Goal: Task Accomplishment & Management: Complete application form

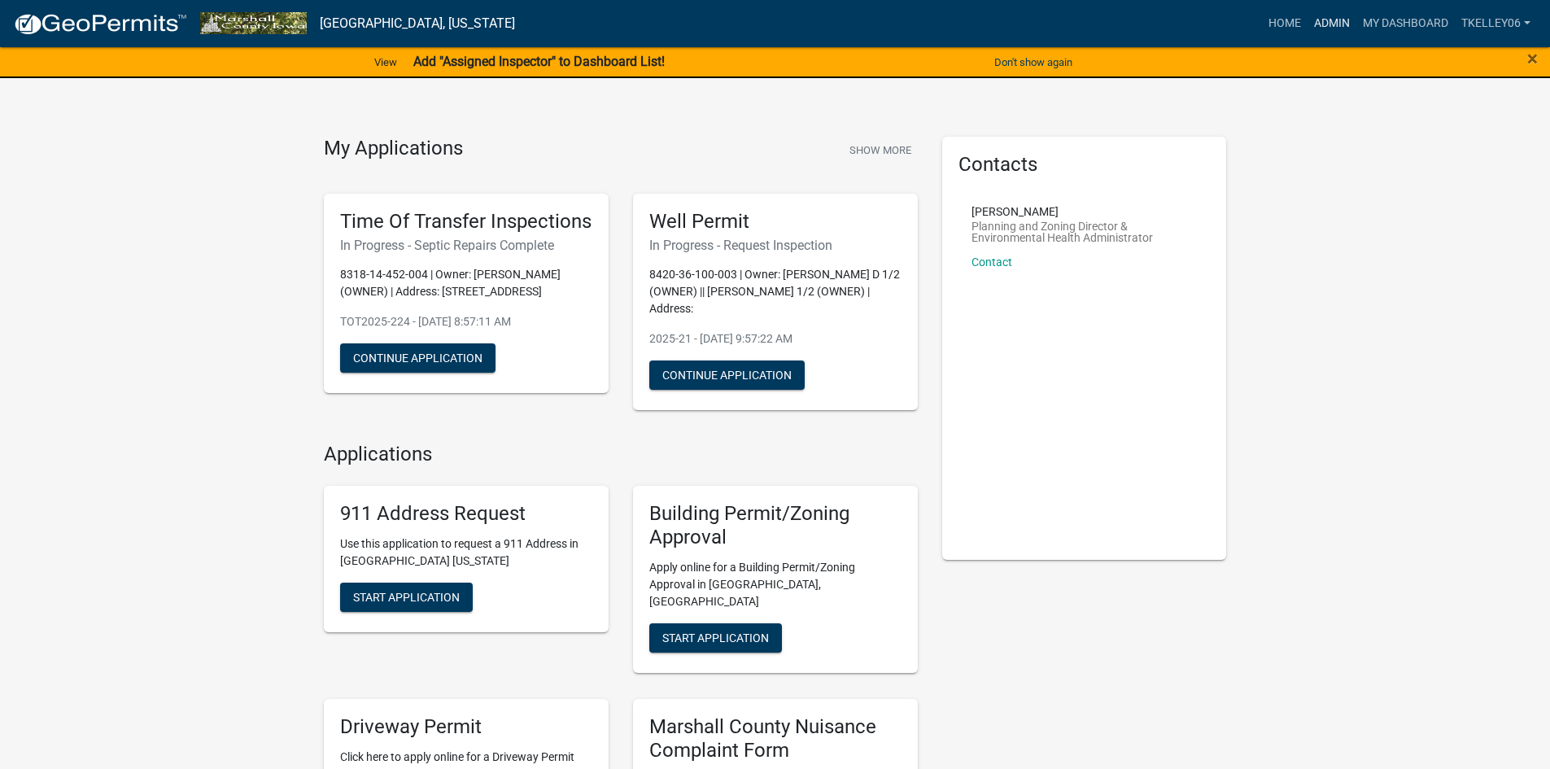
click at [1319, 16] on link "Admin" at bounding box center [1331, 23] width 49 height 31
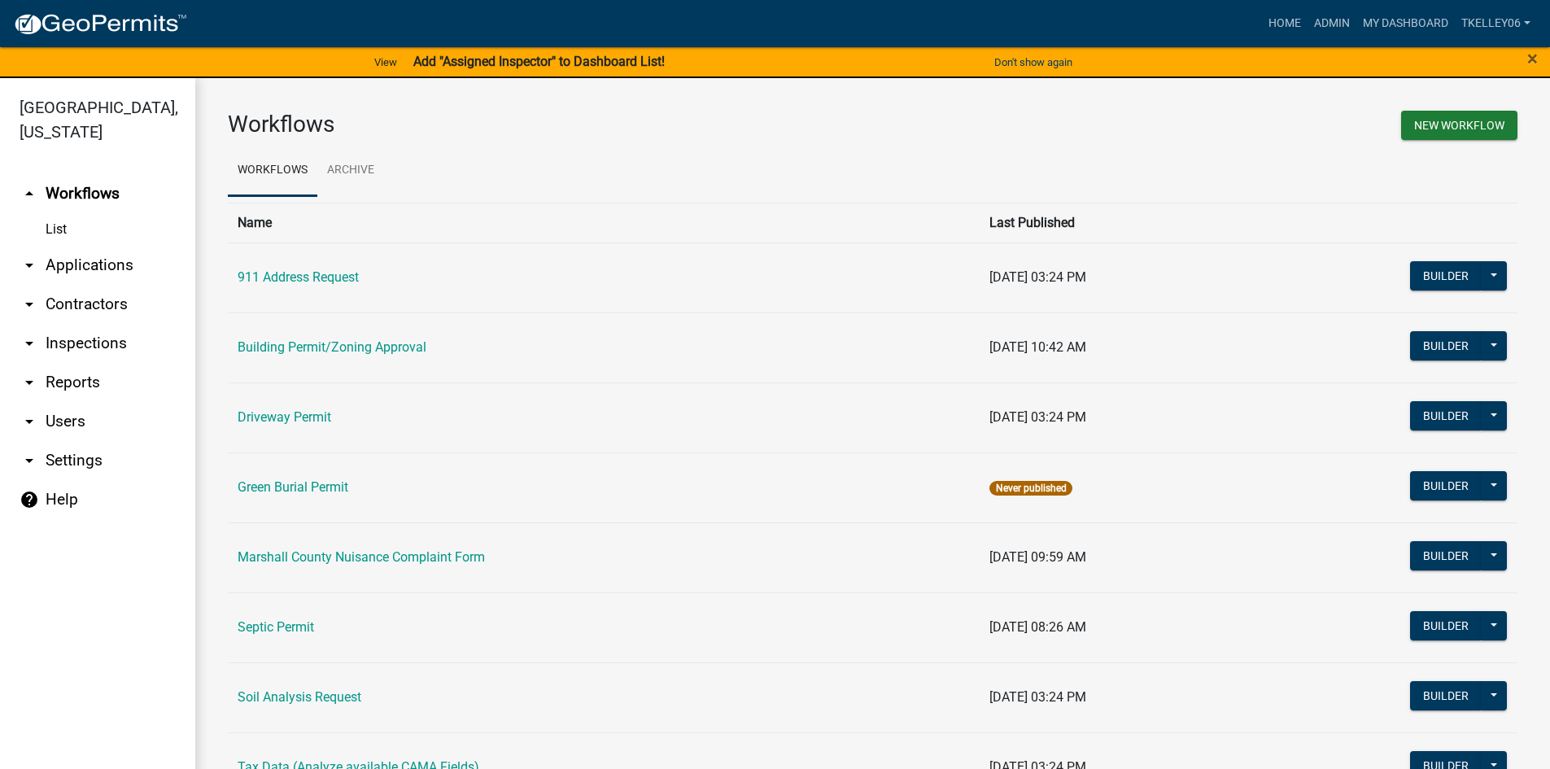
click at [92, 246] on link "arrow_drop_down Applications" at bounding box center [97, 265] width 195 height 39
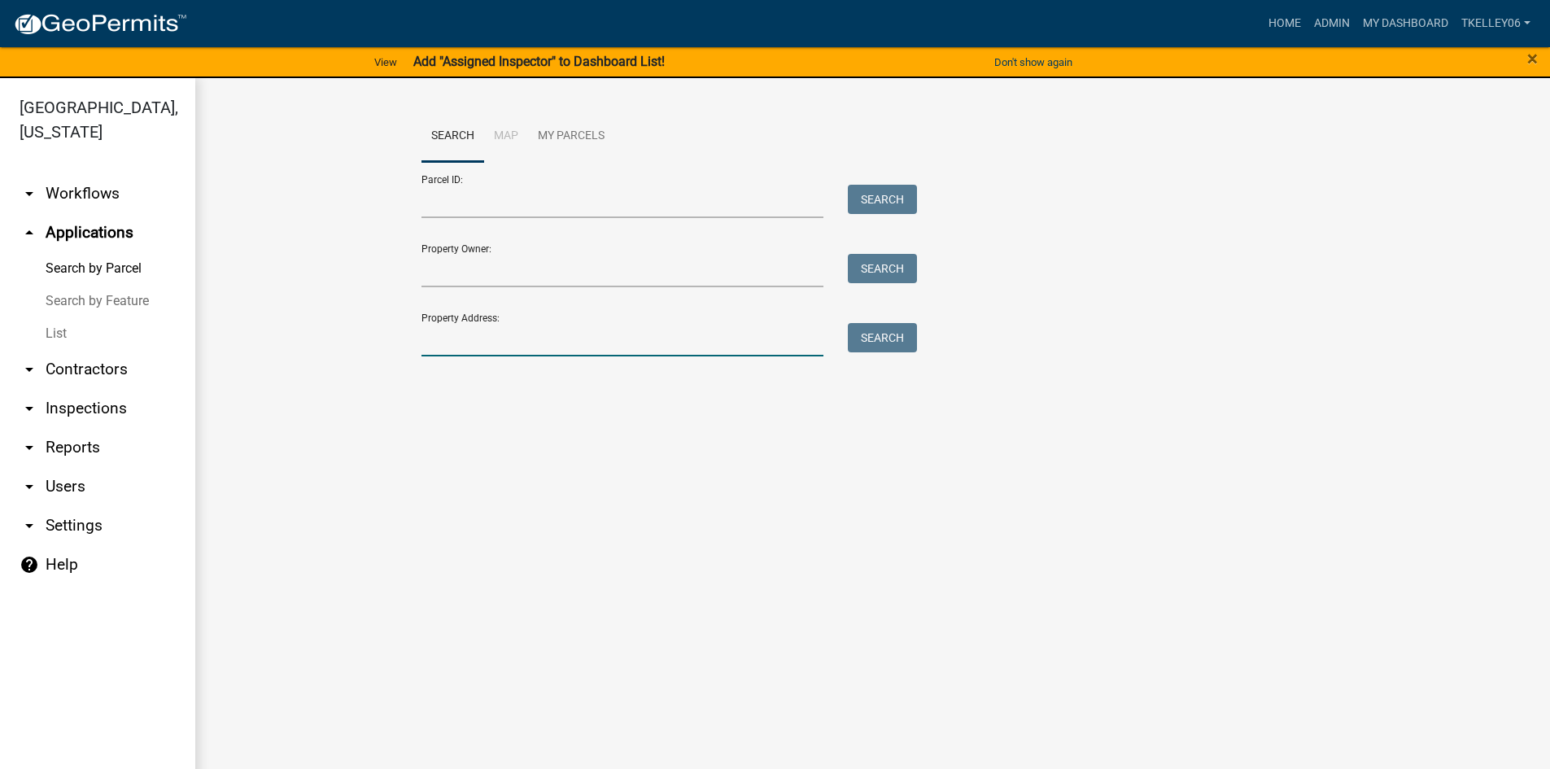
click at [464, 326] on input "Property Address:" at bounding box center [622, 339] width 403 height 33
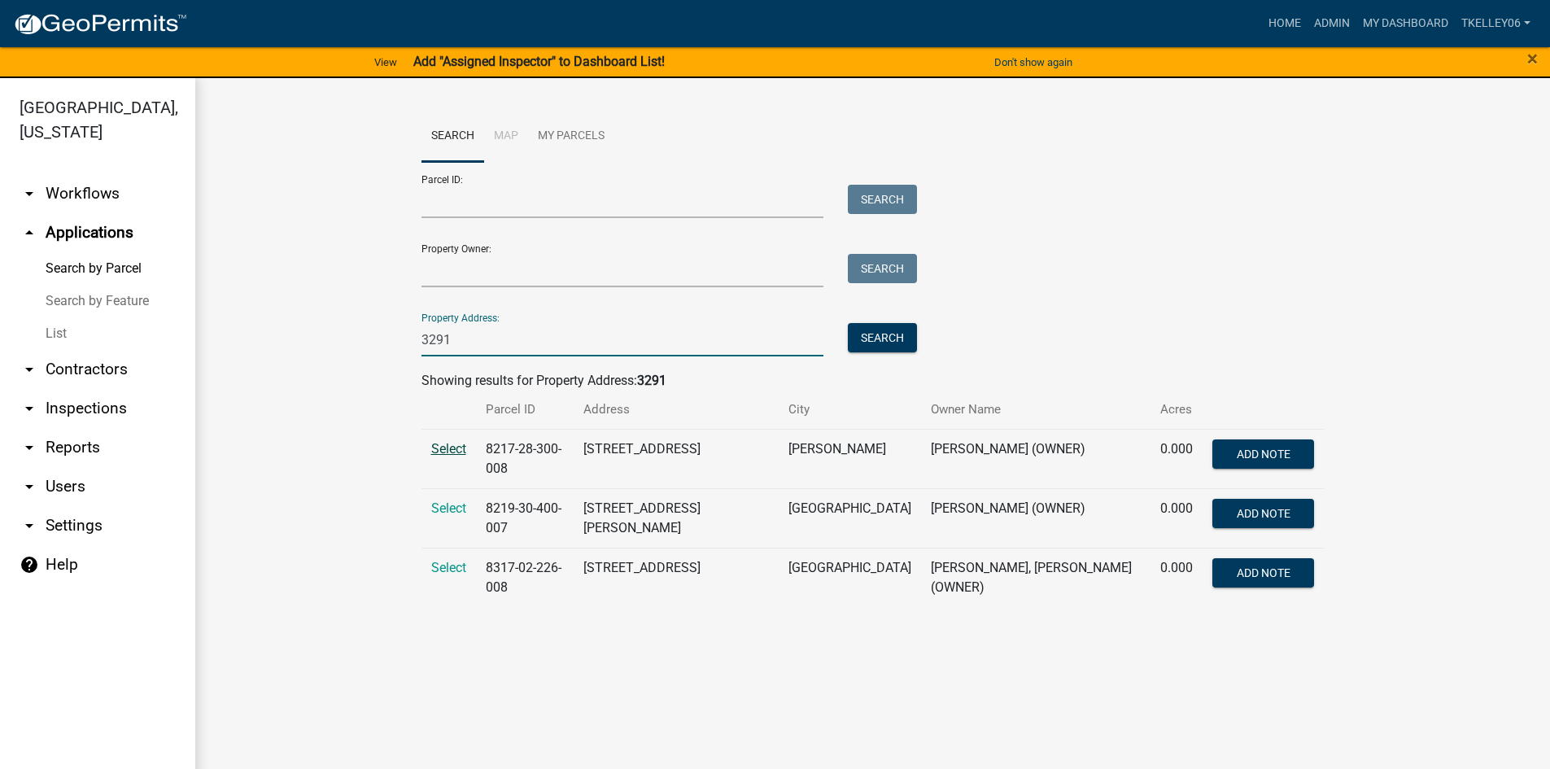
type input "3291"
click at [448, 451] on span "Select" at bounding box center [448, 448] width 35 height 15
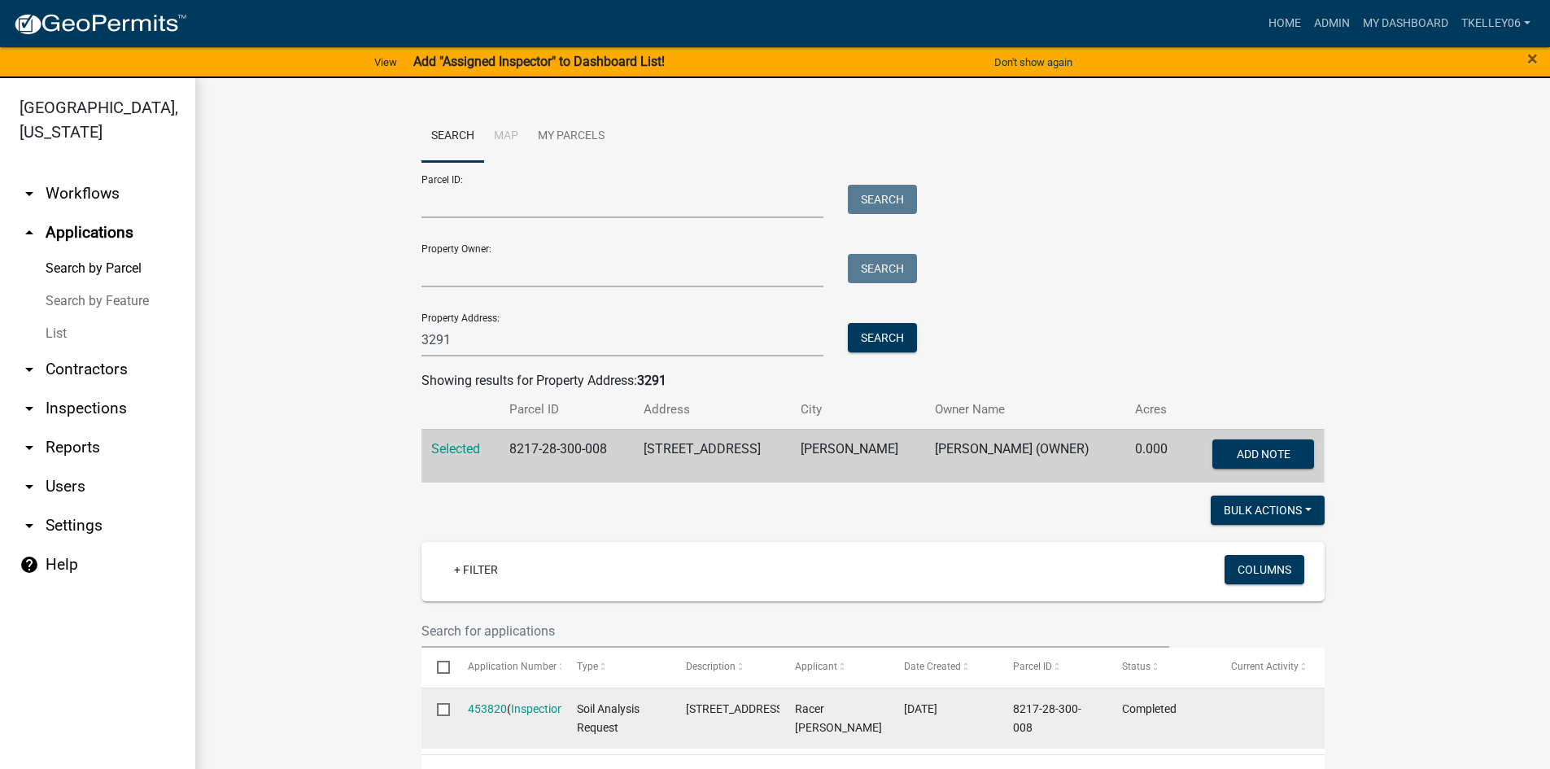
scroll to position [40, 0]
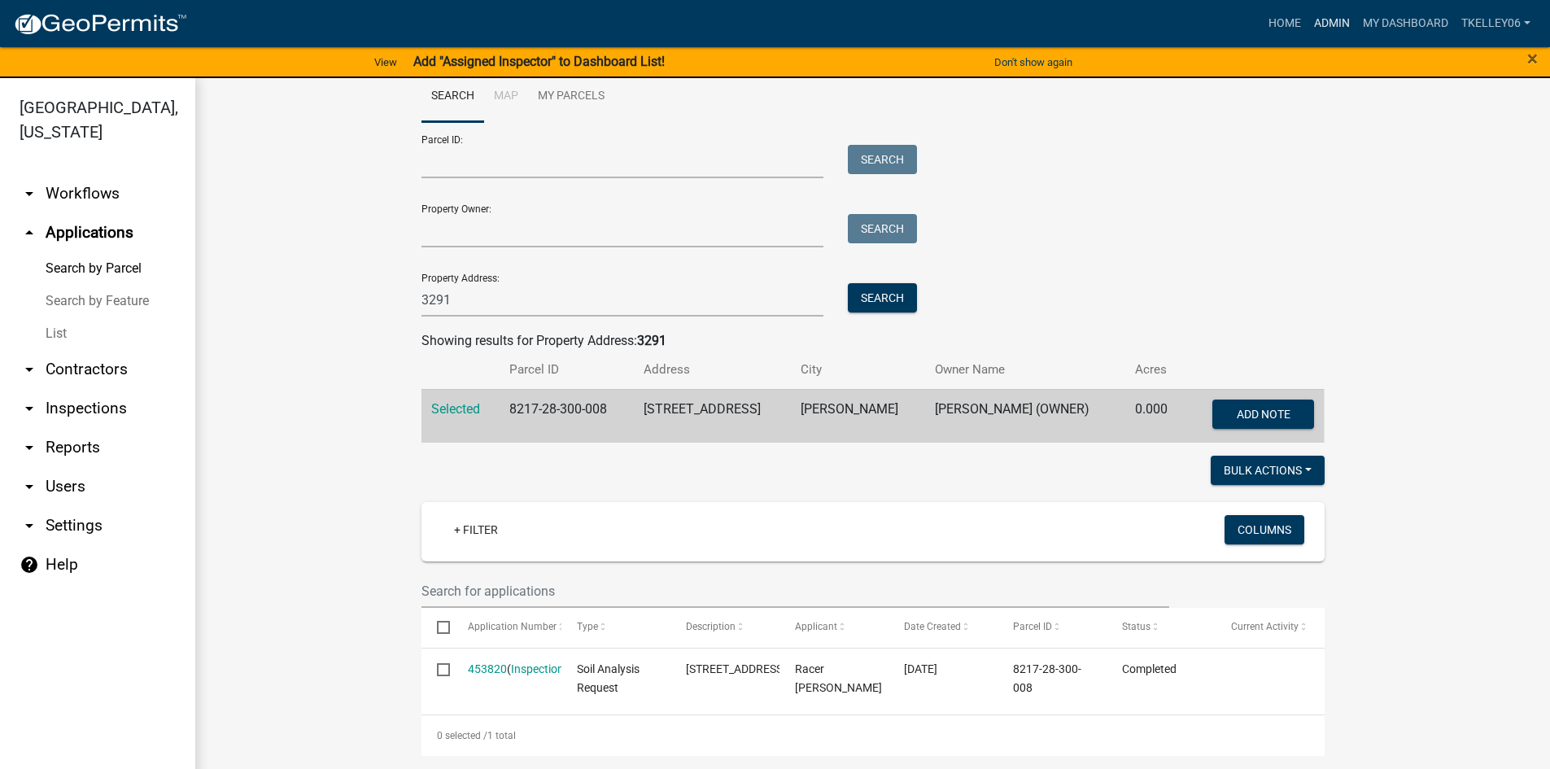
click at [1321, 22] on link "Admin" at bounding box center [1331, 23] width 49 height 31
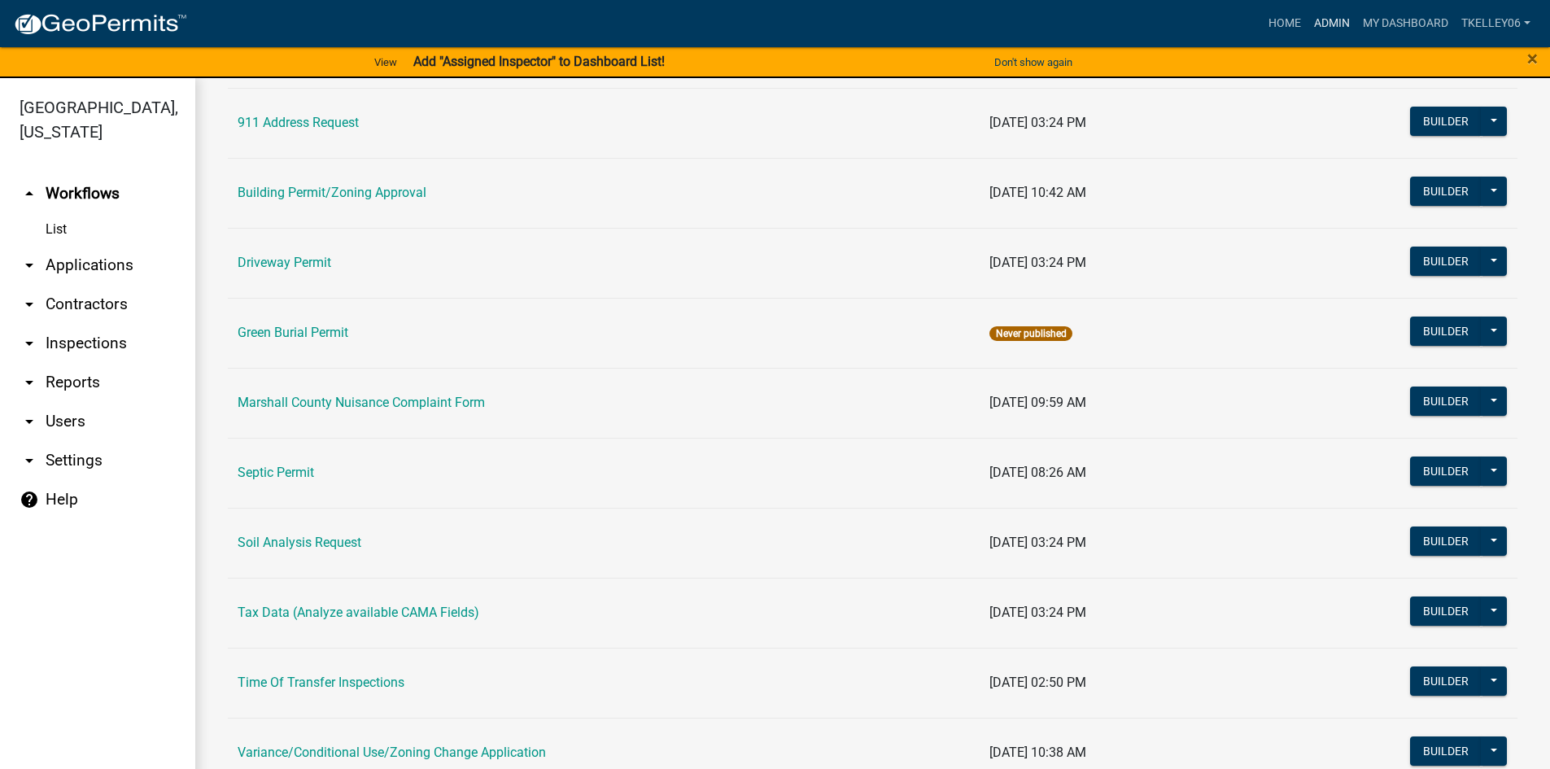
scroll to position [163, 0]
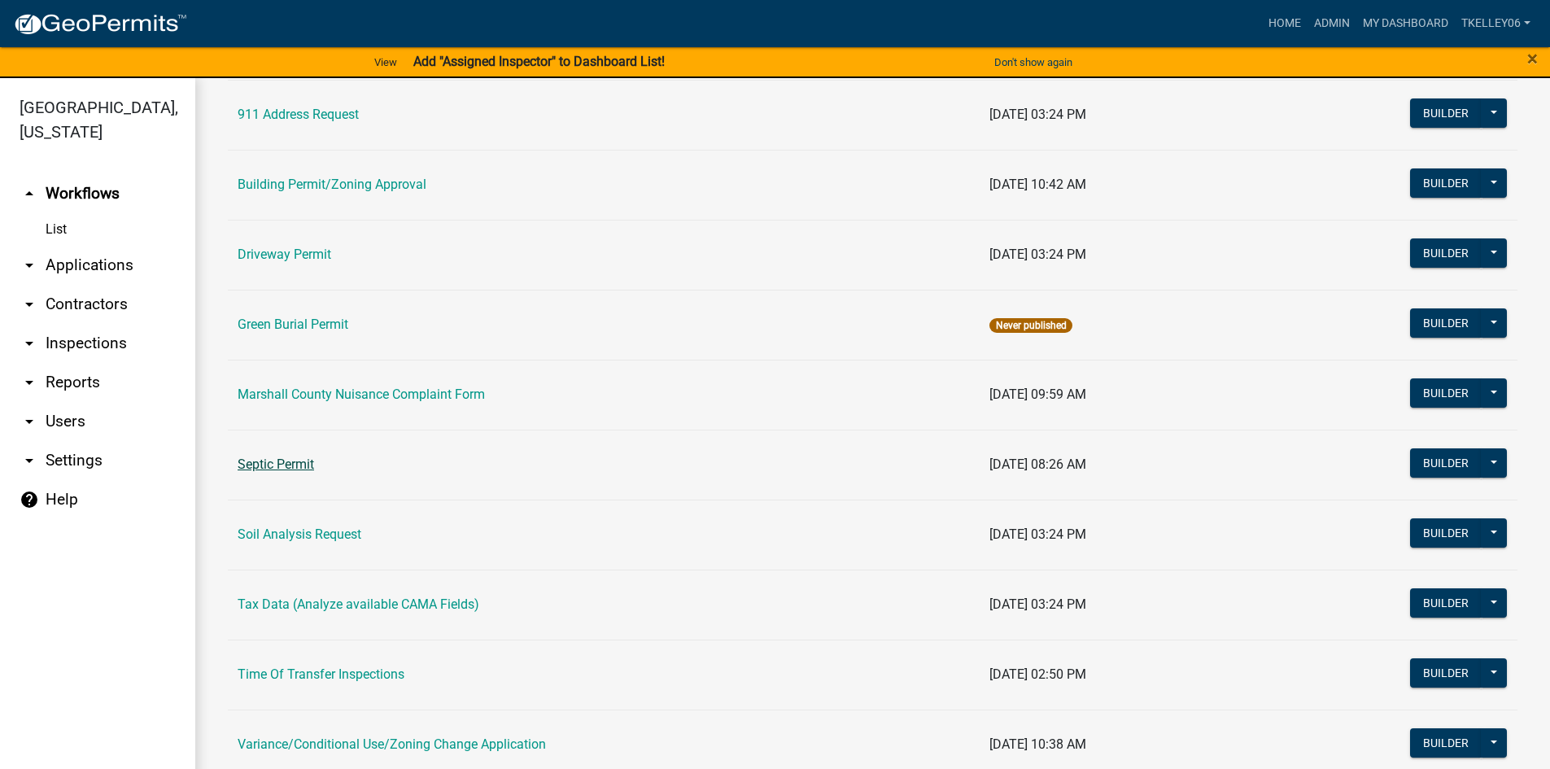
click at [286, 464] on link "Septic Permit" at bounding box center [276, 463] width 76 height 15
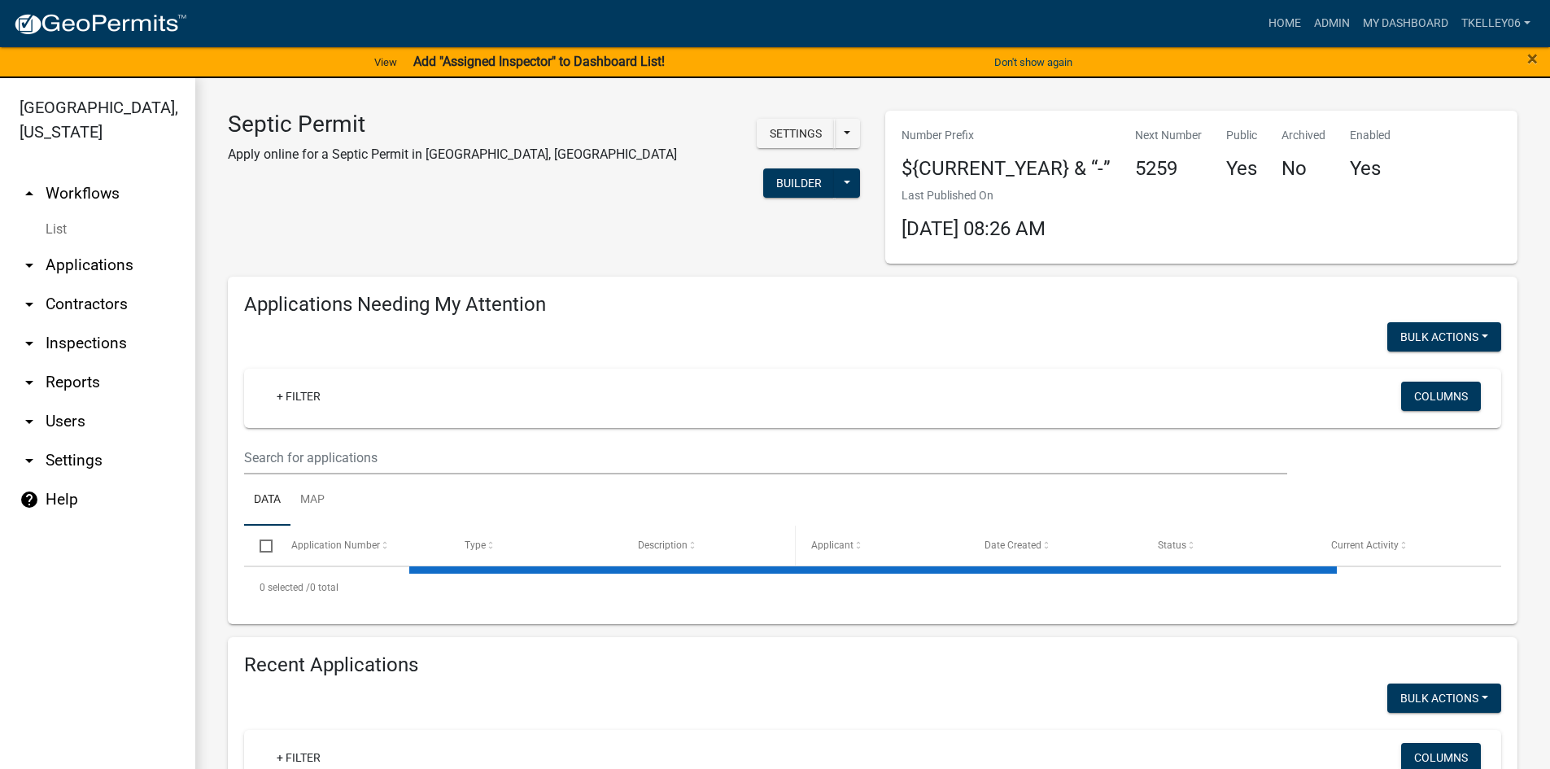
select select "3: 100"
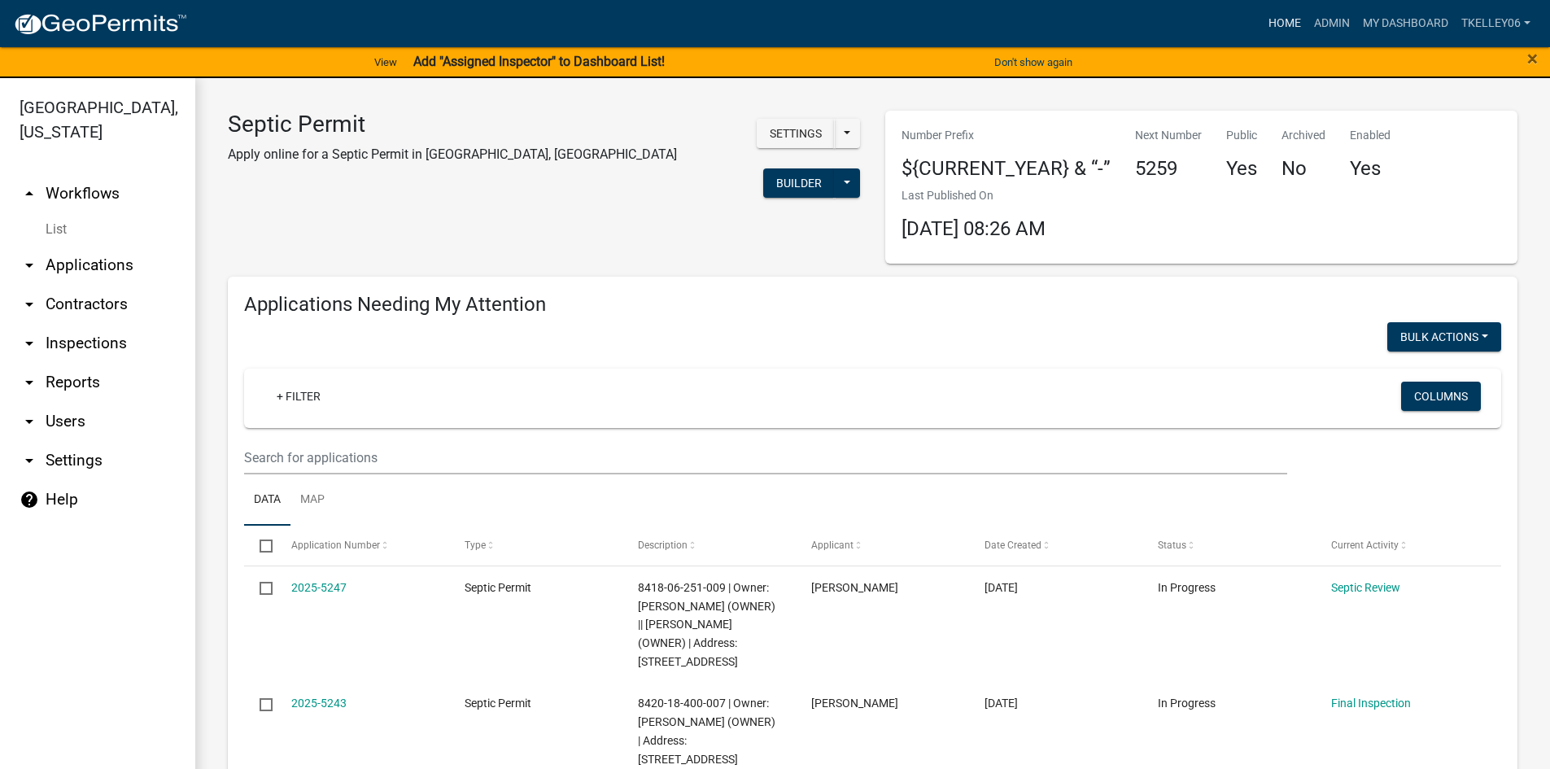
click at [1284, 18] on link "Home" at bounding box center [1285, 23] width 46 height 31
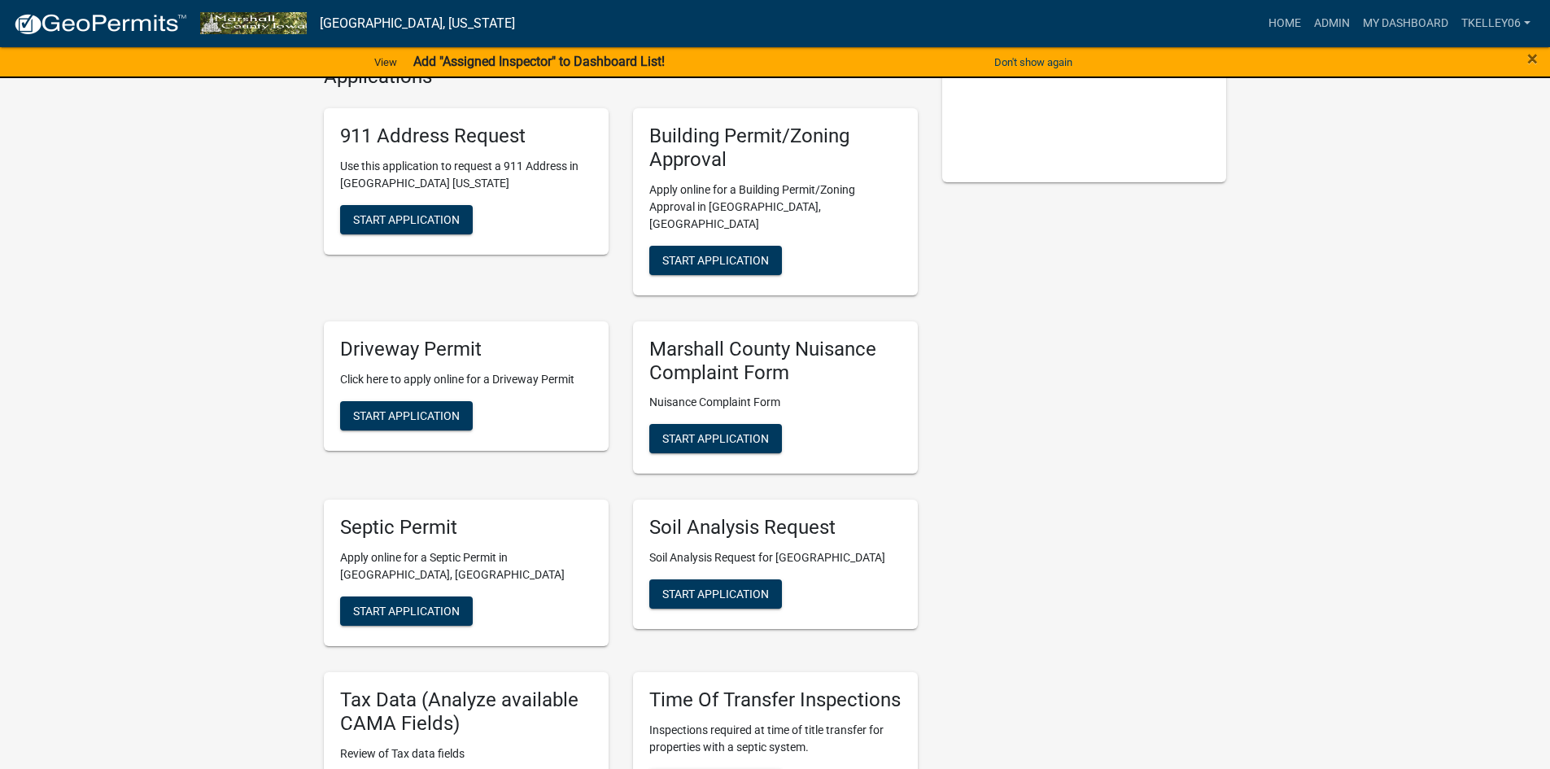
scroll to position [407, 0]
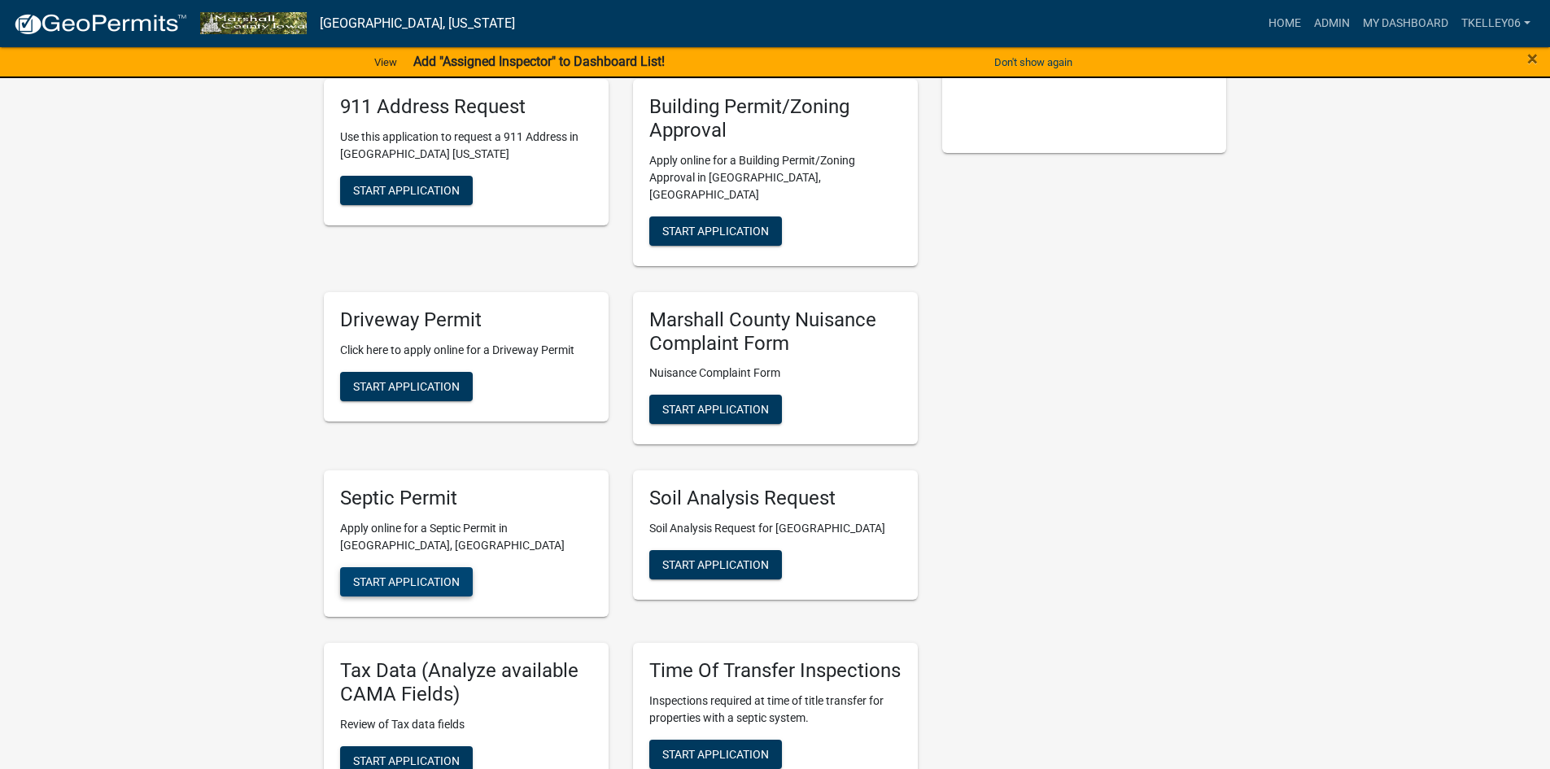
click at [429, 575] on span "Start Application" at bounding box center [406, 581] width 107 height 13
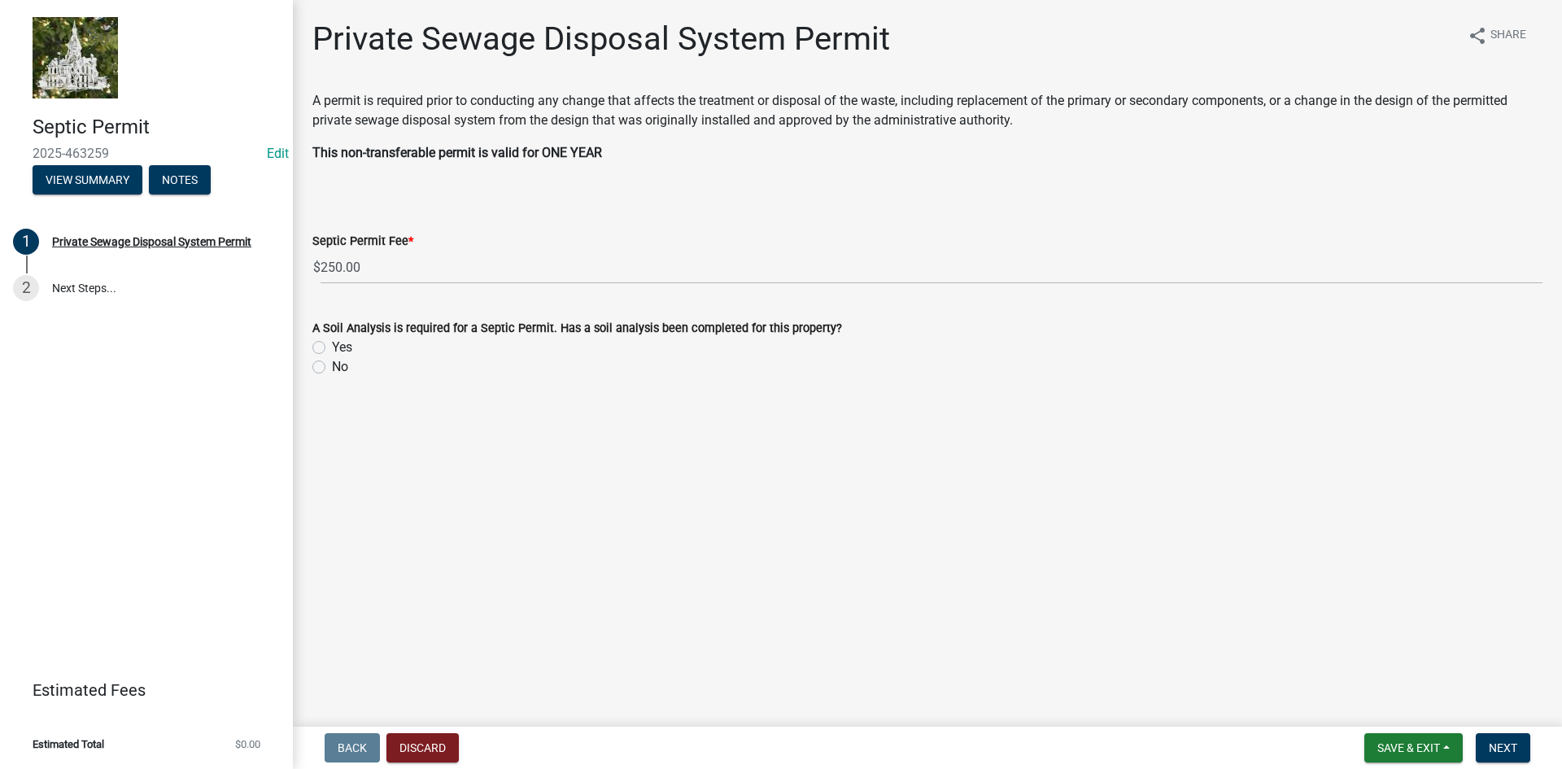
click at [332, 345] on label "Yes" at bounding box center [342, 348] width 20 height 20
click at [332, 345] on input "Yes" at bounding box center [337, 343] width 11 height 11
radio input "true"
click at [1494, 735] on button "Next" at bounding box center [1503, 747] width 55 height 29
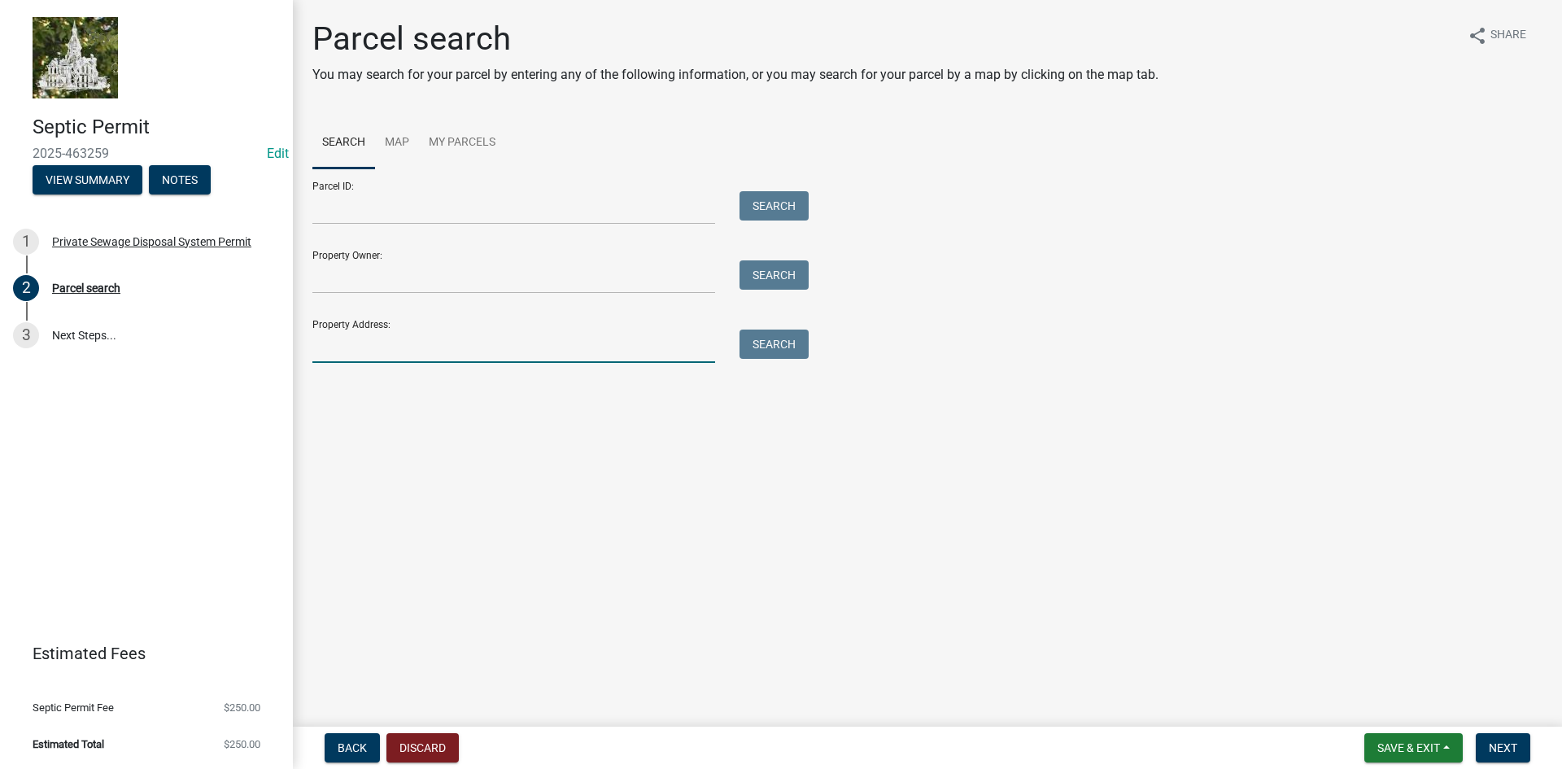
click at [405, 353] on input "Property Address:" at bounding box center [513, 345] width 403 height 33
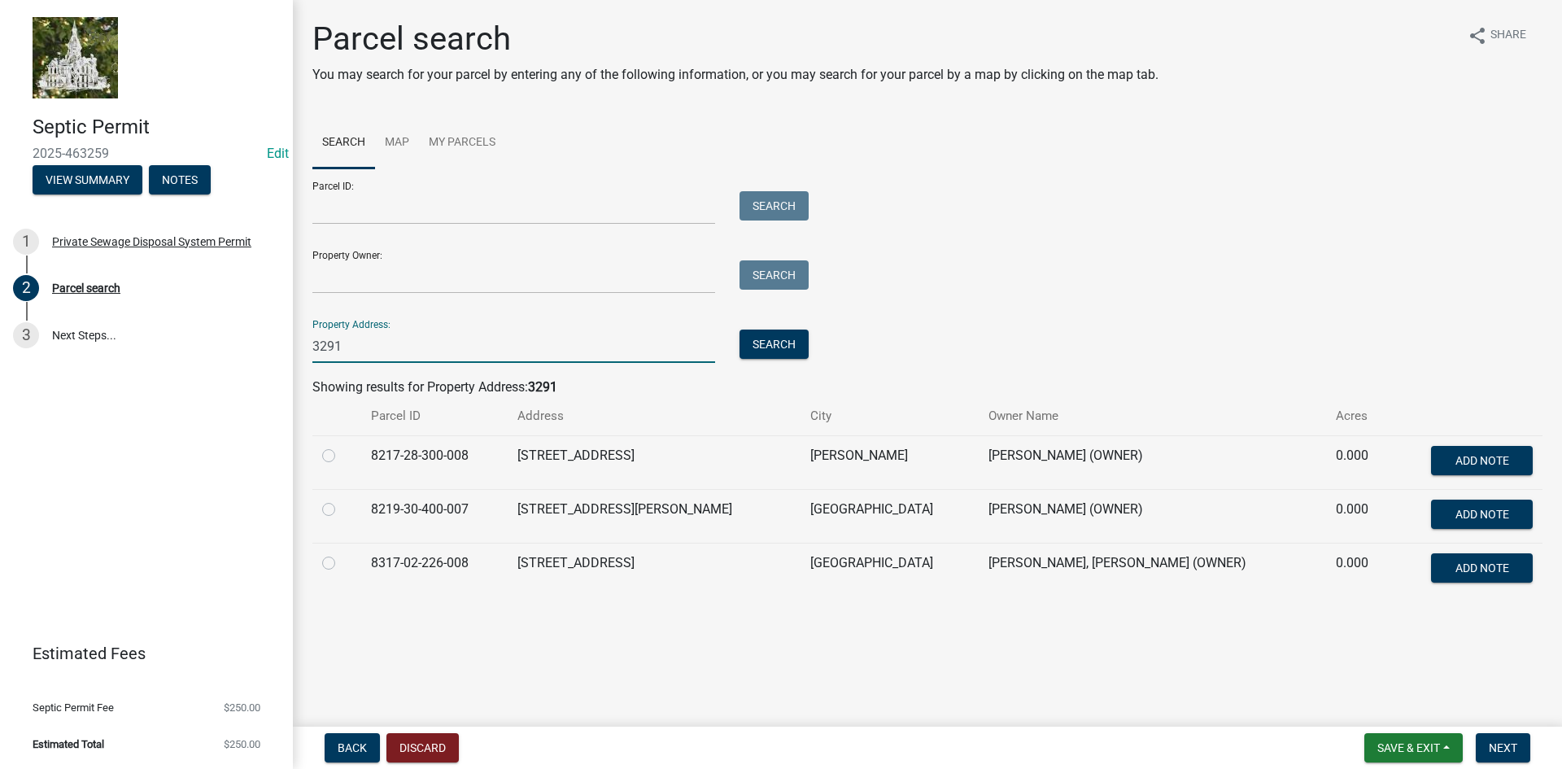
type input "3291"
click at [342, 446] on label at bounding box center [342, 446] width 0 height 0
click at [342, 453] on input "radio" at bounding box center [347, 451] width 11 height 11
radio input "true"
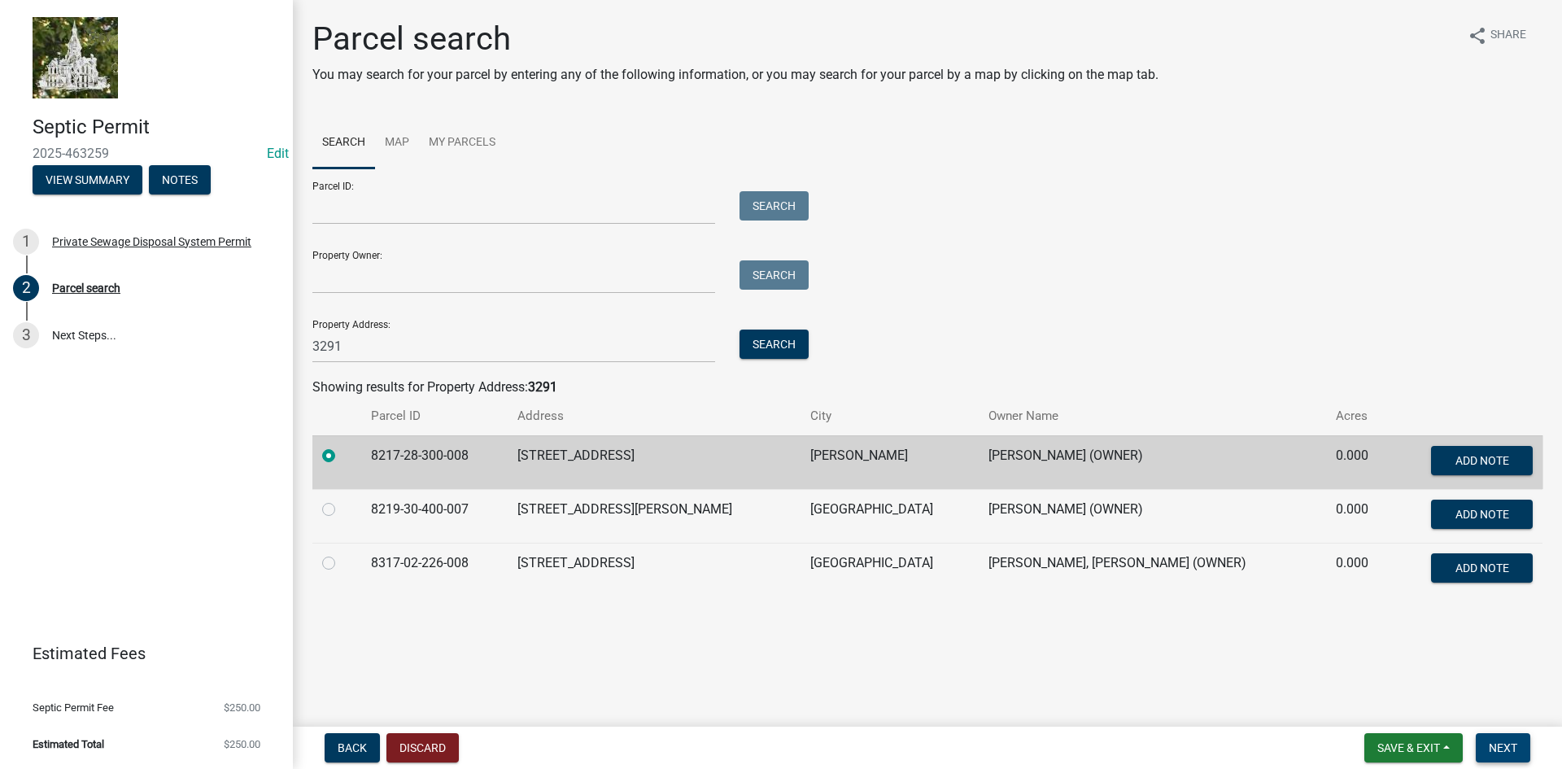
click at [1498, 752] on span "Next" at bounding box center [1503, 747] width 28 height 13
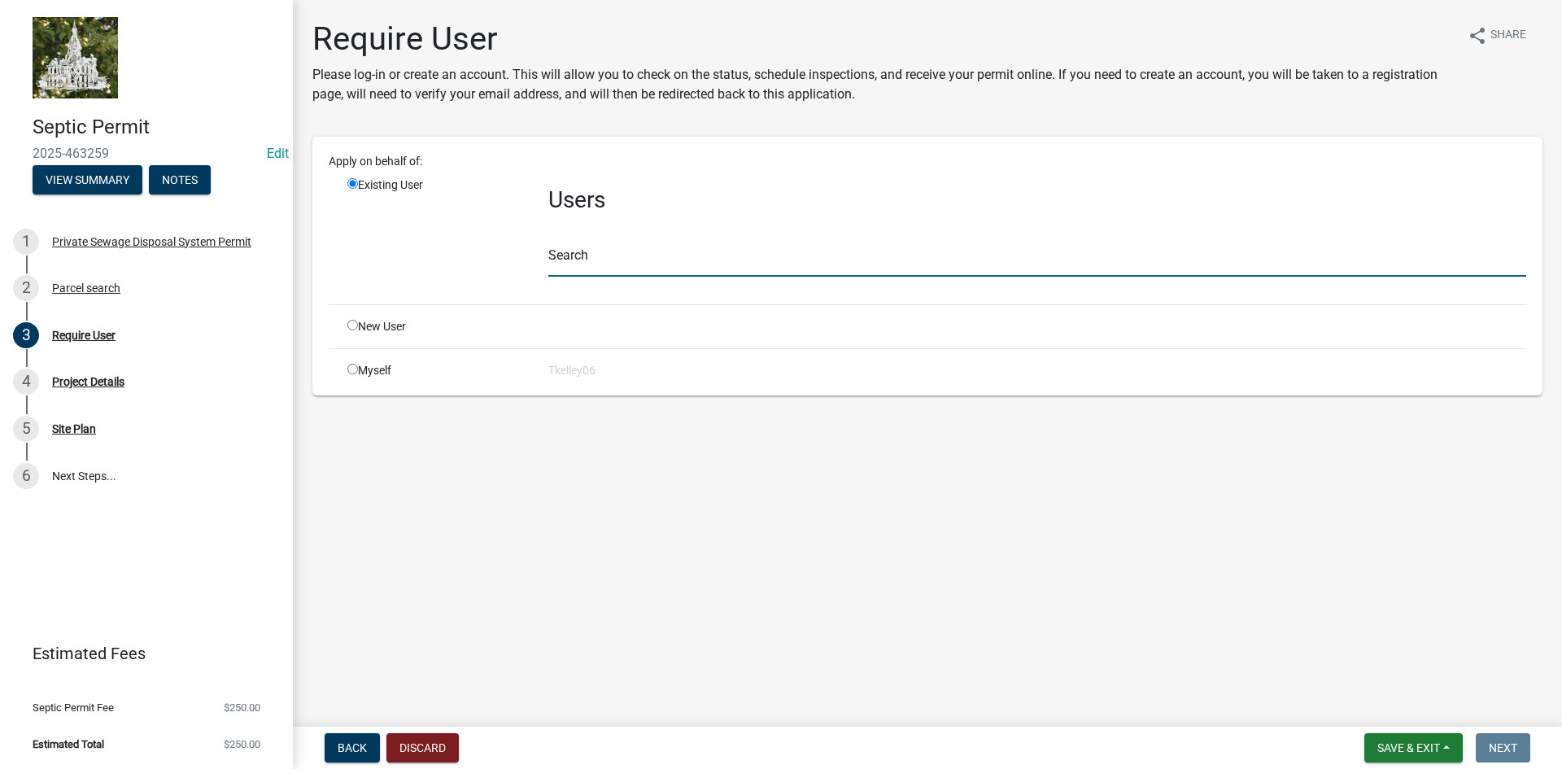
click at [582, 261] on input "text" at bounding box center [1037, 259] width 978 height 33
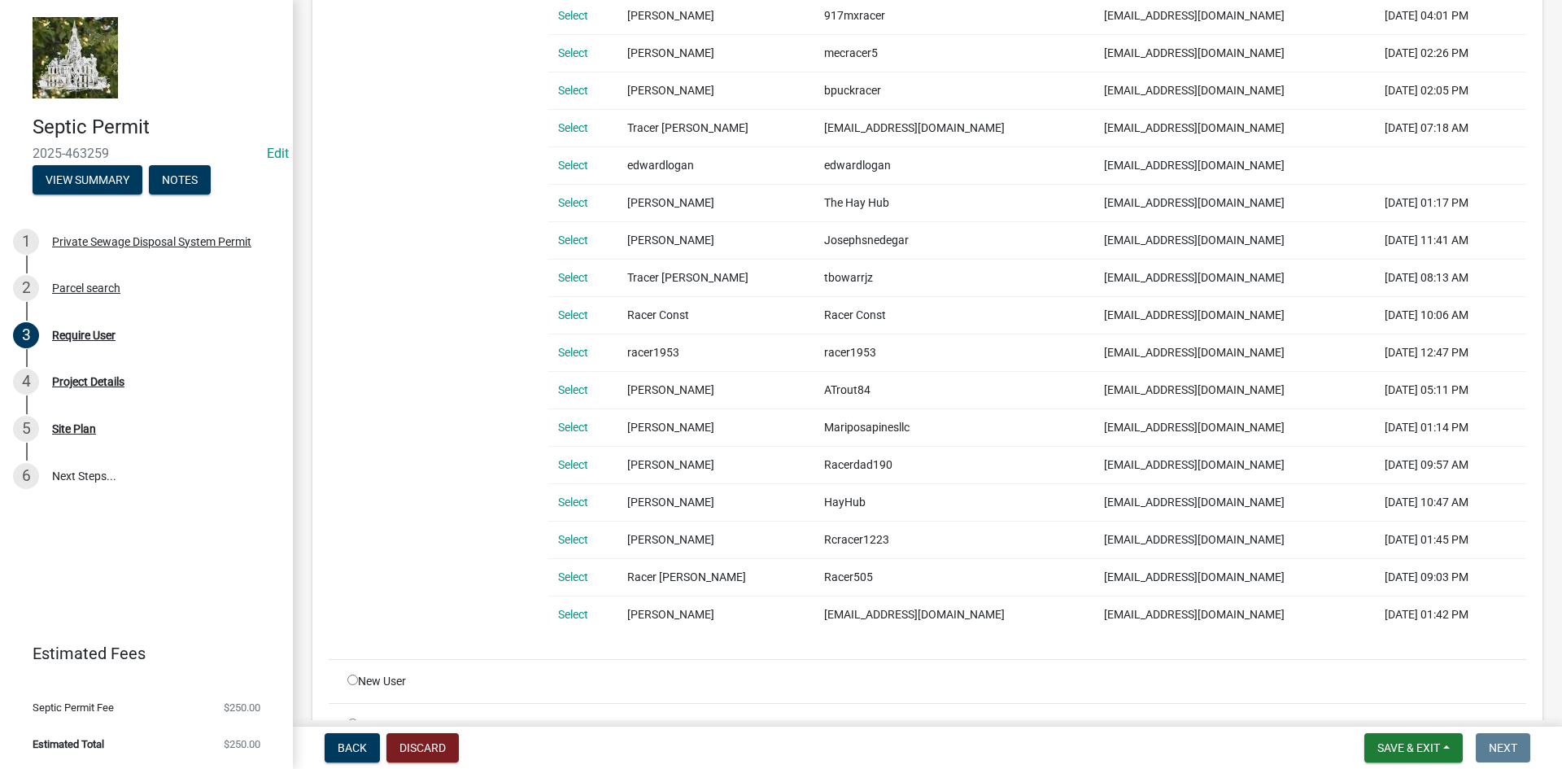
scroll to position [500, 0]
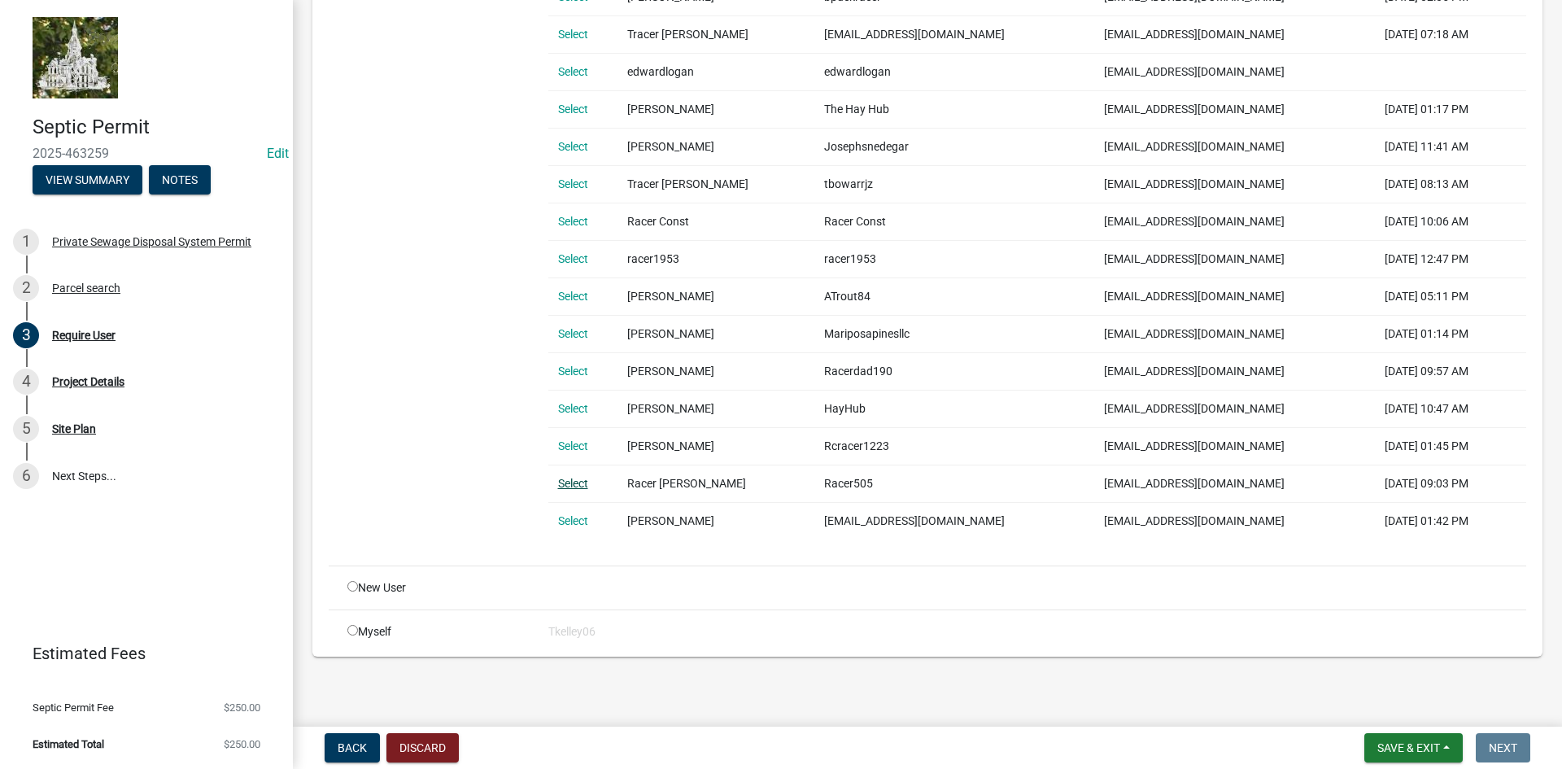
type input "racer"
click at [573, 478] on link "Select" at bounding box center [573, 483] width 30 height 13
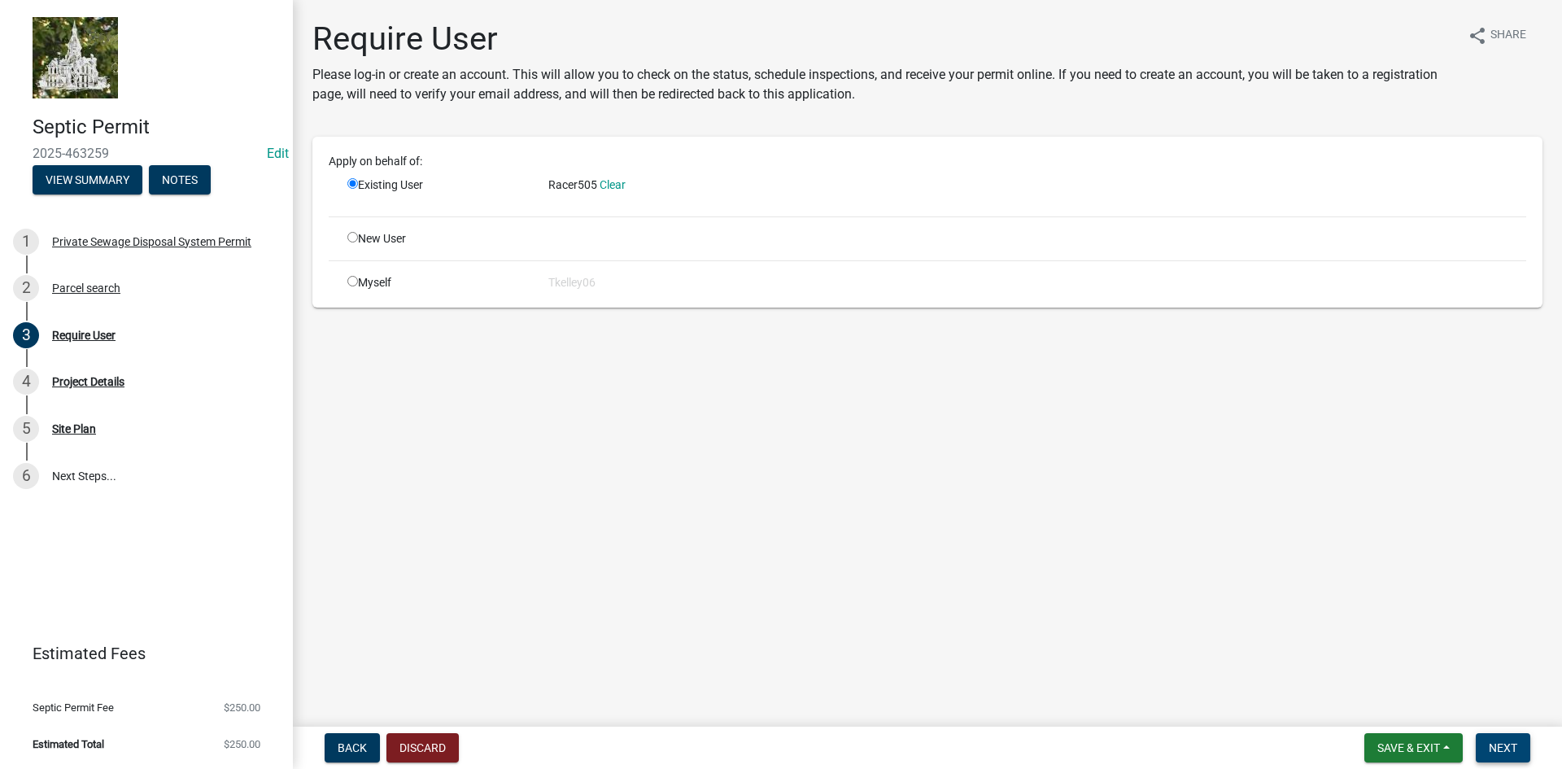
click at [1505, 744] on span "Next" at bounding box center [1503, 747] width 28 height 13
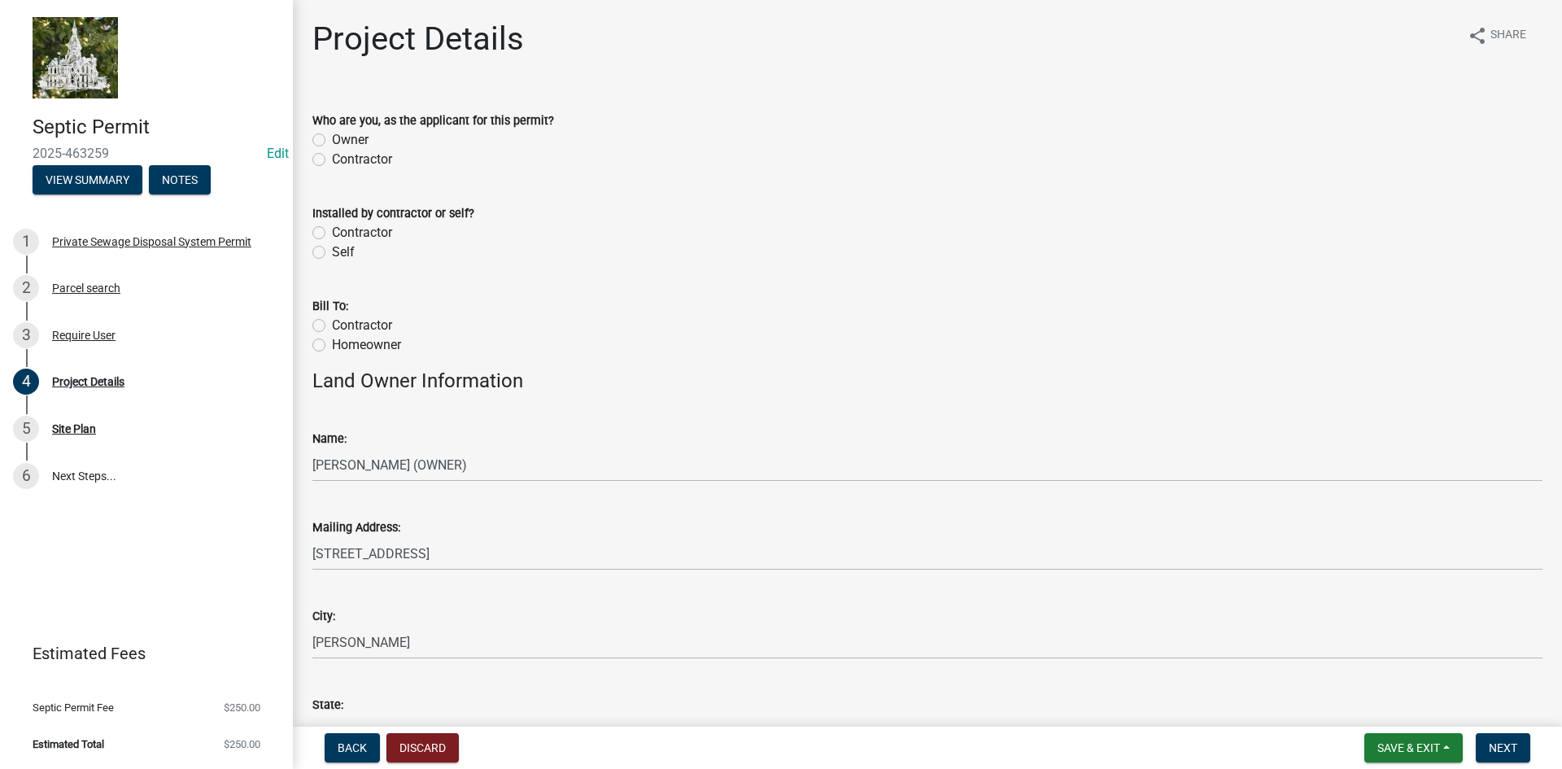
click at [332, 163] on label "Contractor" at bounding box center [362, 160] width 60 height 20
click at [332, 160] on input "Contractor" at bounding box center [337, 155] width 11 height 11
radio input "true"
click at [332, 234] on label "Contractor" at bounding box center [362, 233] width 60 height 20
click at [332, 233] on input "Contractor" at bounding box center [337, 228] width 11 height 11
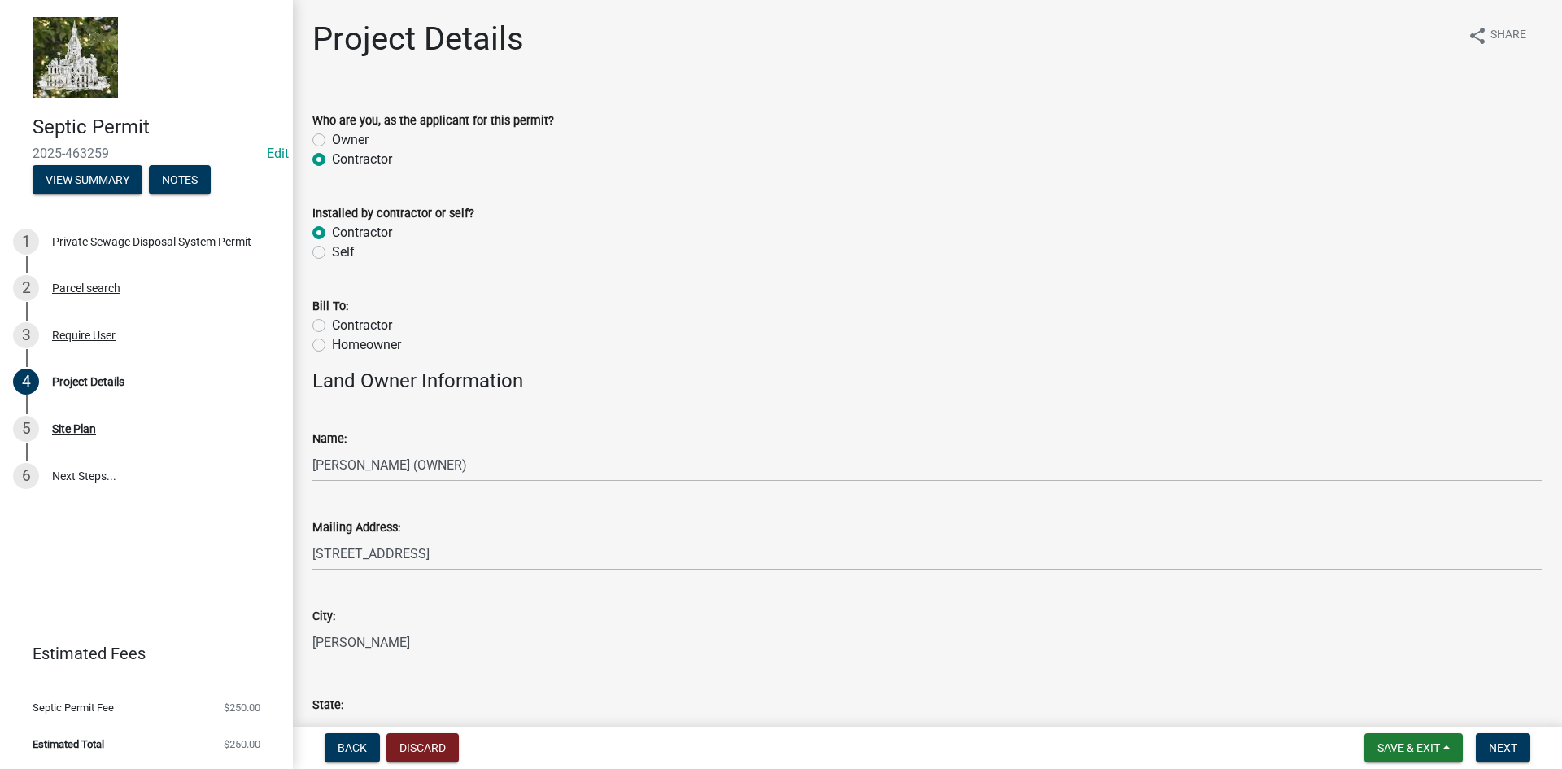
radio input "true"
click at [332, 326] on label "Contractor" at bounding box center [362, 326] width 60 height 20
click at [332, 326] on input "Contractor" at bounding box center [337, 321] width 11 height 11
radio input "true"
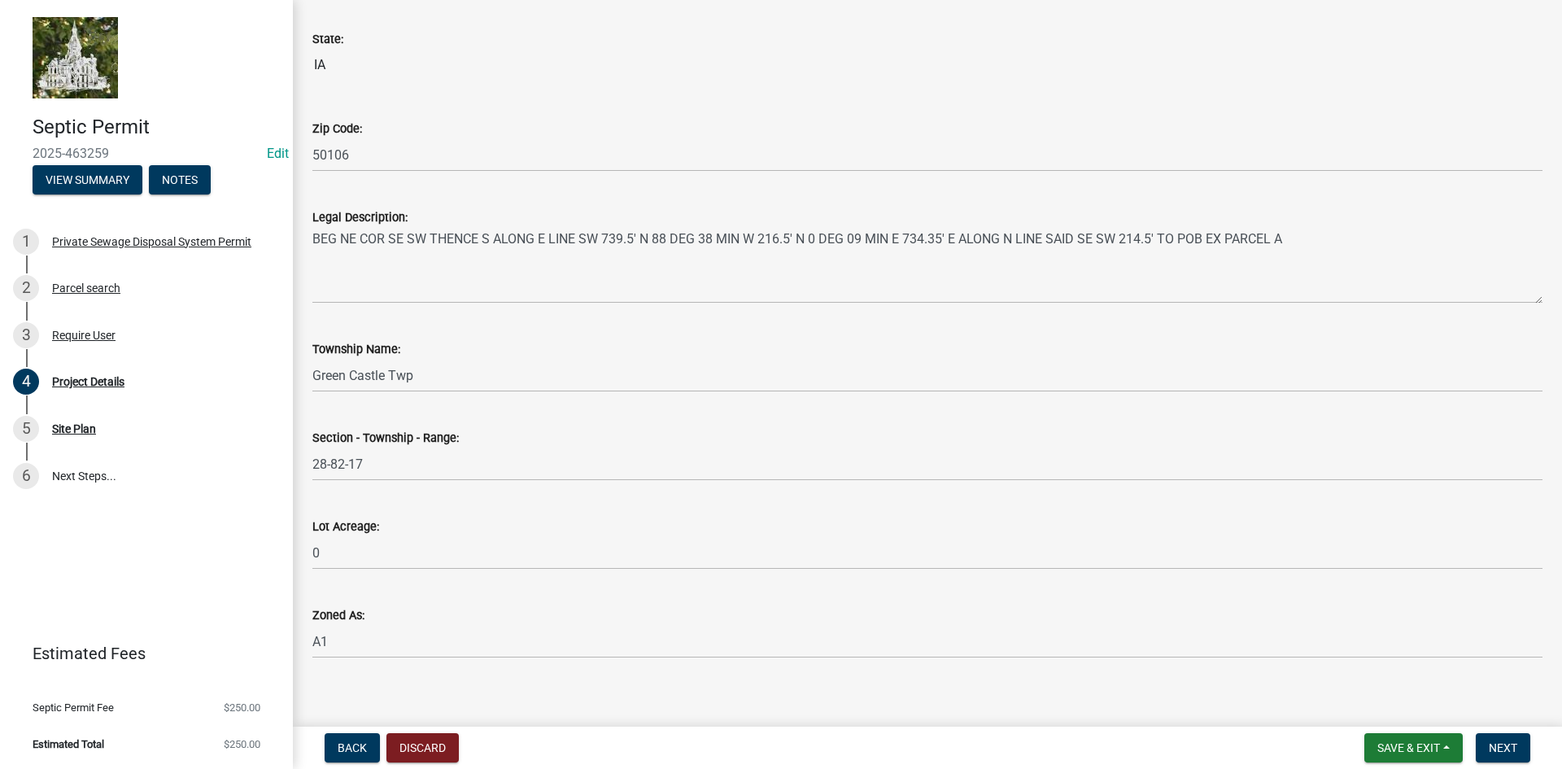
scroll to position [1337, 0]
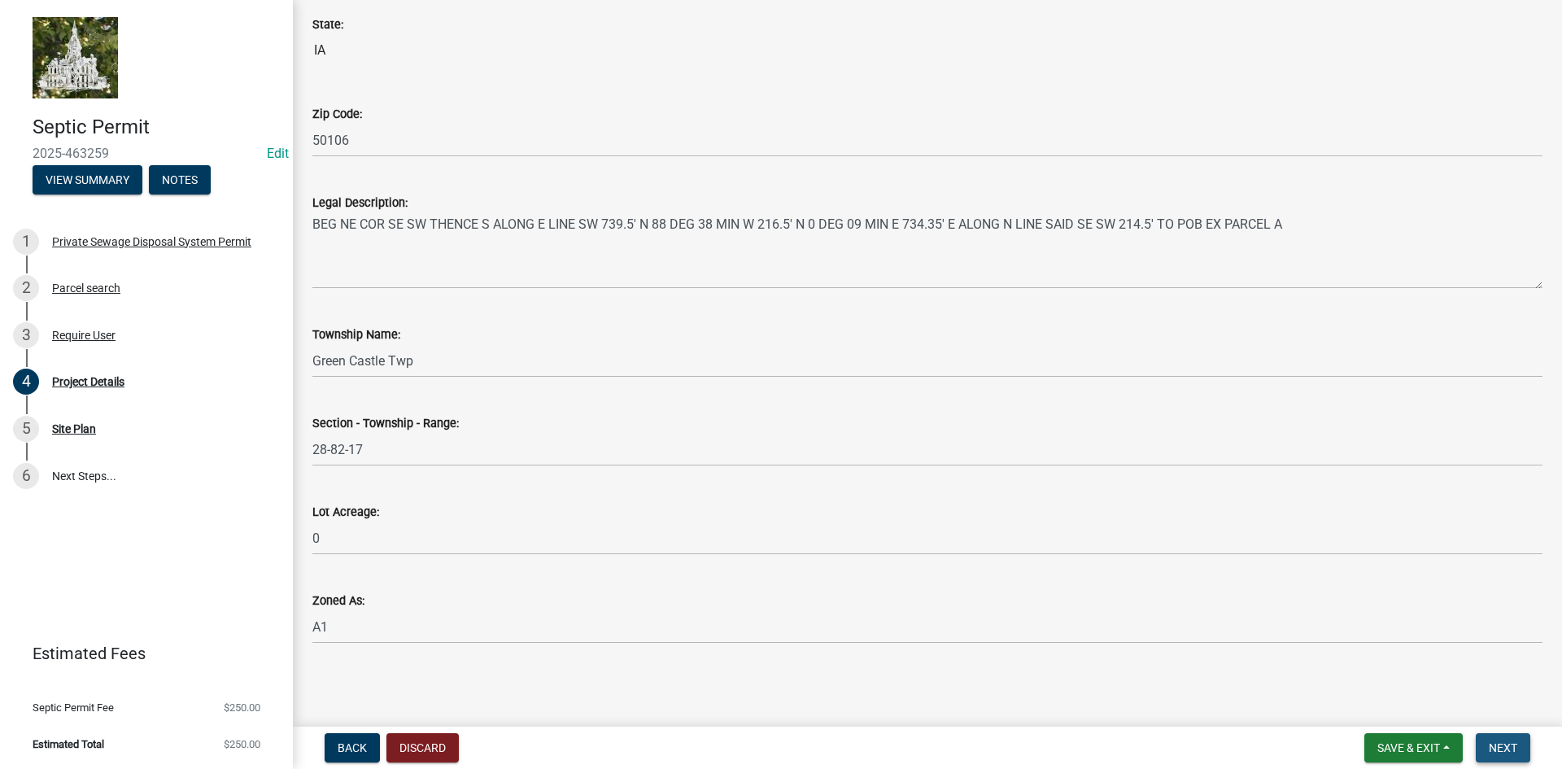
click at [1503, 743] on span "Next" at bounding box center [1503, 747] width 28 height 13
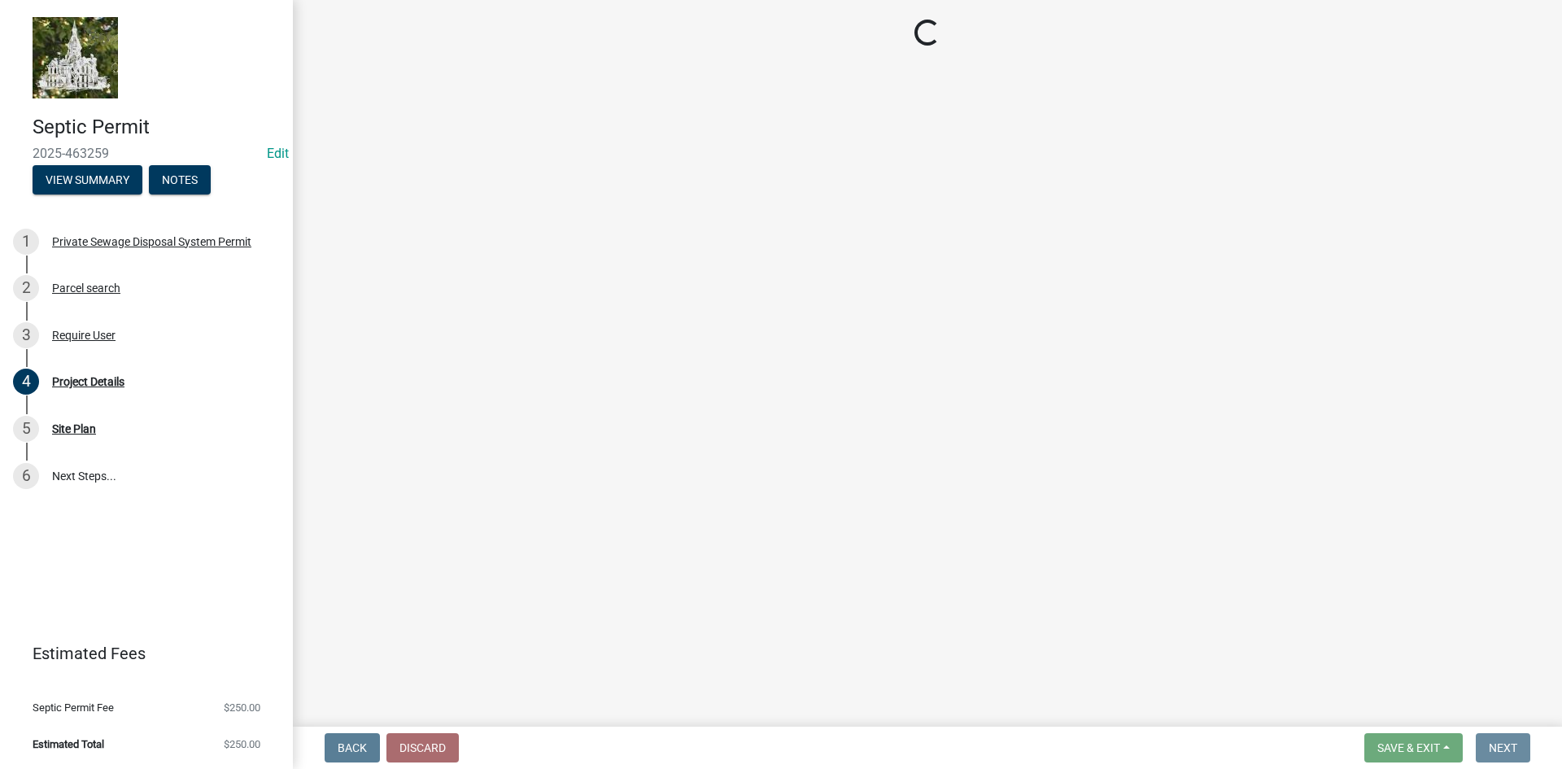
scroll to position [0, 0]
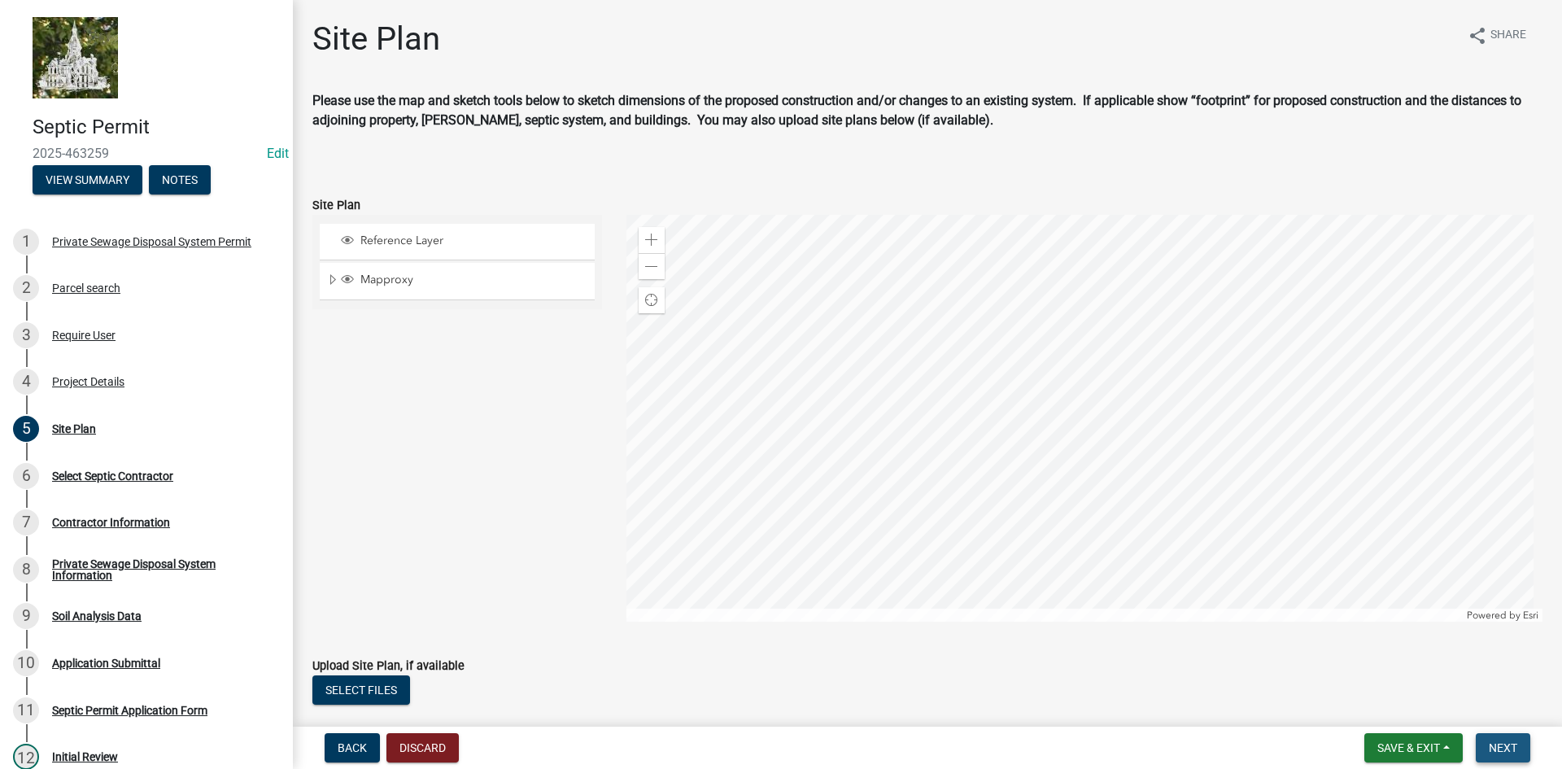
click at [1492, 747] on span "Next" at bounding box center [1503, 747] width 28 height 13
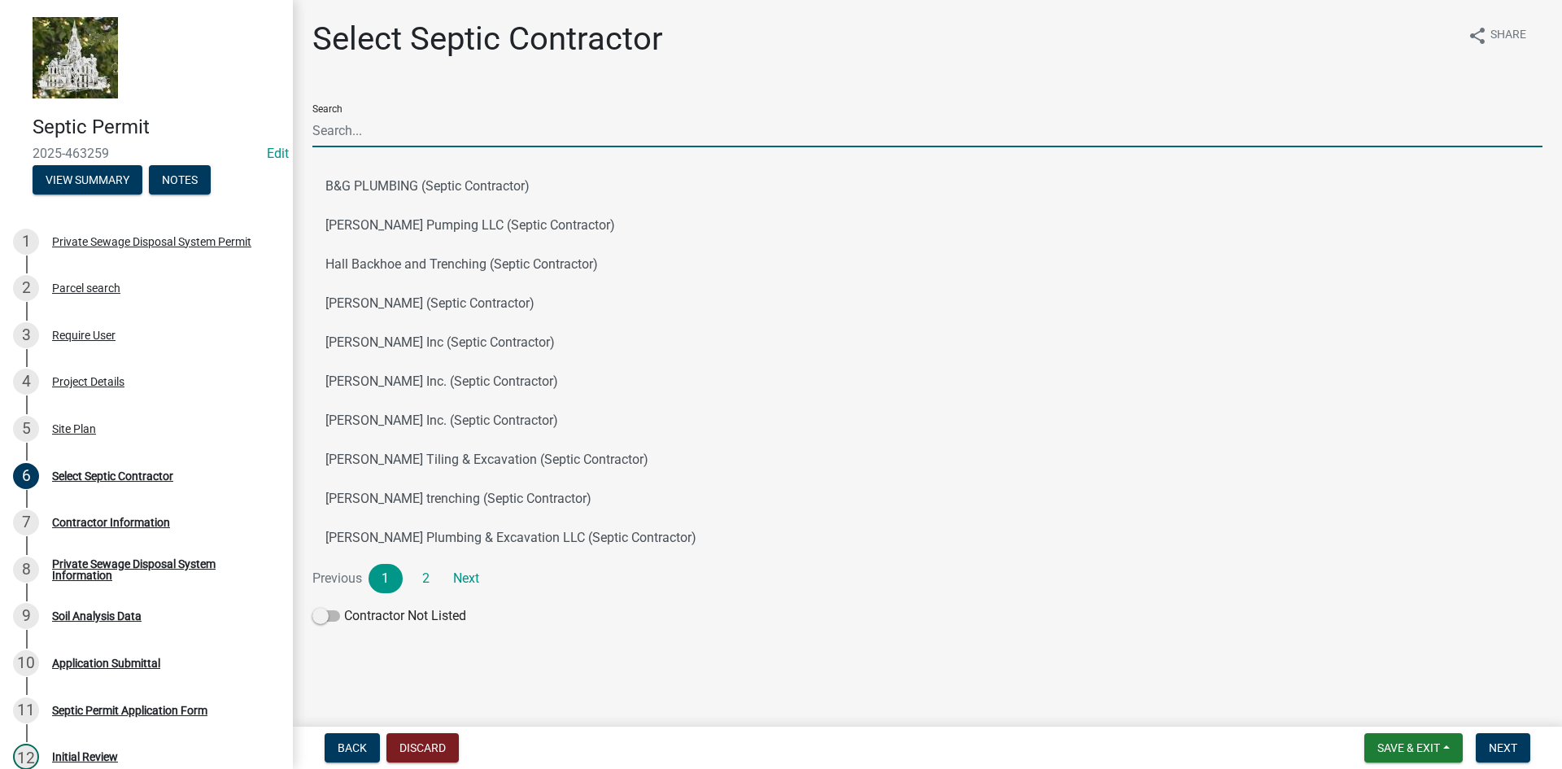
click at [367, 133] on input "Search" at bounding box center [927, 130] width 1230 height 33
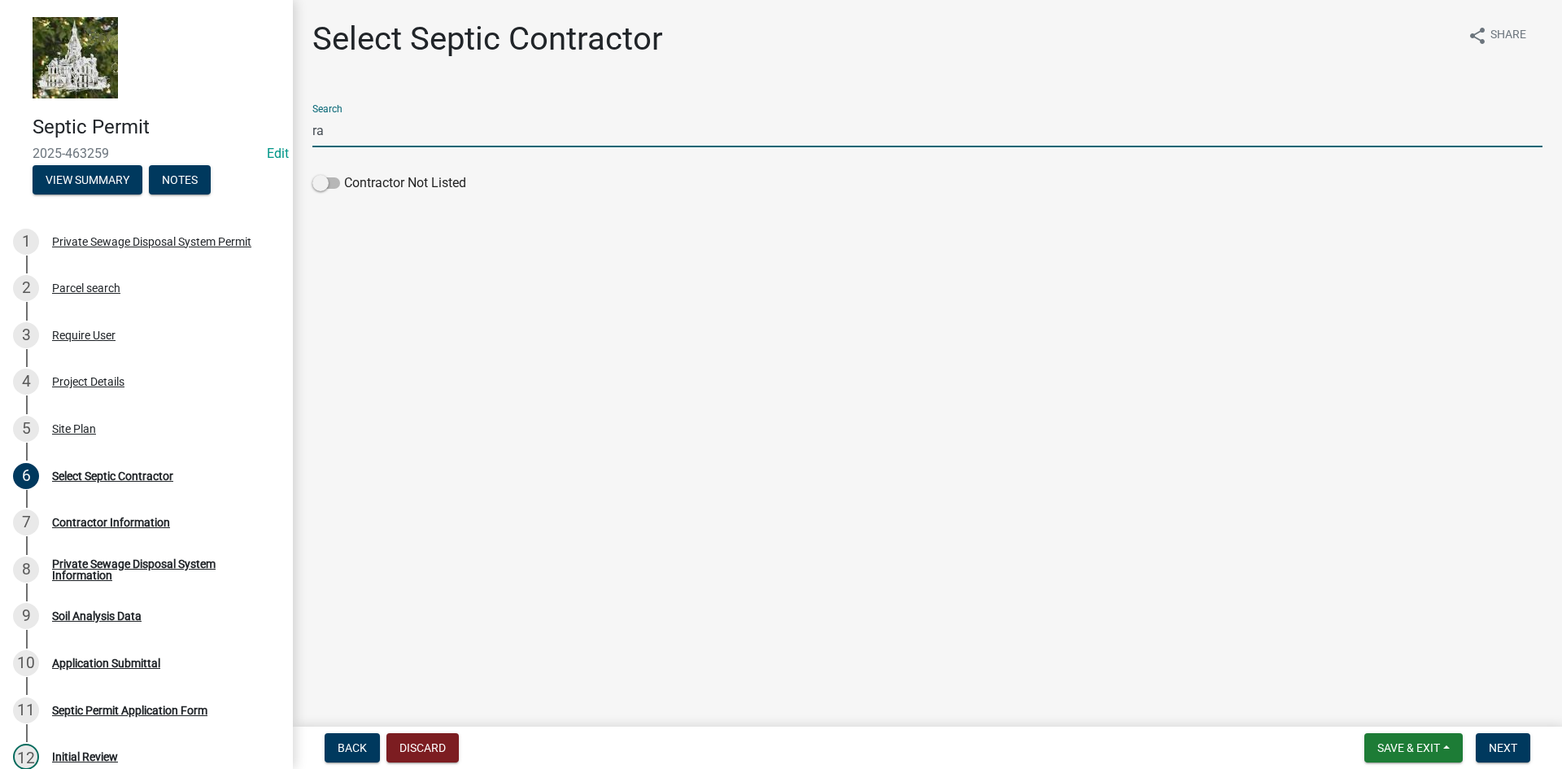
type input "r"
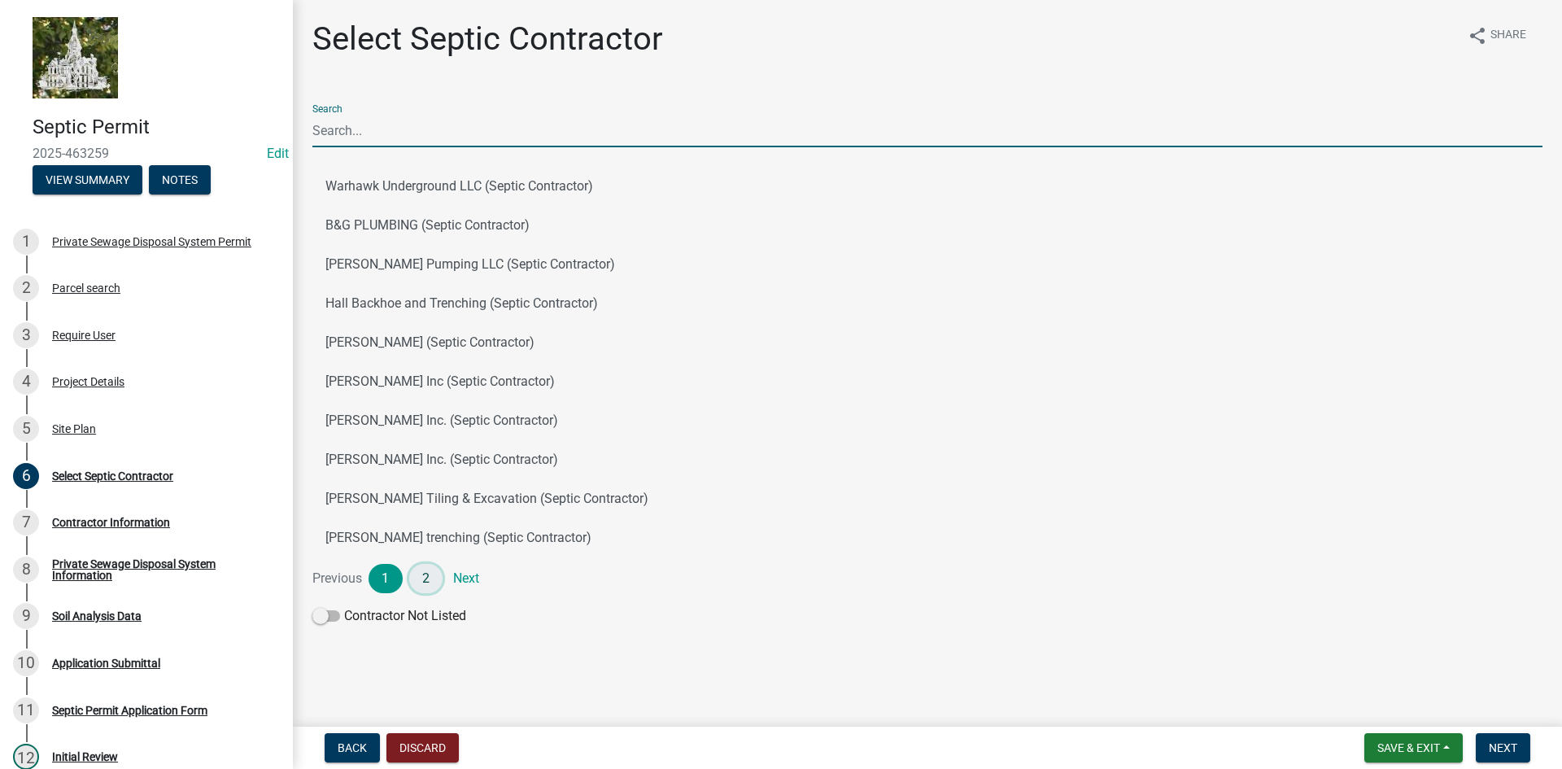
click at [424, 573] on link "2" at bounding box center [426, 578] width 34 height 29
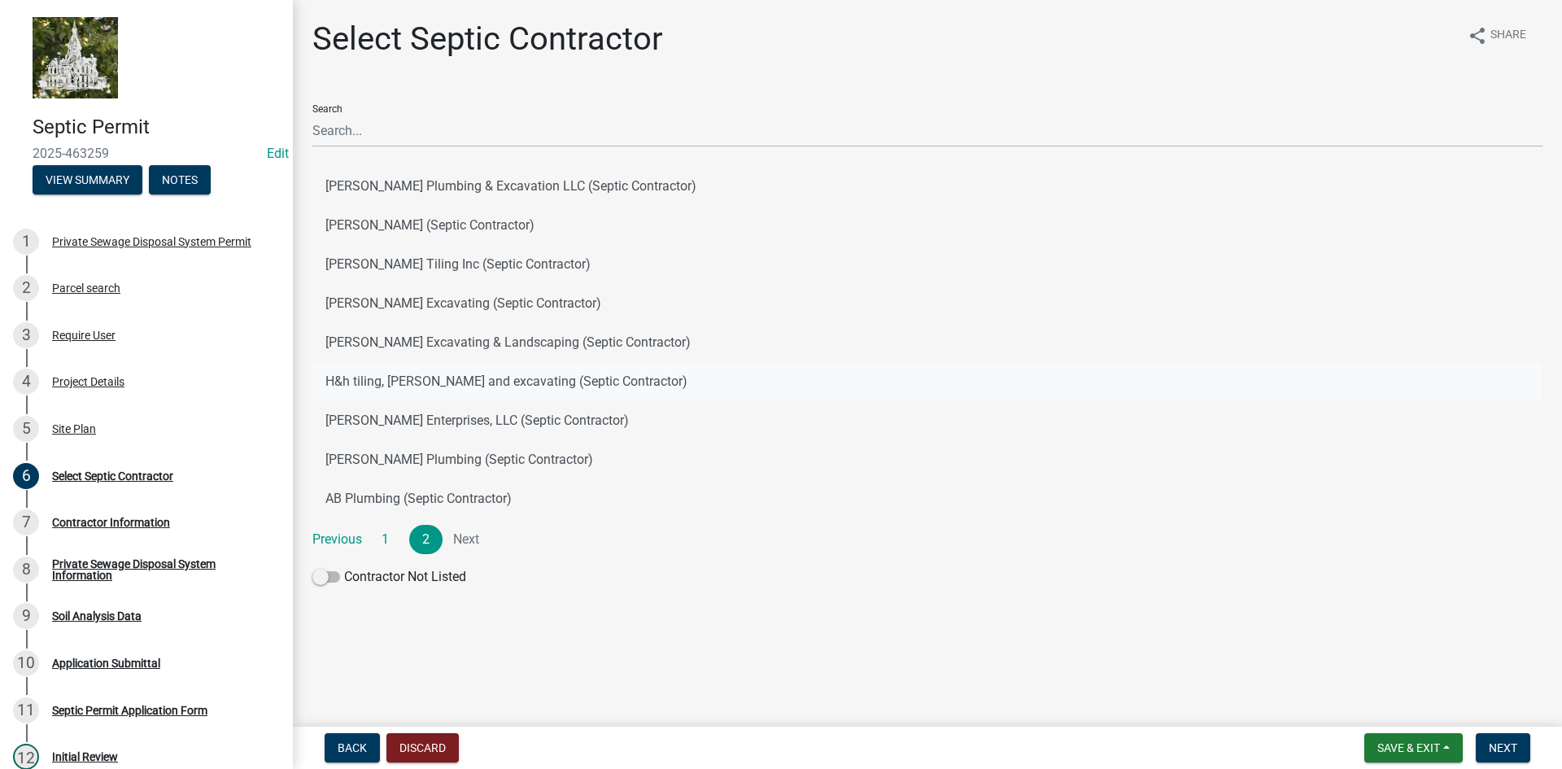
click at [364, 388] on button "H&h tiling, [PERSON_NAME] and excavating (Septic Contractor)" at bounding box center [927, 381] width 1230 height 39
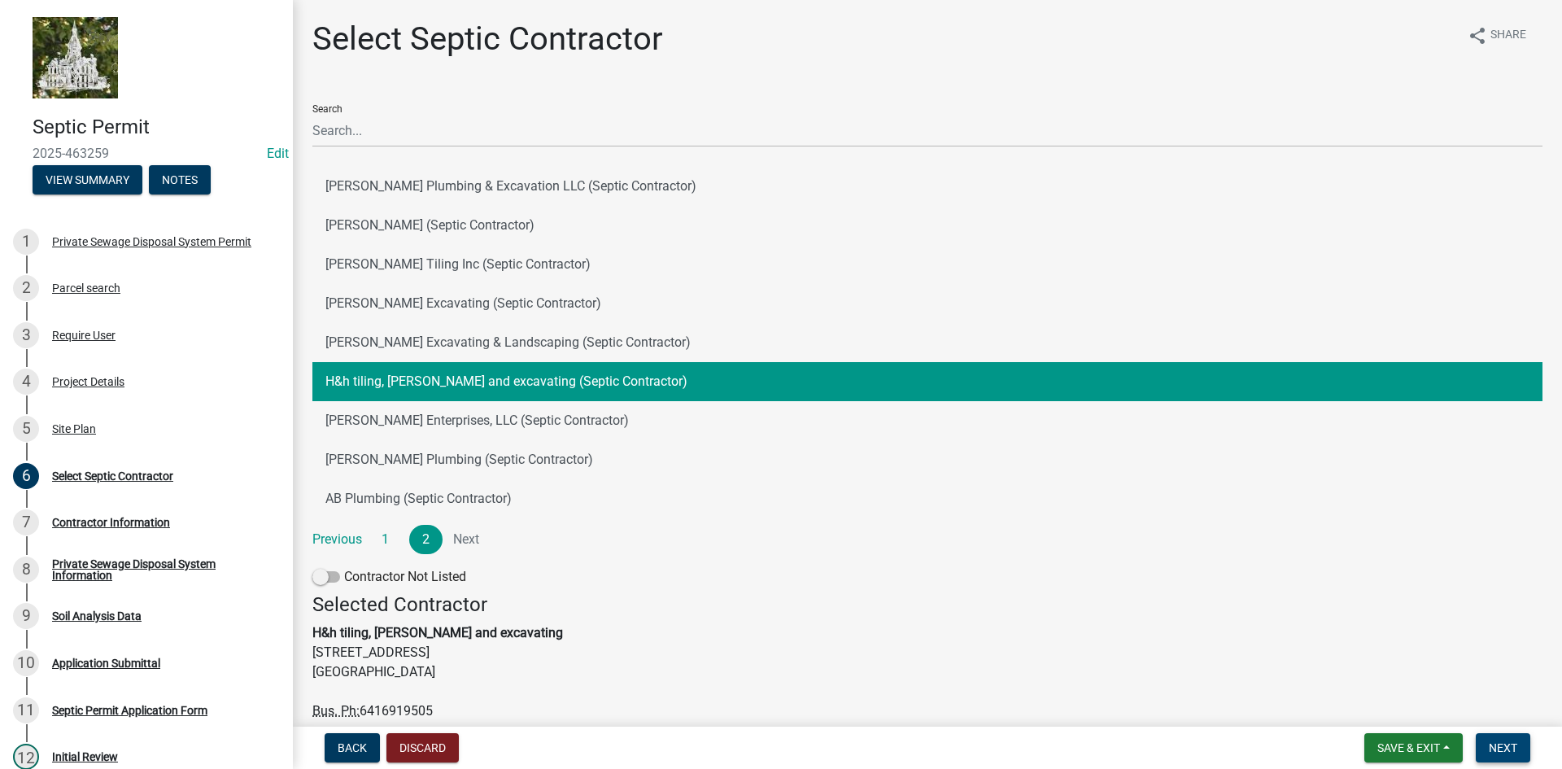
click at [1483, 746] on button "Next" at bounding box center [1503, 747] width 55 height 29
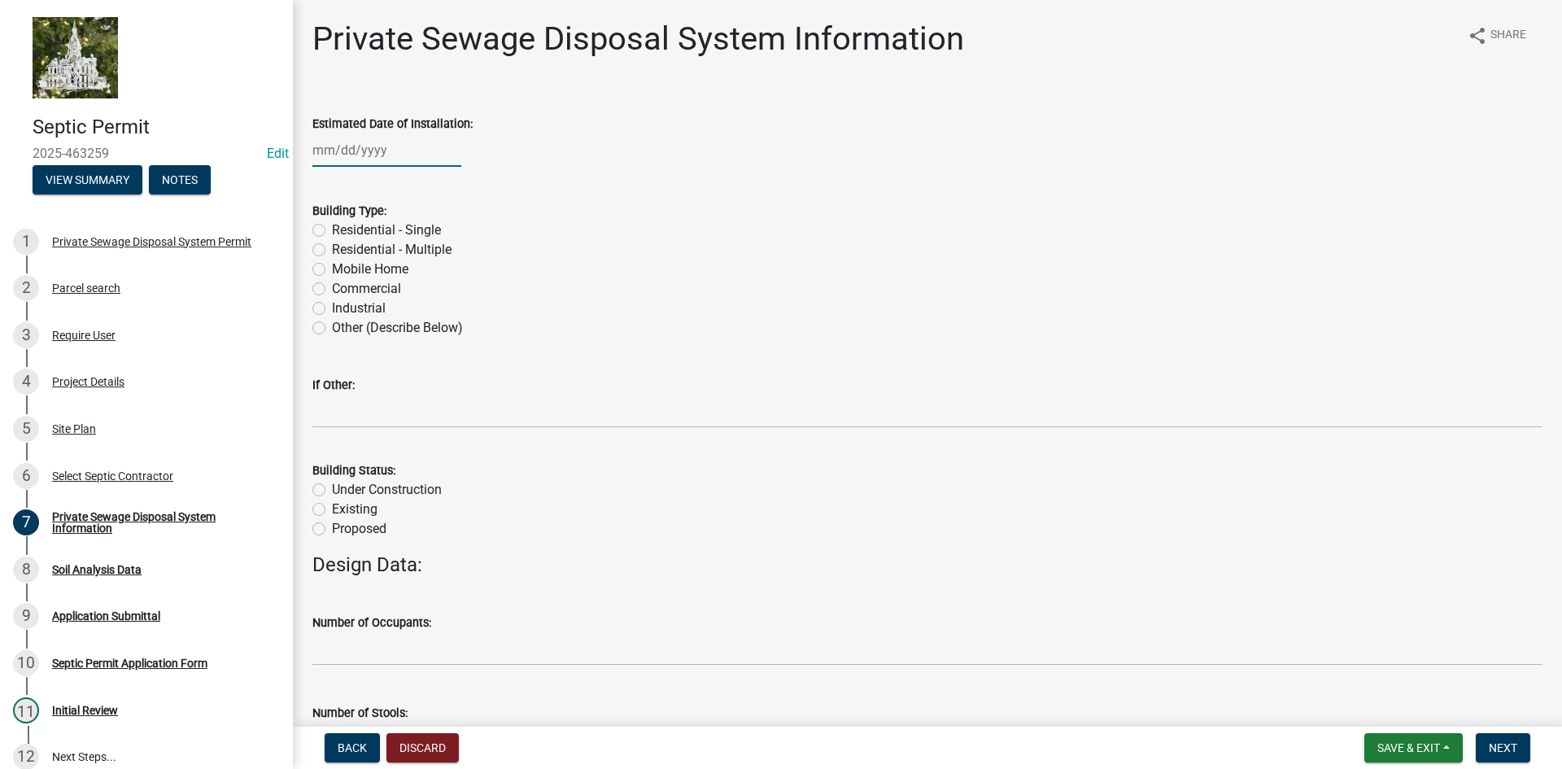
click at [331, 158] on div at bounding box center [386, 149] width 149 height 33
select select "8"
select select "2025"
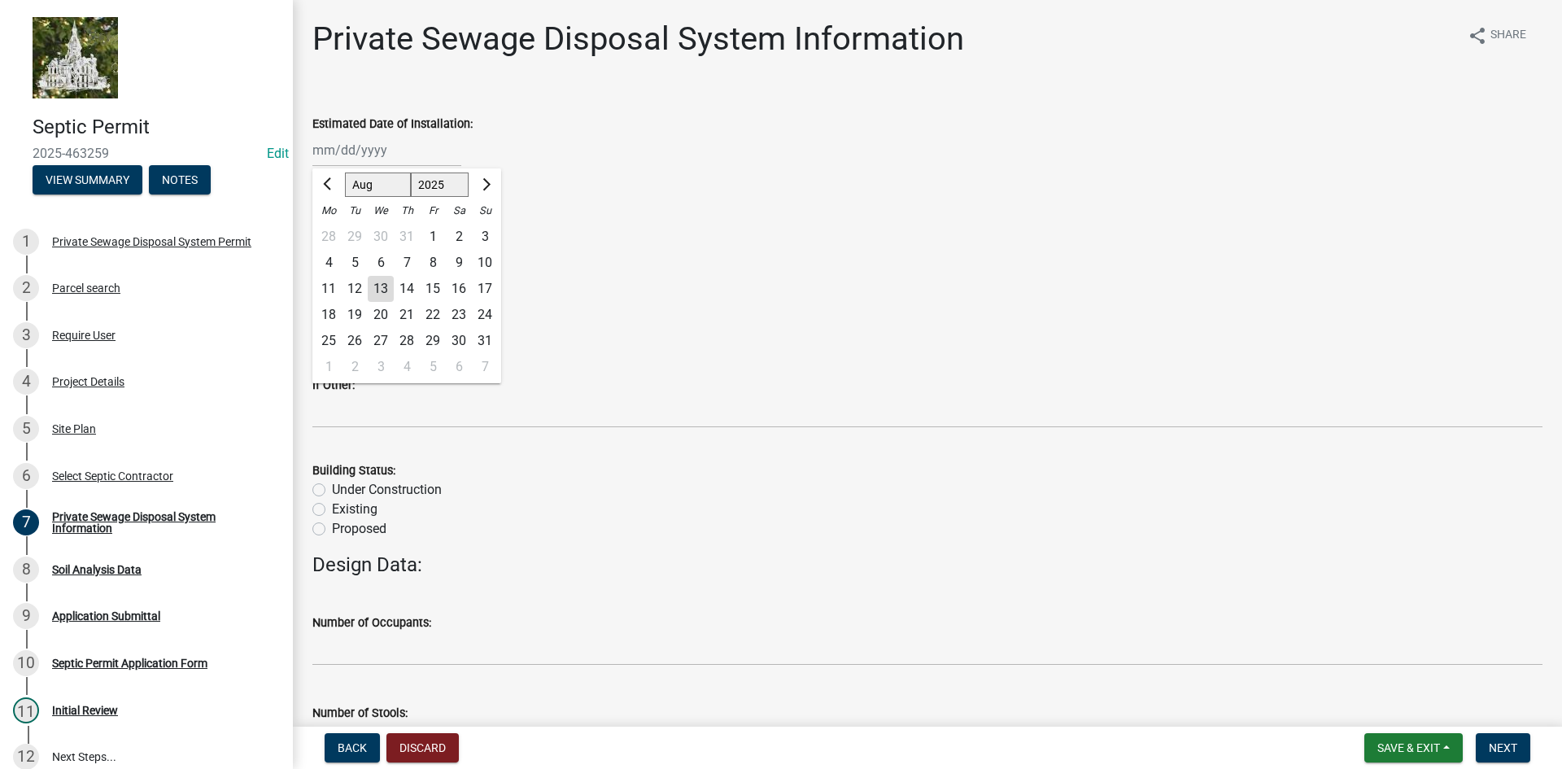
click at [379, 290] on div "13" at bounding box center [381, 289] width 26 height 26
type input "[DATE]"
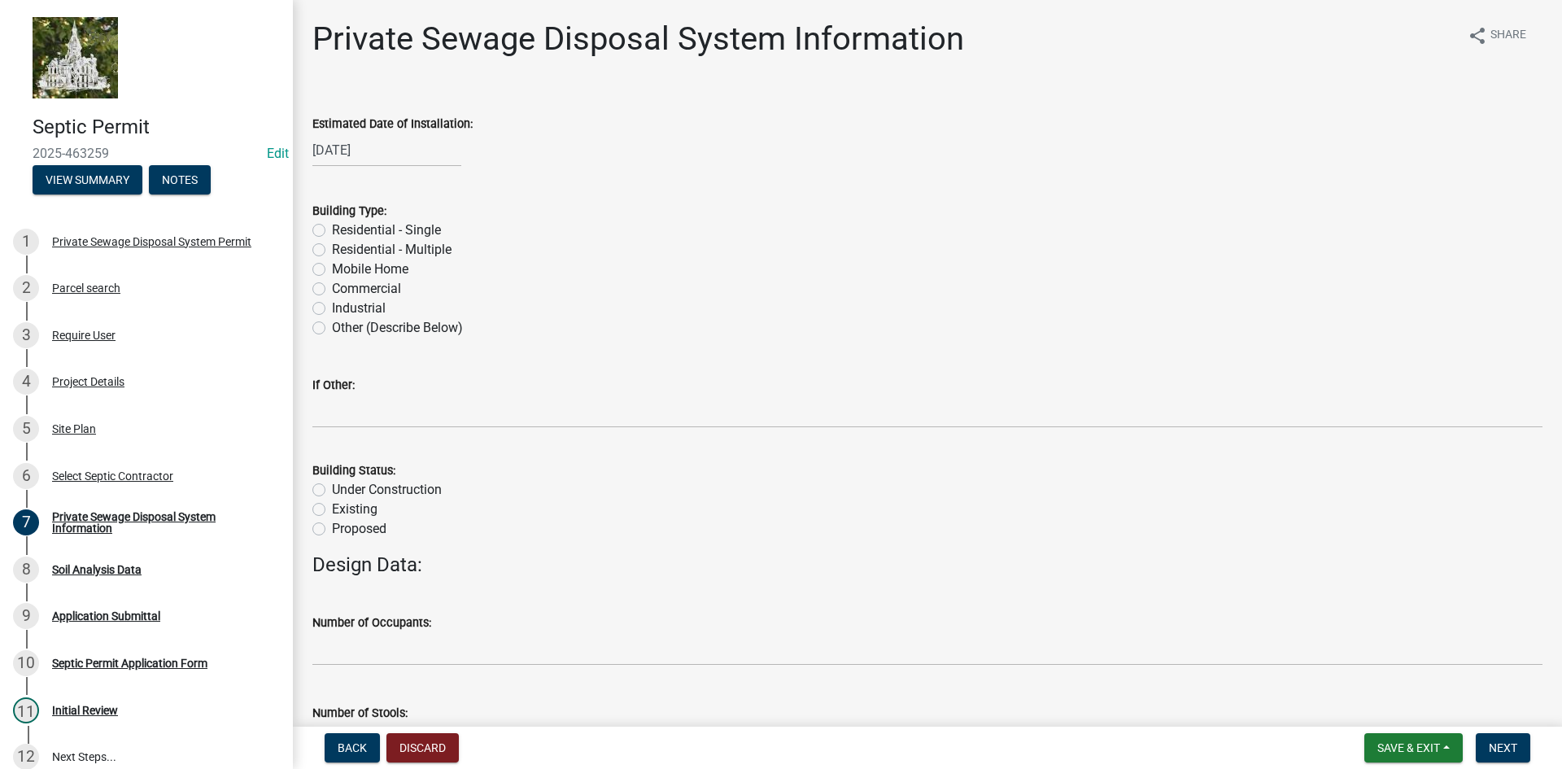
click at [332, 230] on label "Residential - Single" at bounding box center [386, 230] width 109 height 20
click at [332, 230] on input "Residential - Single" at bounding box center [337, 225] width 11 height 11
radio input "true"
click at [332, 508] on label "Existing" at bounding box center [355, 509] width 46 height 20
click at [332, 508] on input "Existing" at bounding box center [337, 504] width 11 height 11
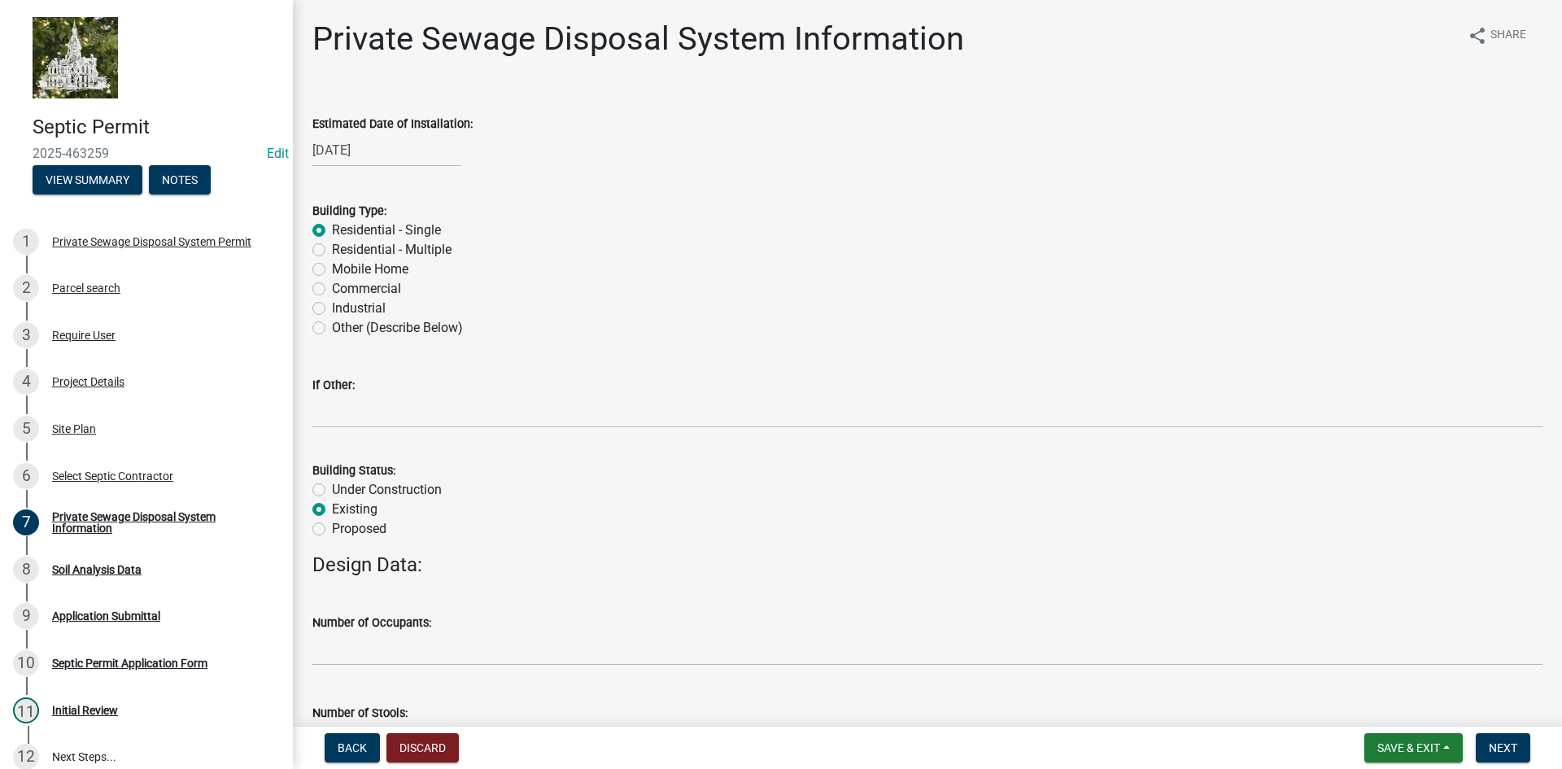
radio input "true"
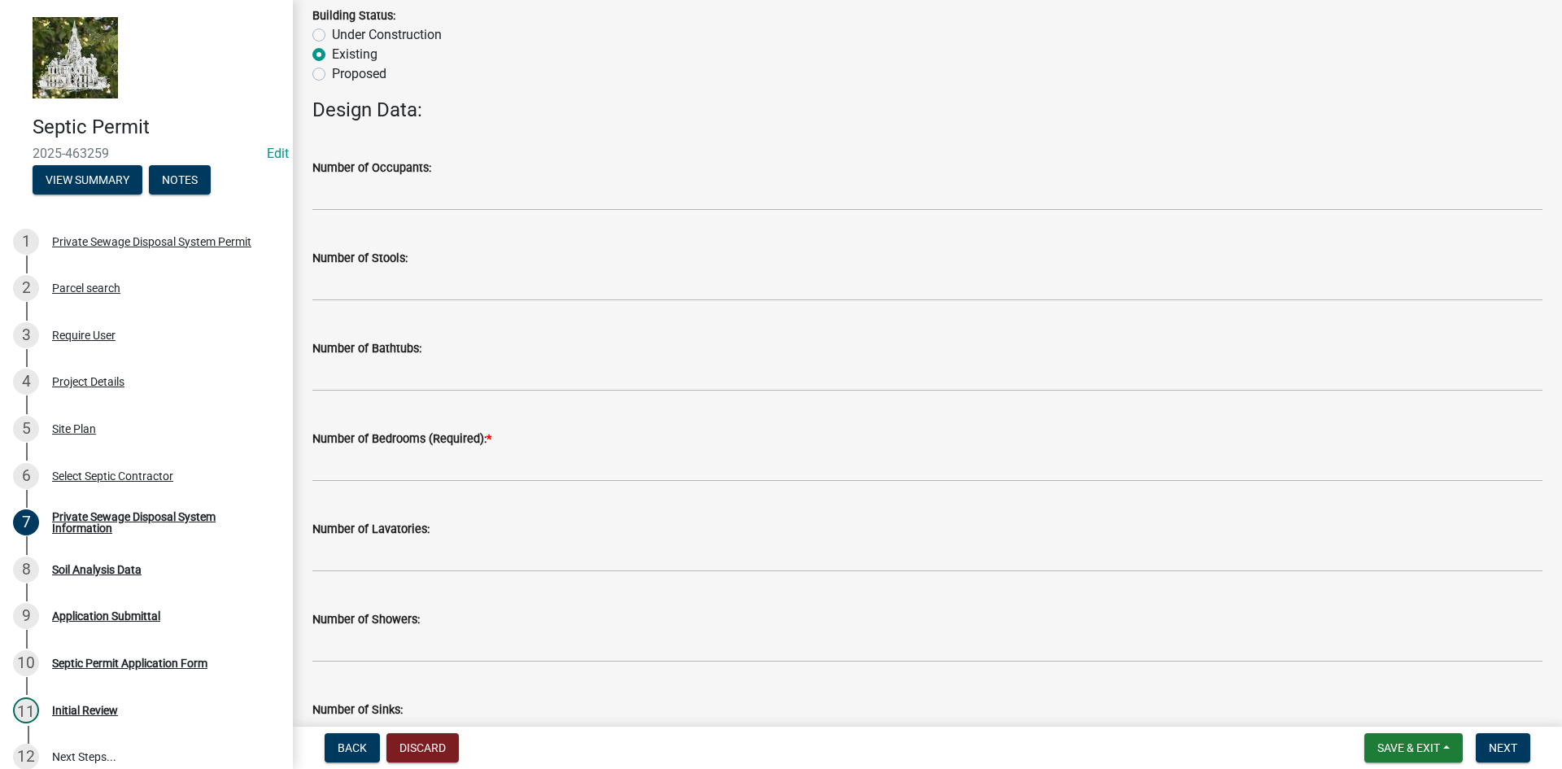
scroll to position [488, 0]
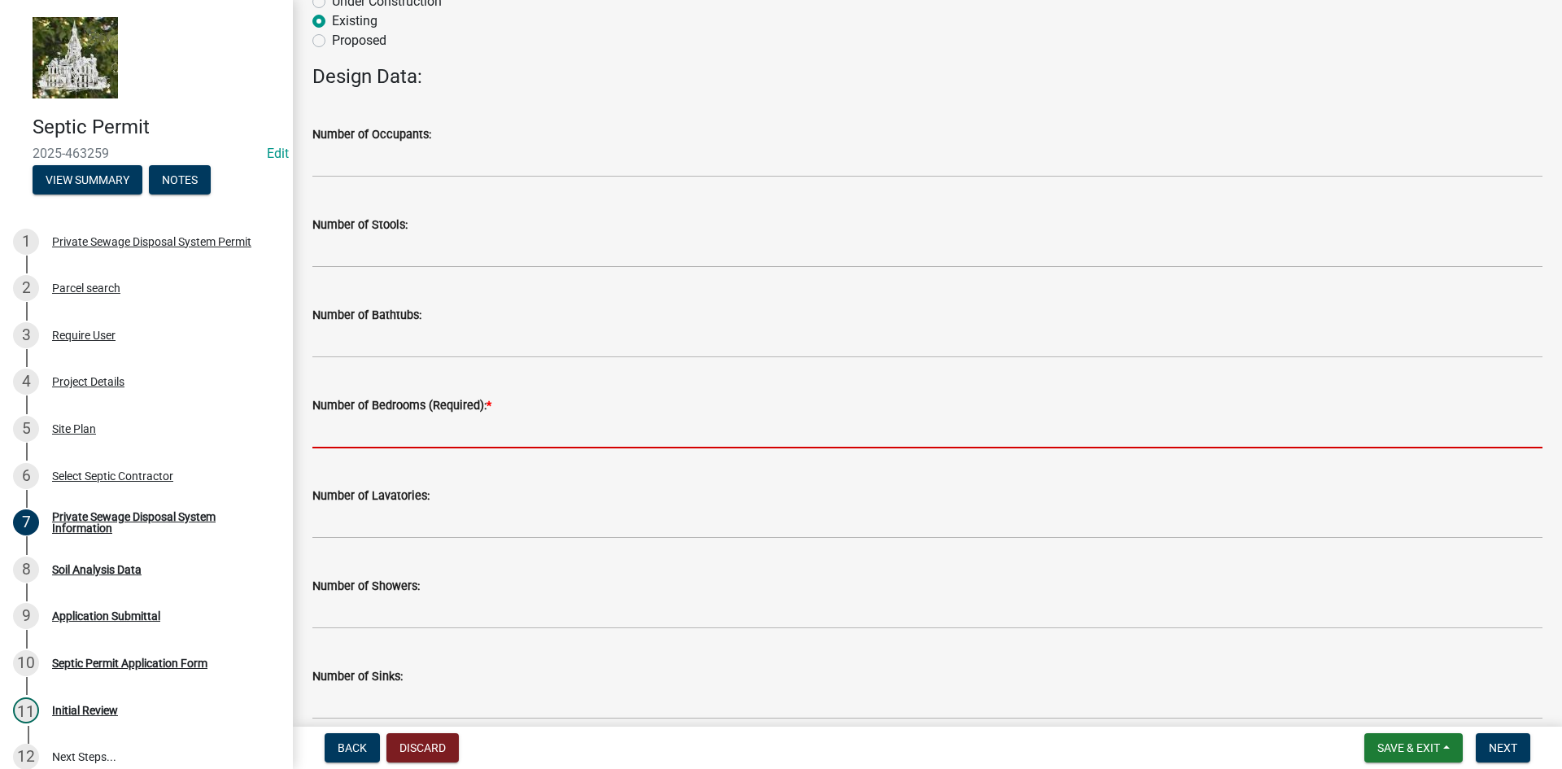
click at [376, 433] on input "text" at bounding box center [927, 431] width 1230 height 33
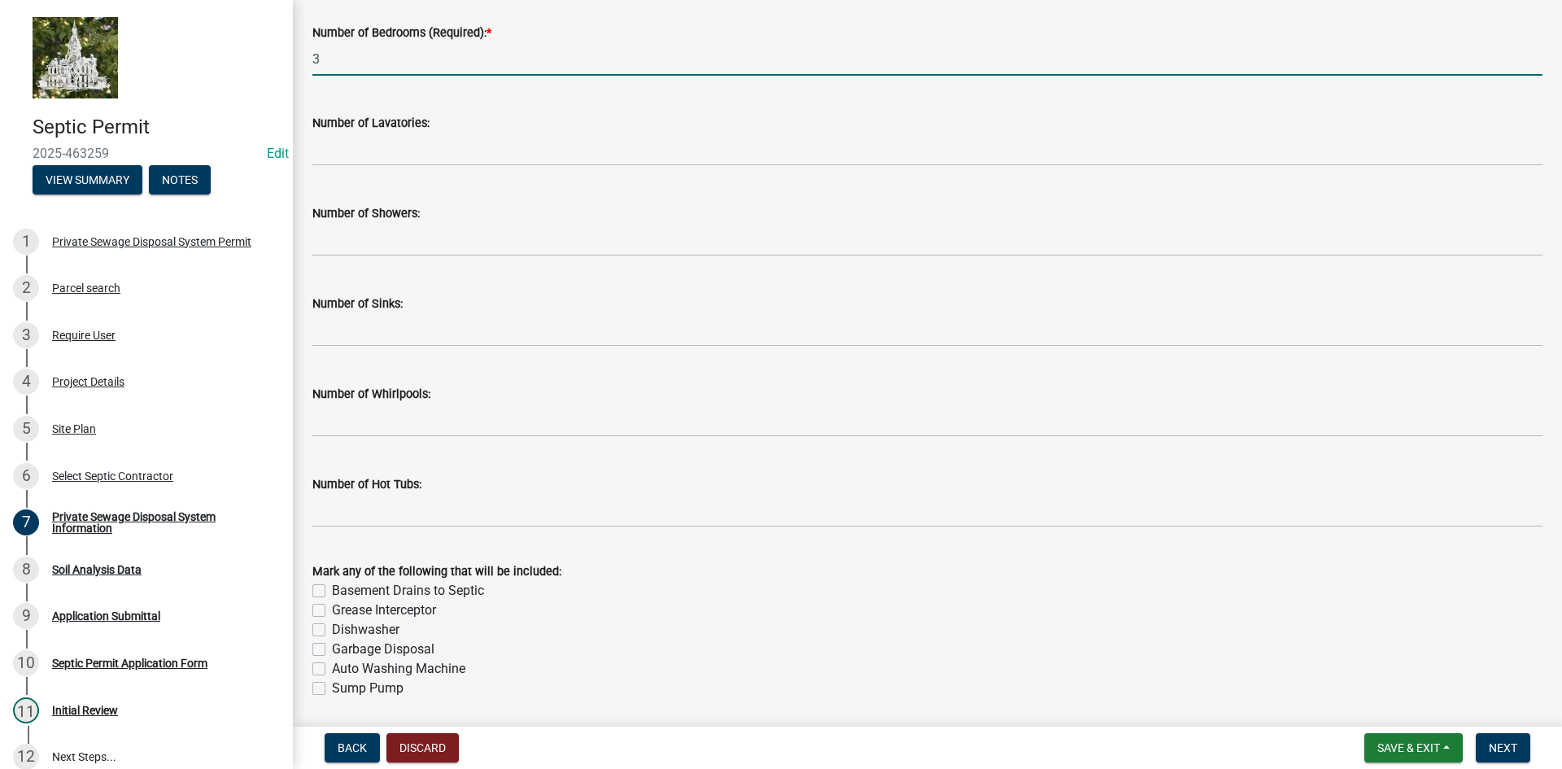
scroll to position [917, 0]
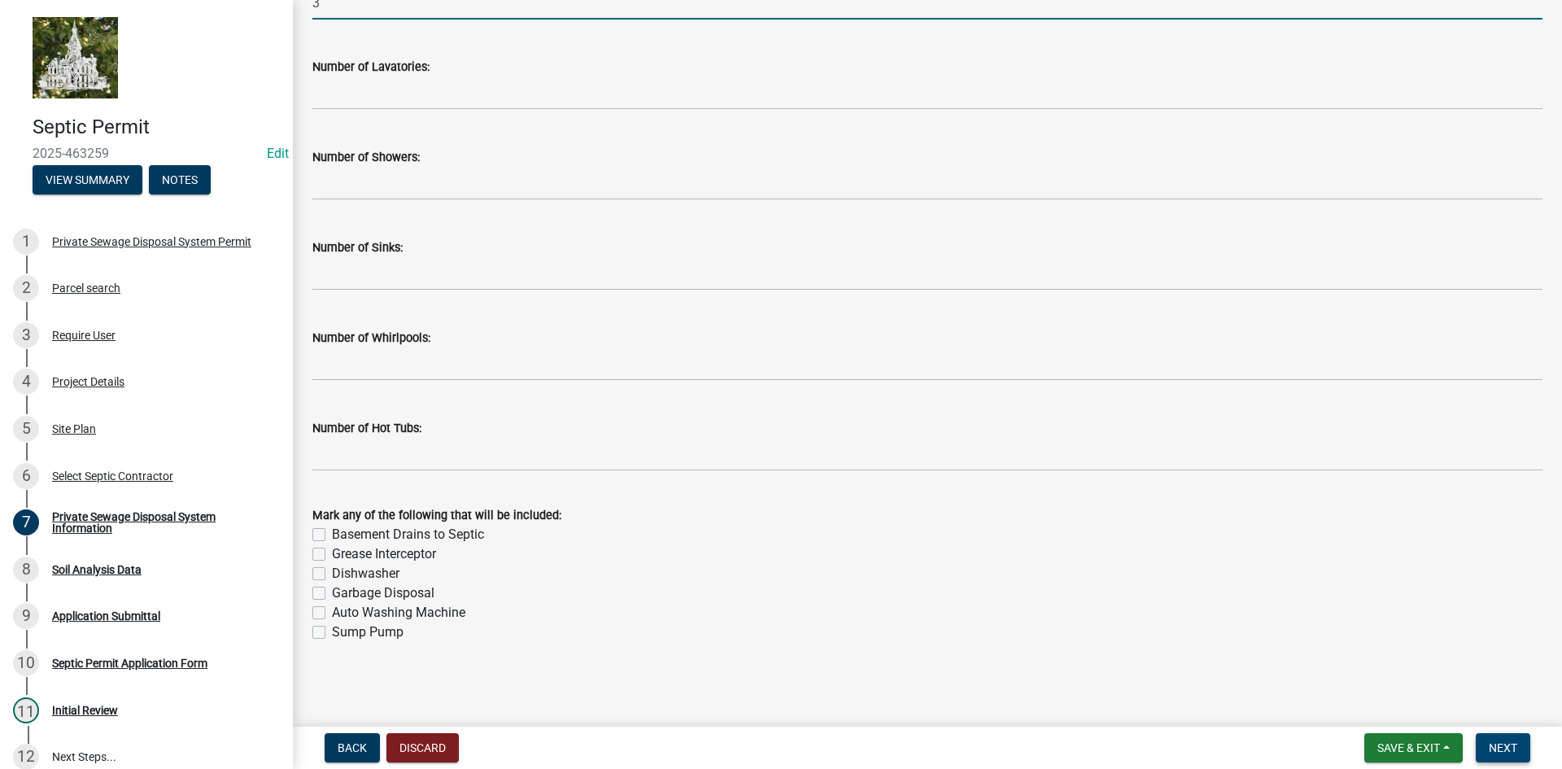
type input "3"
click at [1493, 747] on span "Next" at bounding box center [1503, 747] width 28 height 13
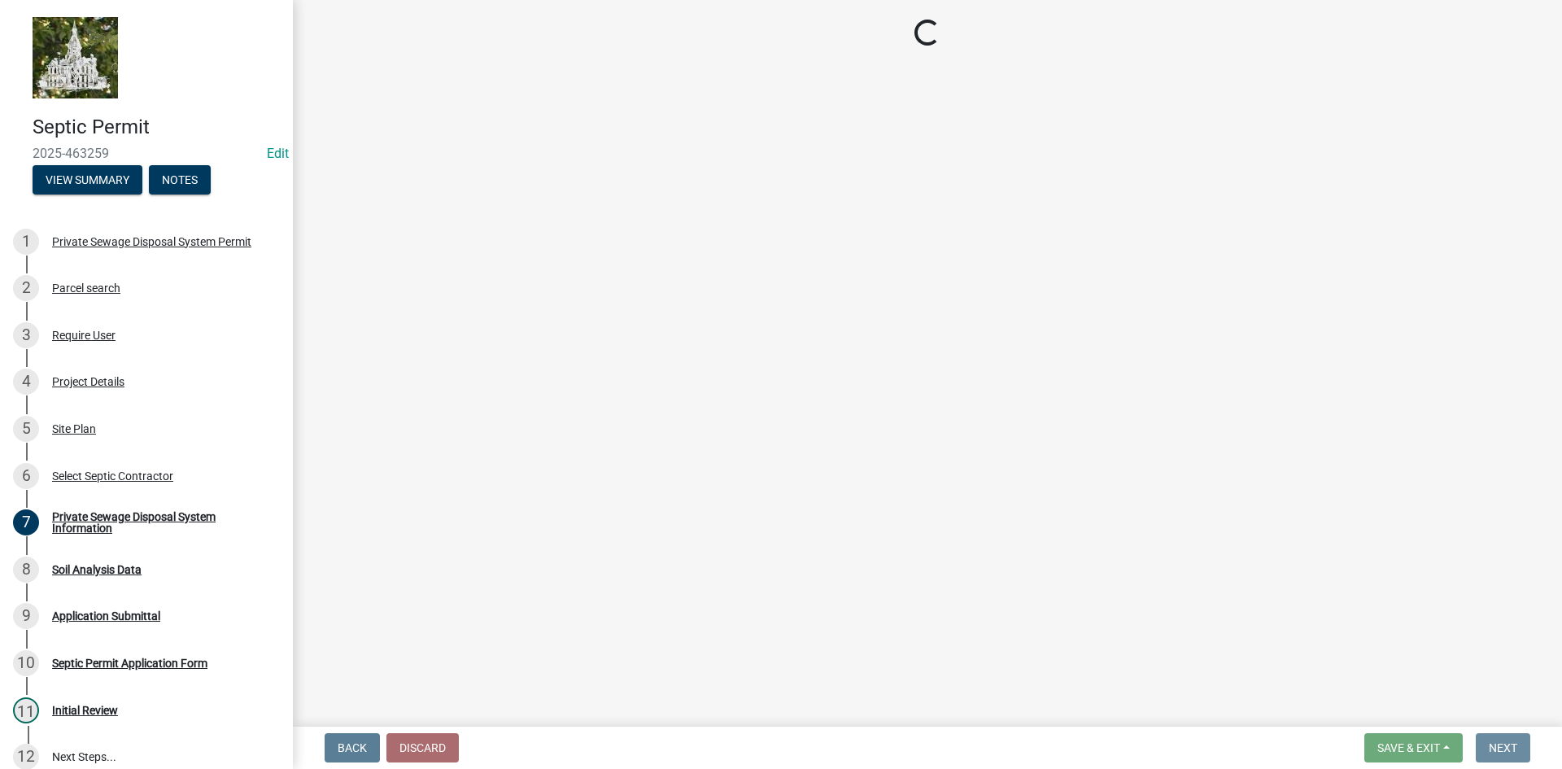
scroll to position [0, 0]
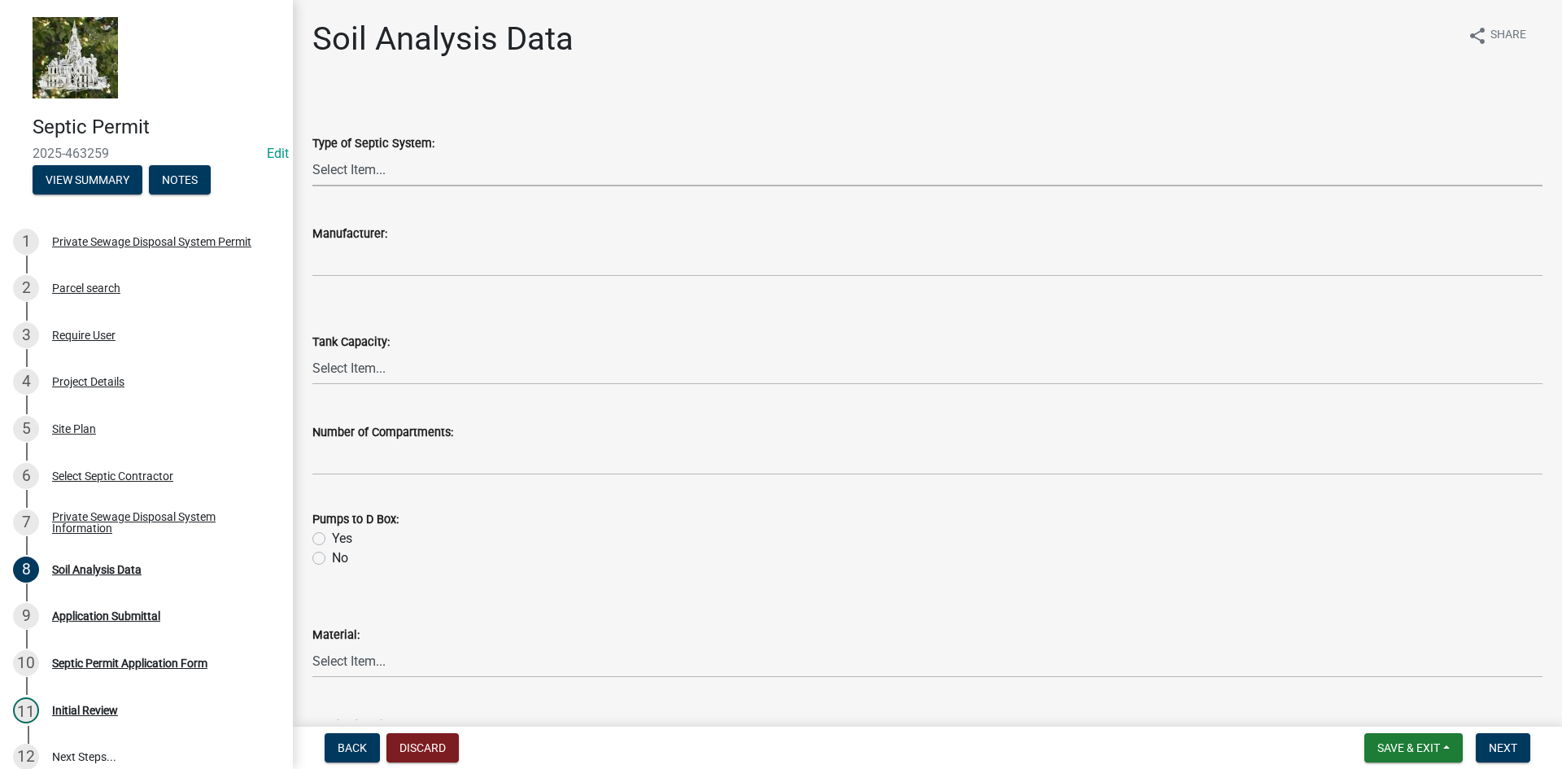
click at [369, 173] on select "Select Item... Traditional Alternative Custom" at bounding box center [927, 169] width 1230 height 33
click at [312, 153] on select "Select Item... Traditional Alternative Custom" at bounding box center [927, 169] width 1230 height 33
select select "6d678d72-23c3-45e2-af54-ed4b188d7378"
click at [364, 364] on select "Select Item... 500 1000 1250 1500 1750 2000" at bounding box center [927, 367] width 1230 height 33
click at [312, 351] on select "Select Item... 500 1000 1250 1500 1750 2000" at bounding box center [927, 367] width 1230 height 33
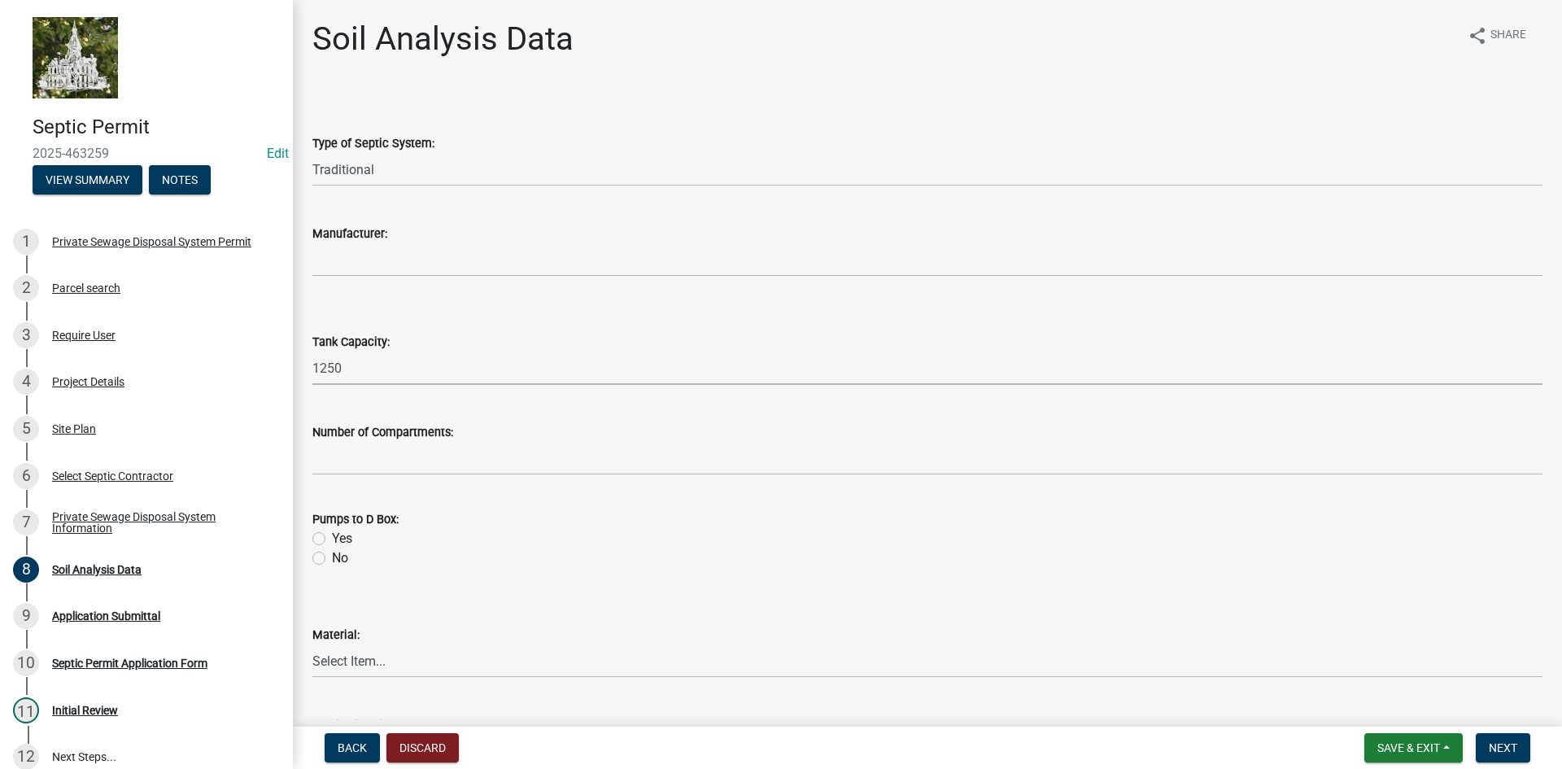
select select "9b046bec-0e7f-4271-9a53-56a7345c421d"
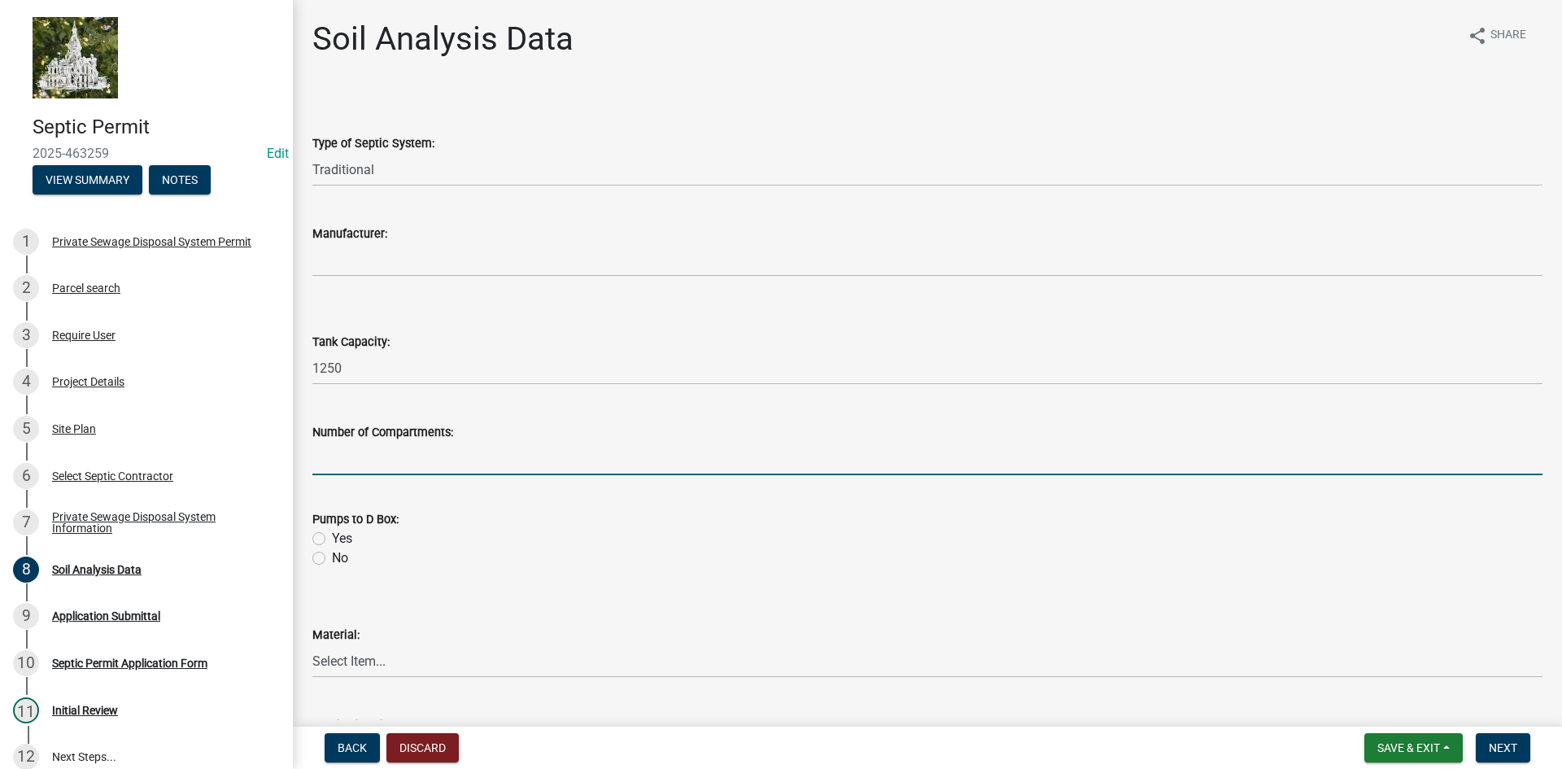
click at [350, 456] on input "text" at bounding box center [927, 458] width 1230 height 33
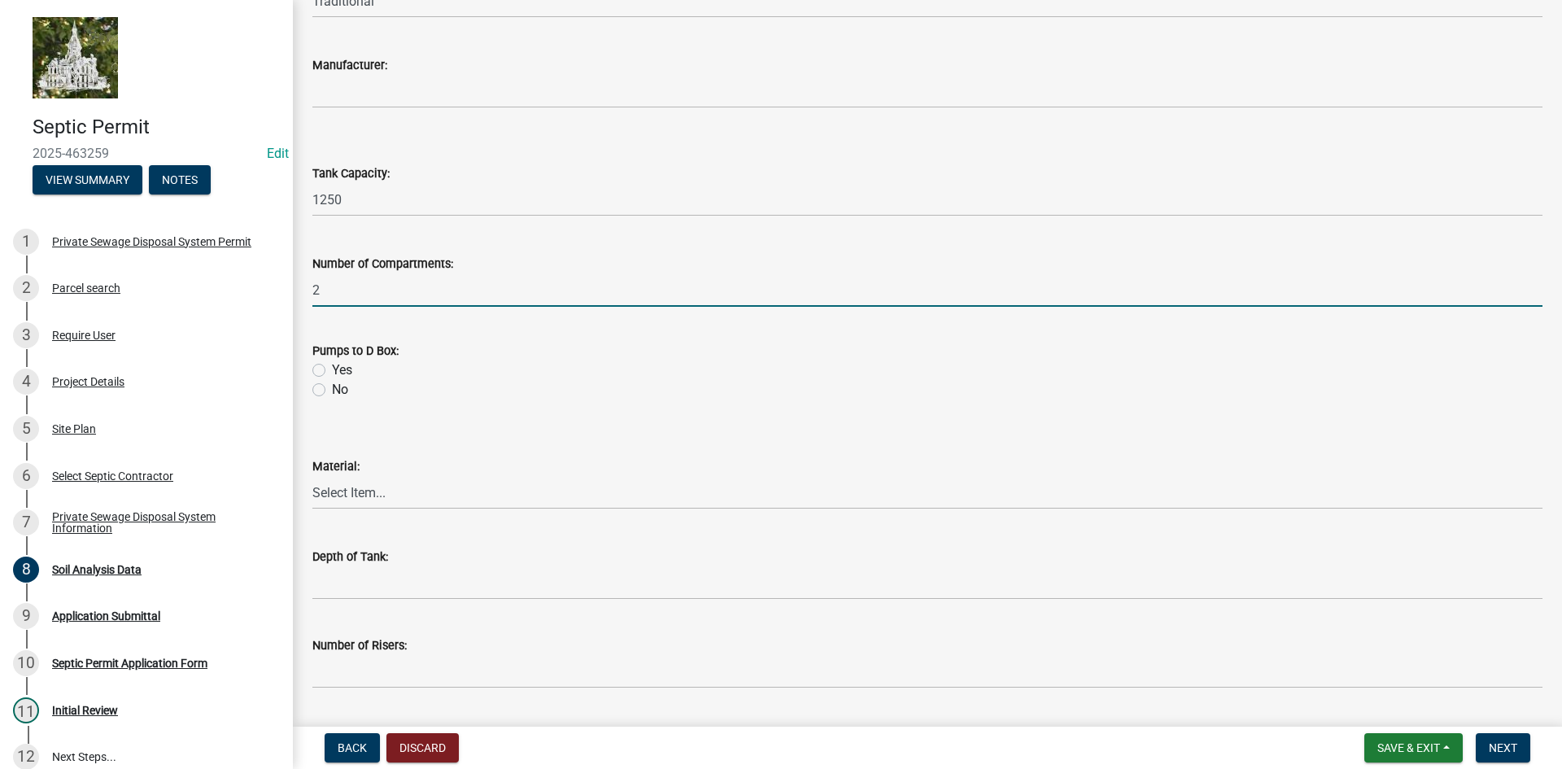
scroll to position [244, 0]
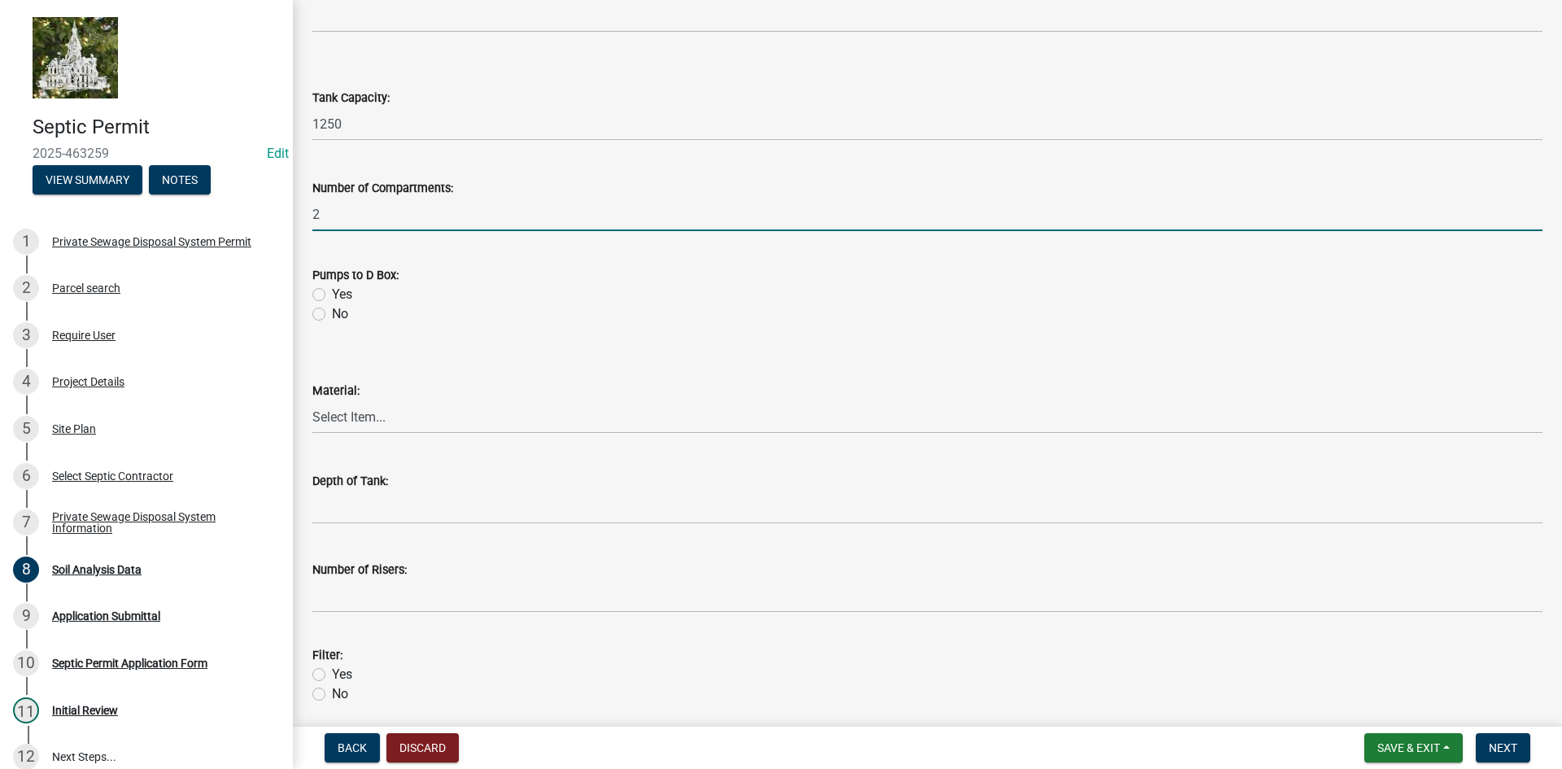
type input "2"
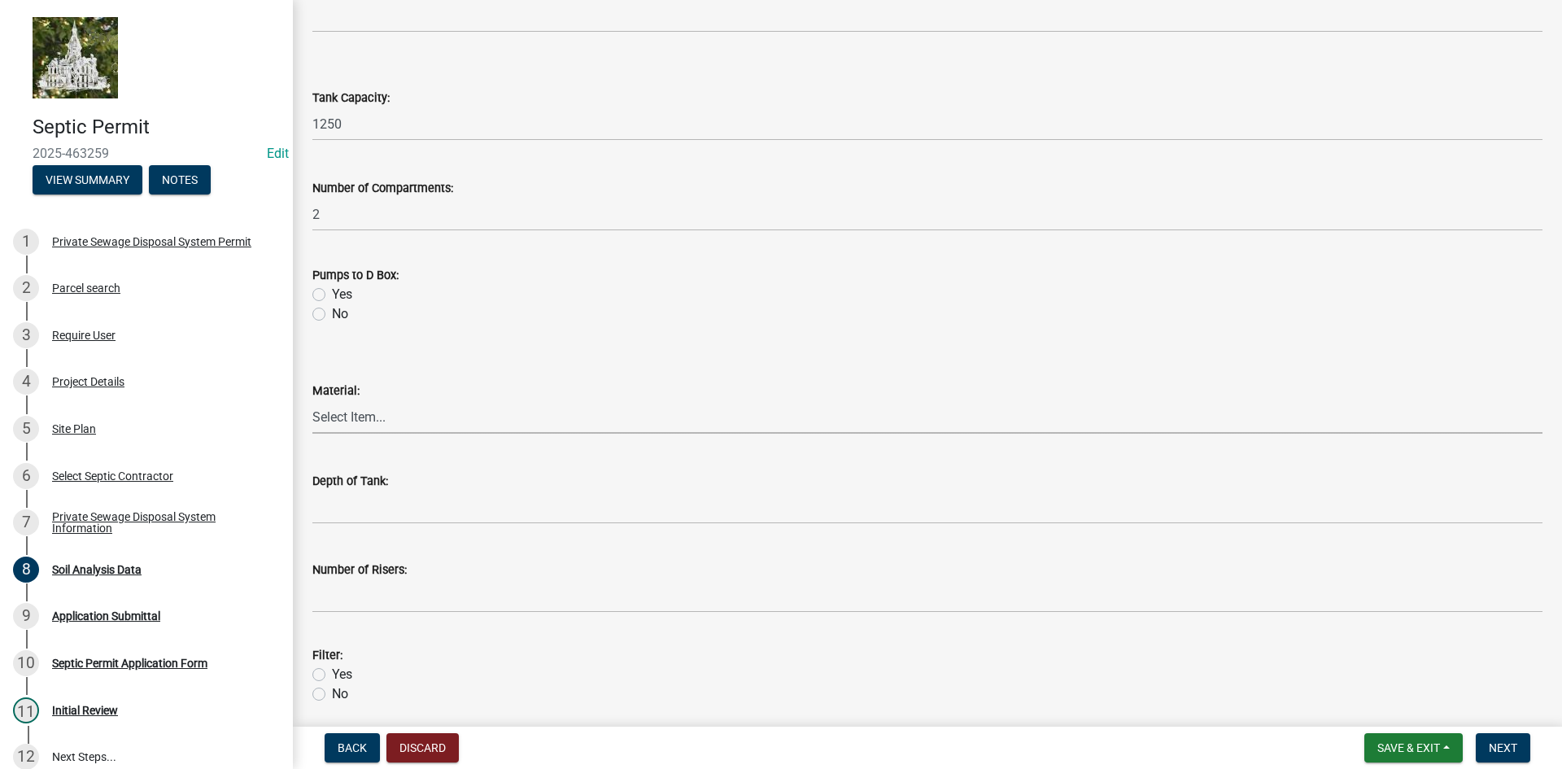
click at [352, 421] on select "Select Item... Concrete Plastic Fiberglass" at bounding box center [927, 416] width 1230 height 33
click at [382, 408] on select "Select Item... Concrete Plastic Fiberglass" at bounding box center [927, 416] width 1230 height 33
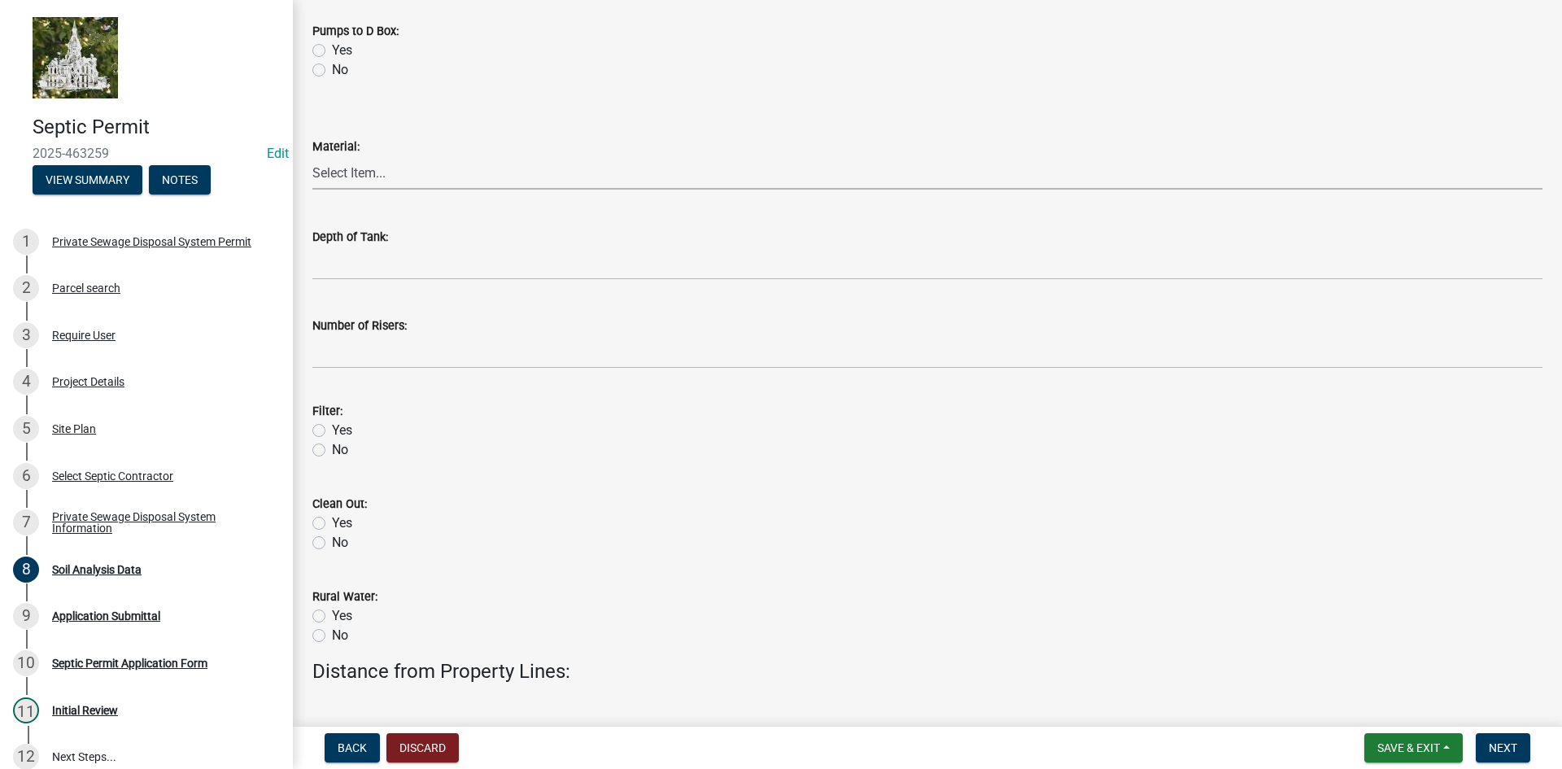
scroll to position [569, 0]
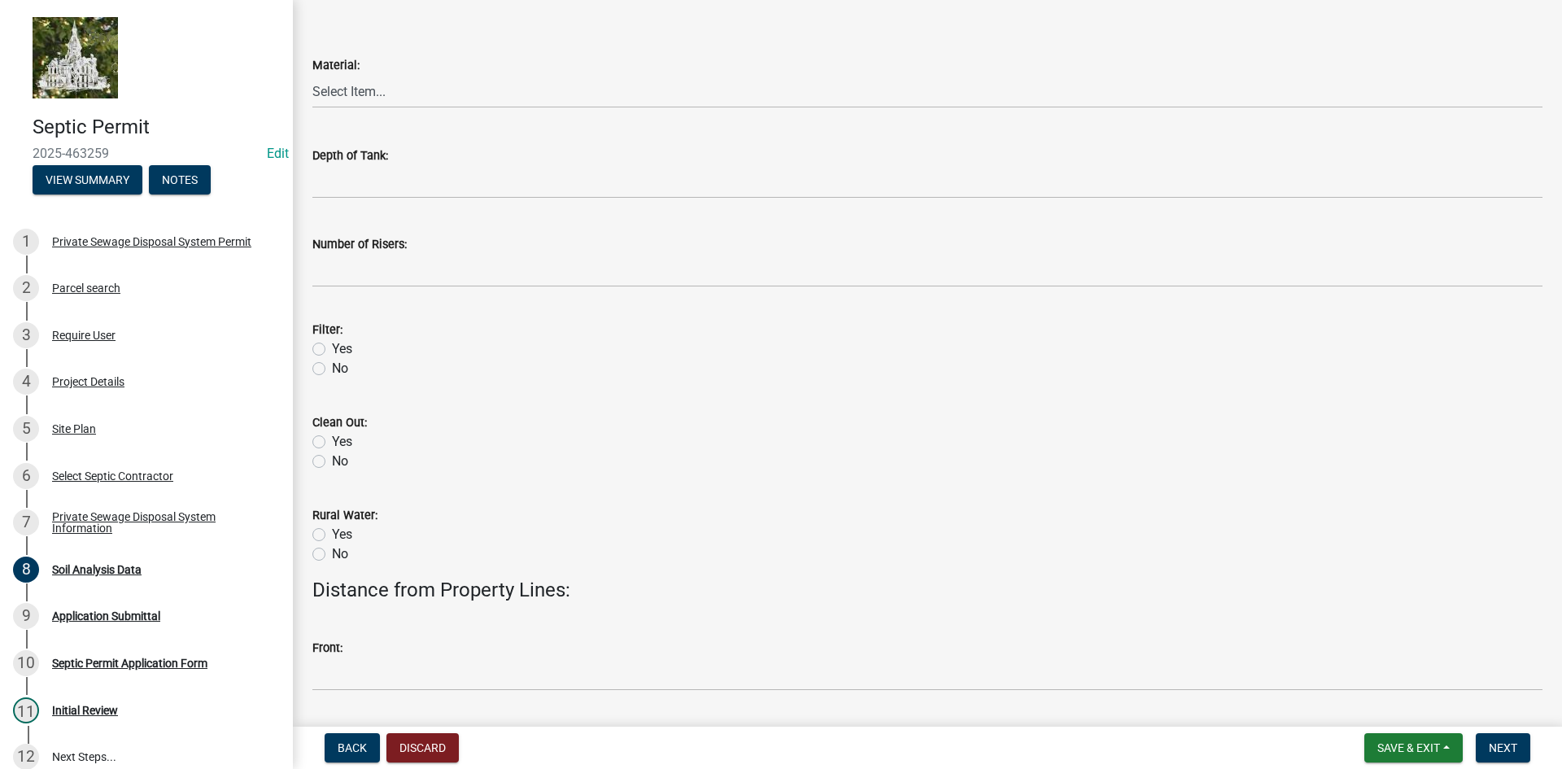
click at [332, 349] on label "Yes" at bounding box center [342, 349] width 20 height 20
click at [332, 349] on input "Yes" at bounding box center [337, 344] width 11 height 11
radio input "true"
click at [332, 443] on label "Yes" at bounding box center [342, 442] width 20 height 20
click at [332, 443] on input "Yes" at bounding box center [337, 437] width 11 height 11
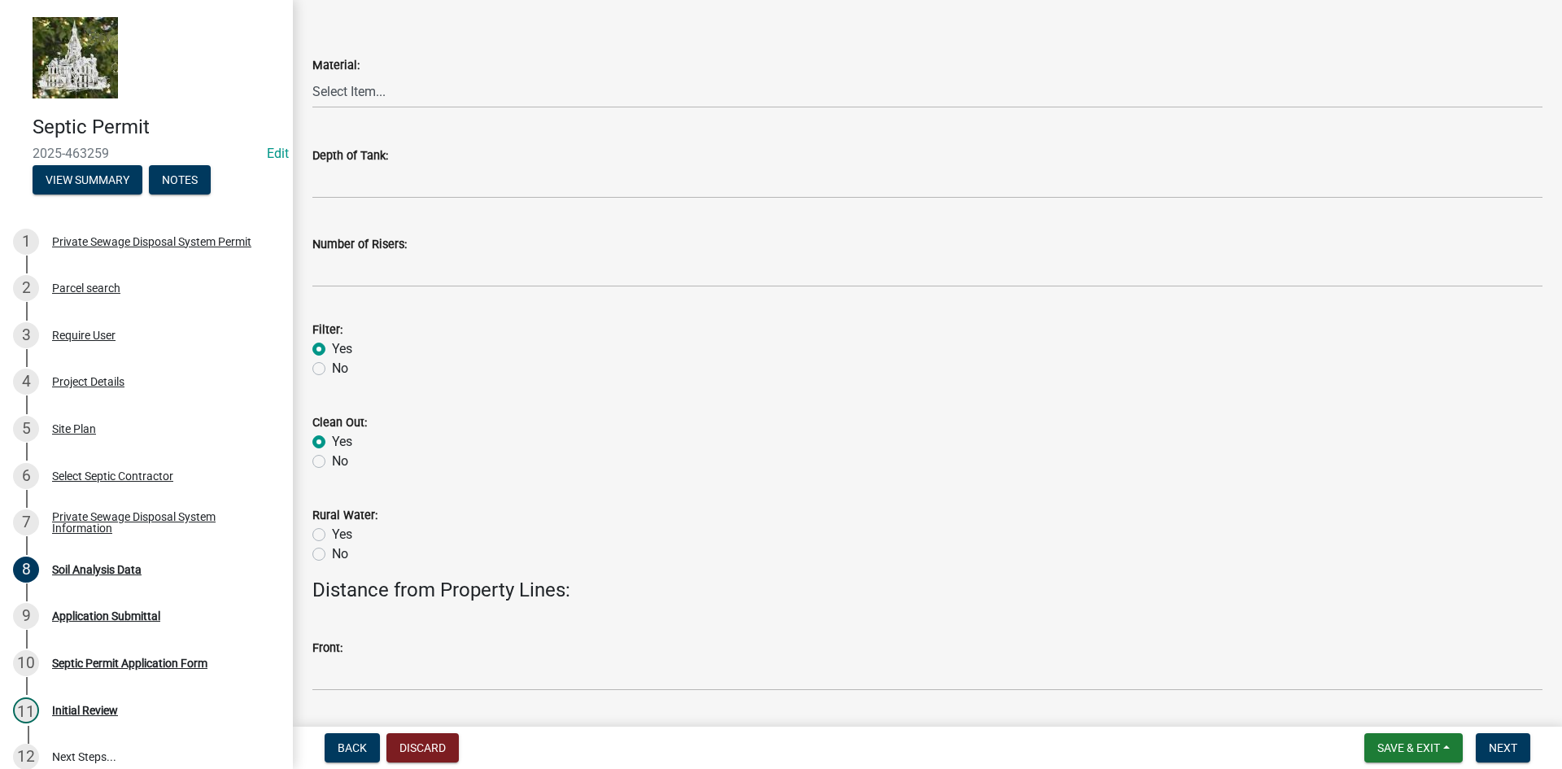
radio input "true"
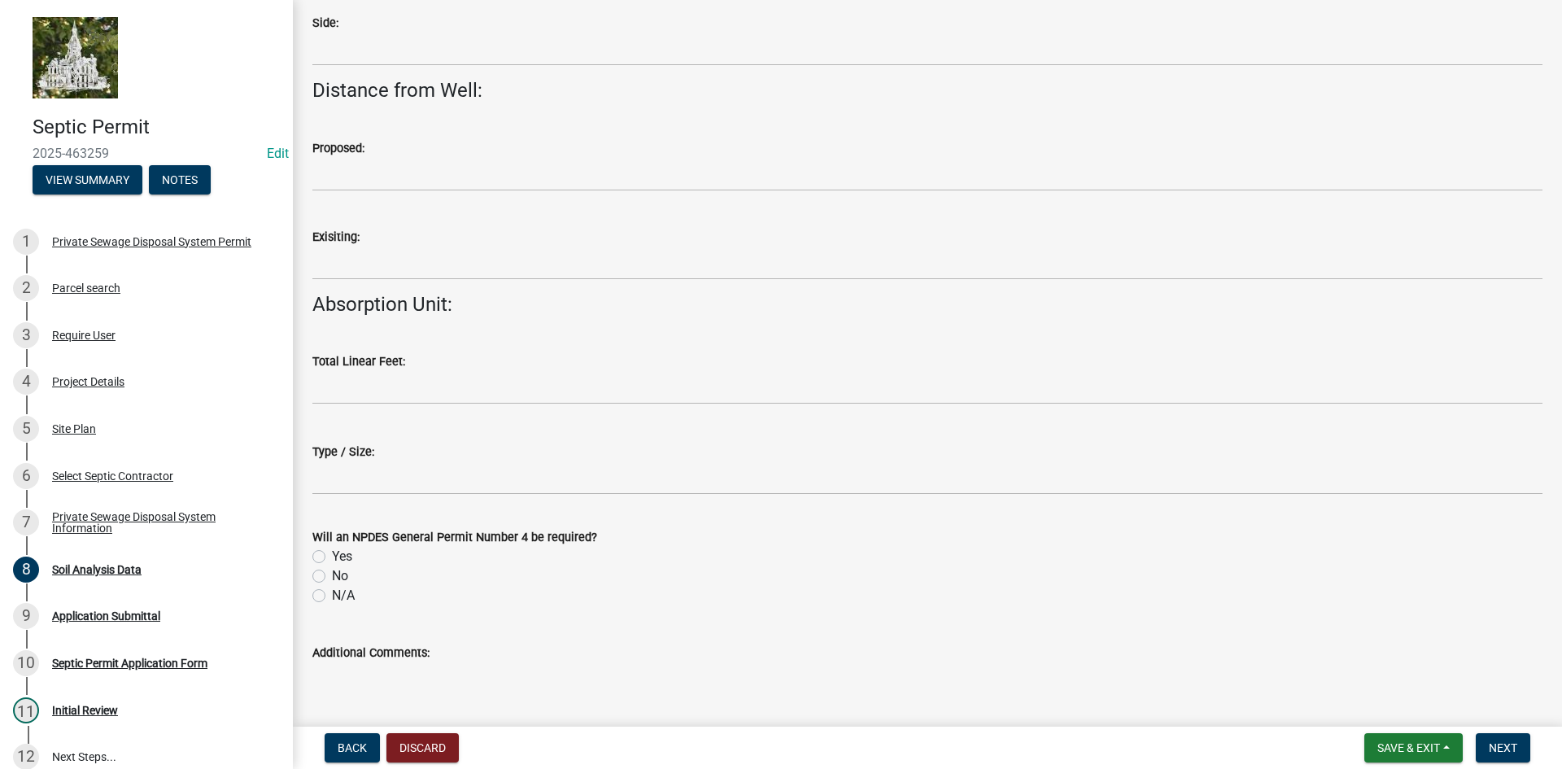
scroll to position [1546, 0]
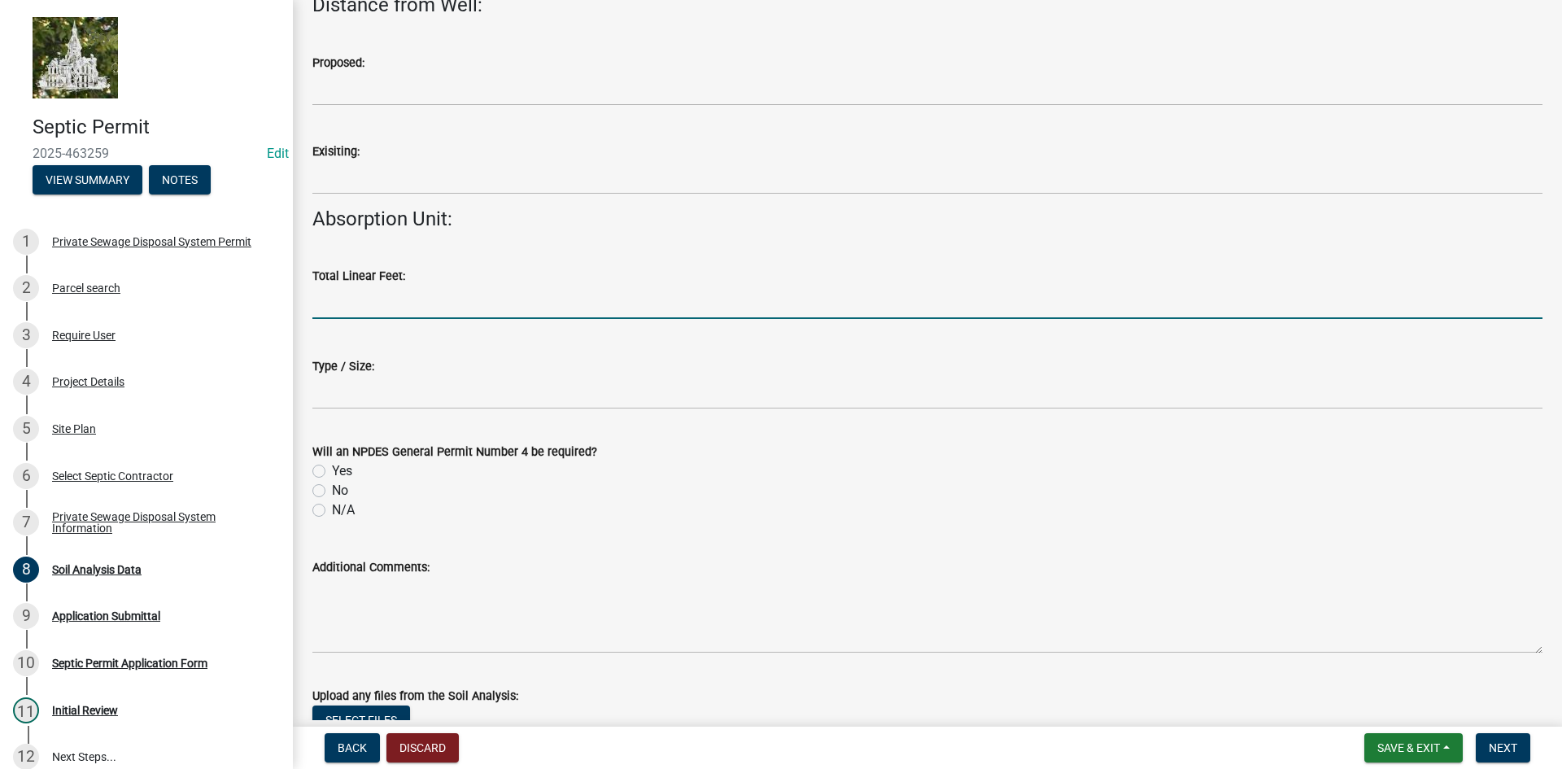
click at [428, 311] on input "text" at bounding box center [927, 302] width 1230 height 33
type input "267"
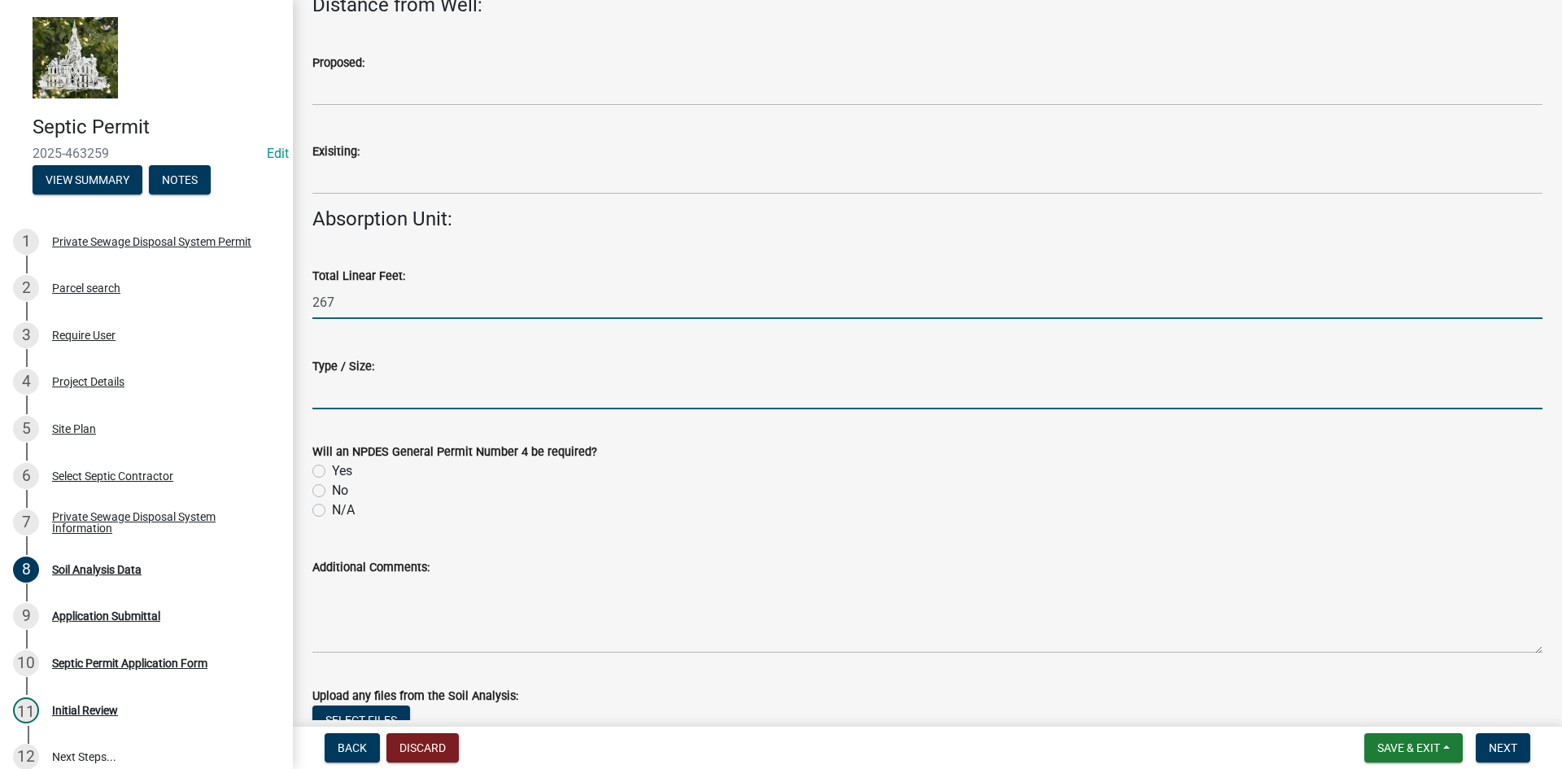
click at [390, 389] on input "Type / Size:" at bounding box center [927, 392] width 1230 height 33
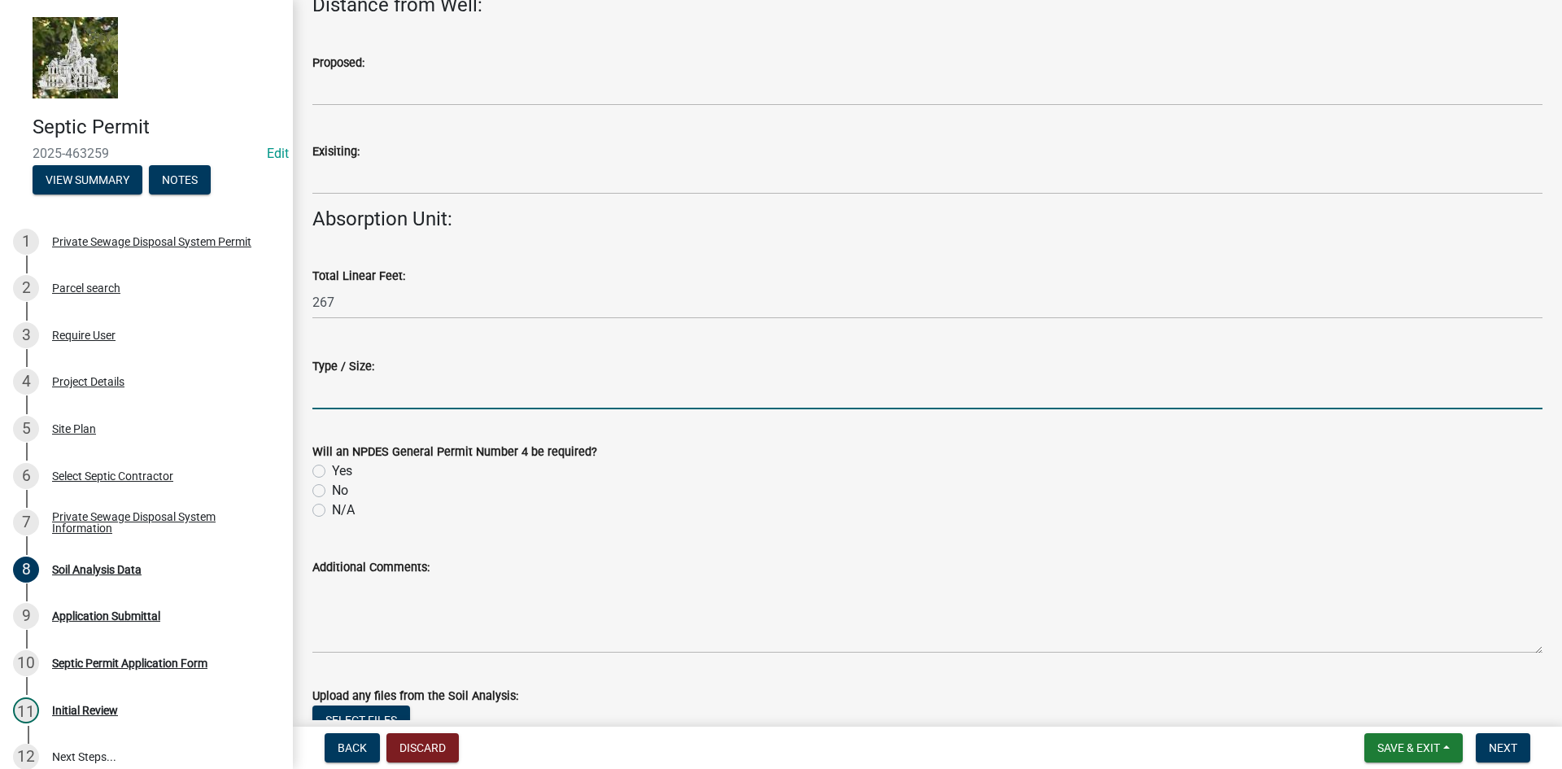
type input "3'"
click at [332, 491] on label "No" at bounding box center [340, 491] width 16 height 20
click at [332, 491] on input "No" at bounding box center [337, 486] width 11 height 11
radio input "true"
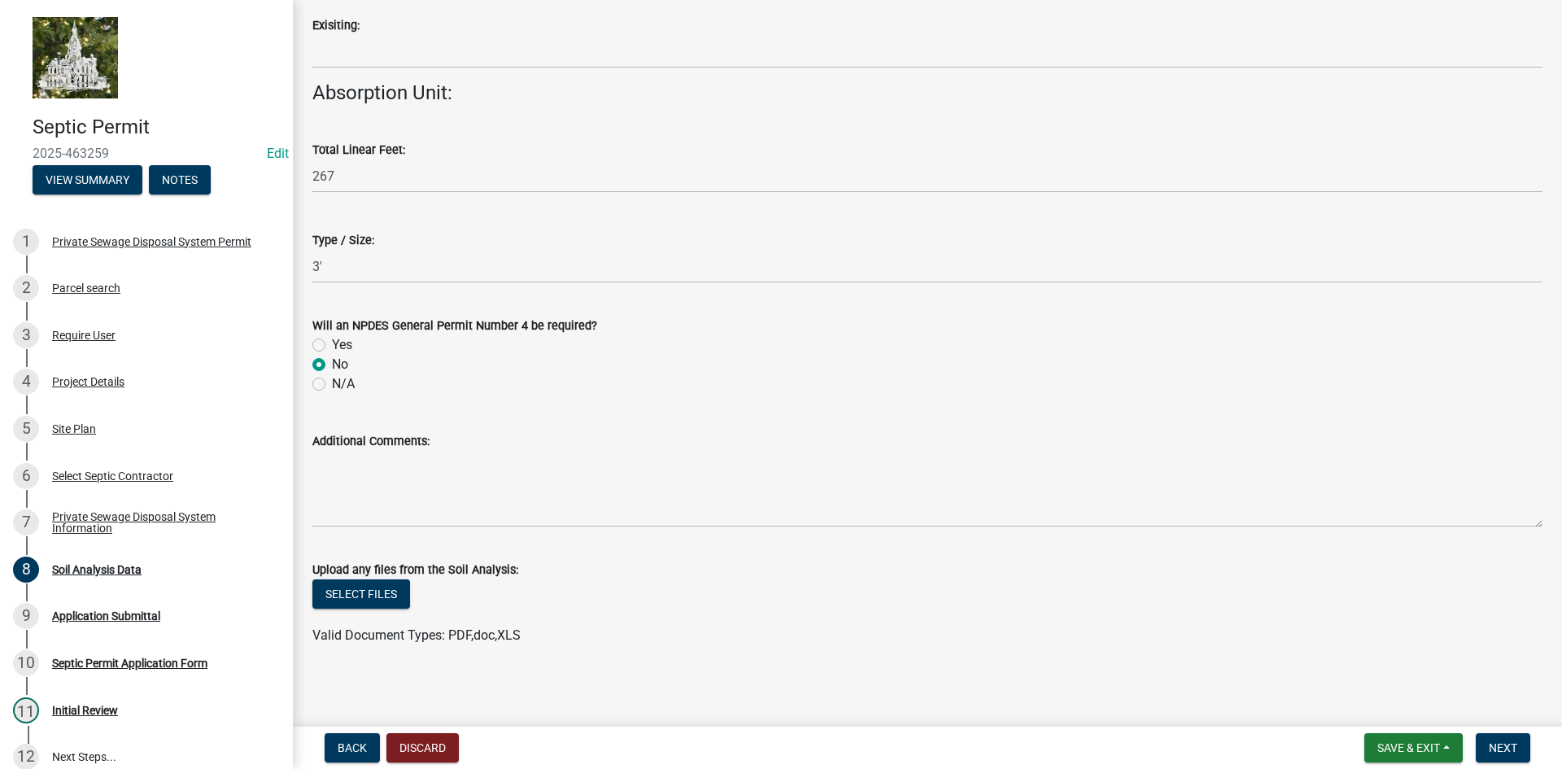
scroll to position [1675, 0]
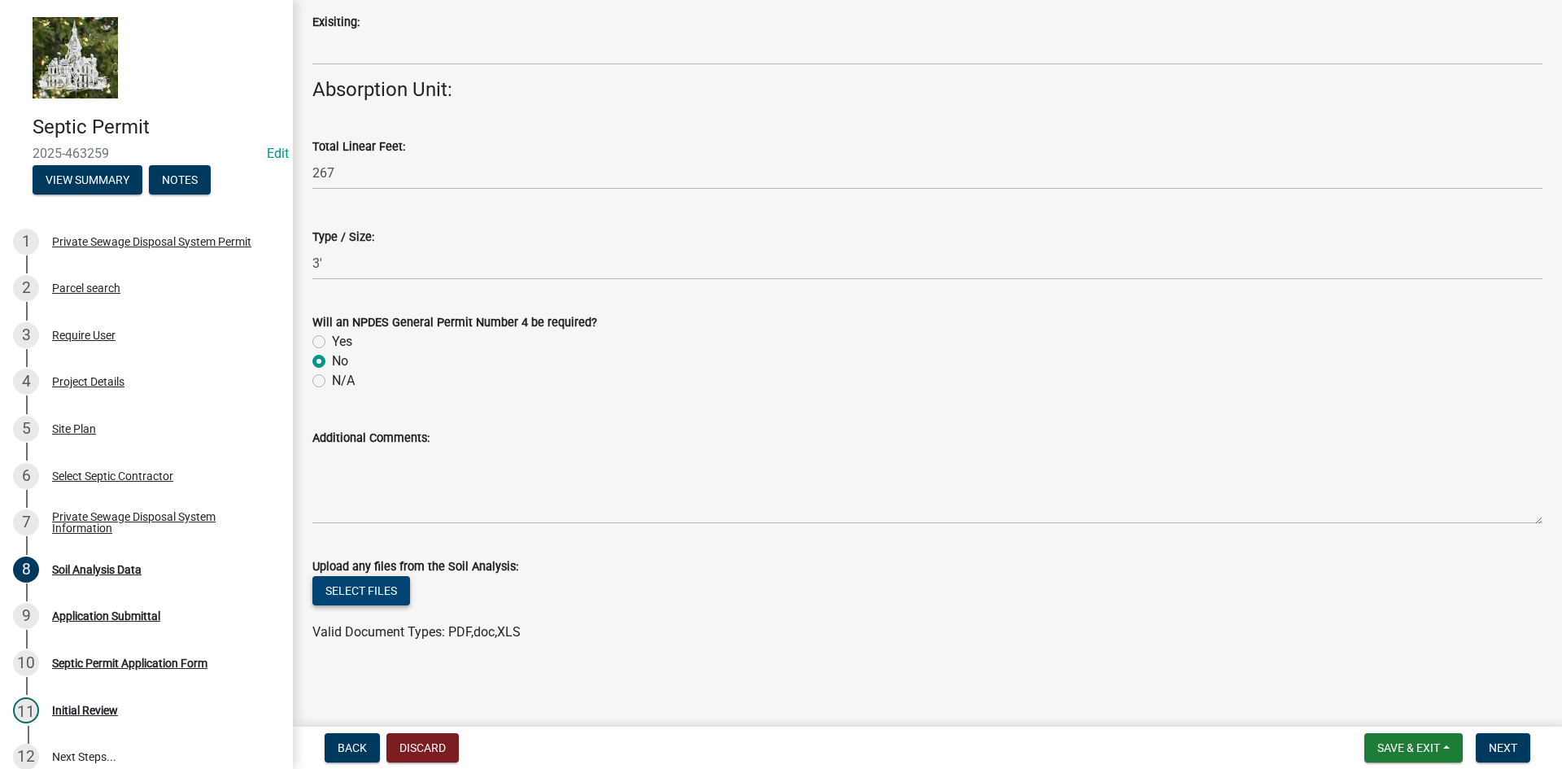
click at [373, 591] on button "Select files" at bounding box center [361, 590] width 98 height 29
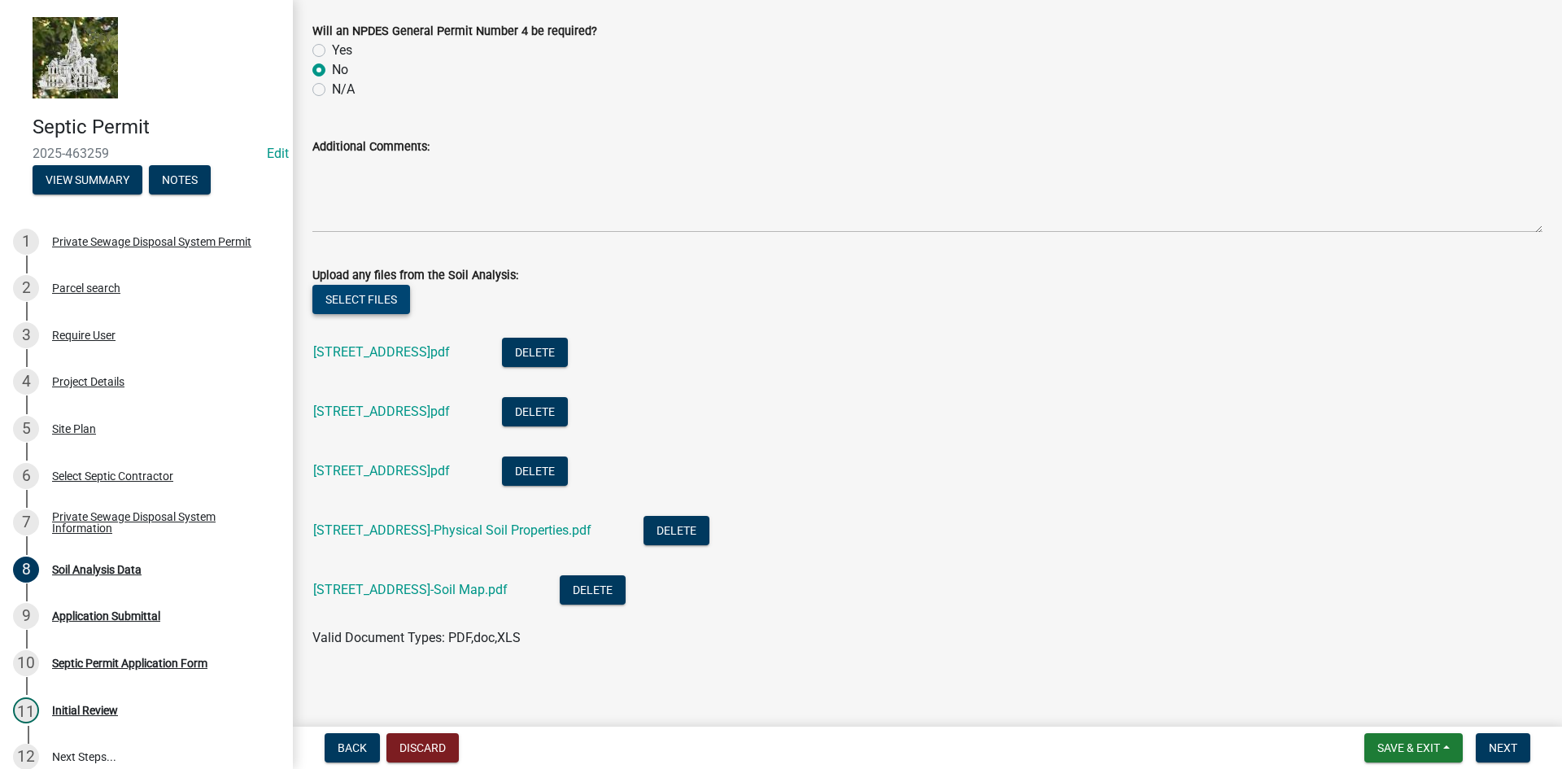
scroll to position [1972, 0]
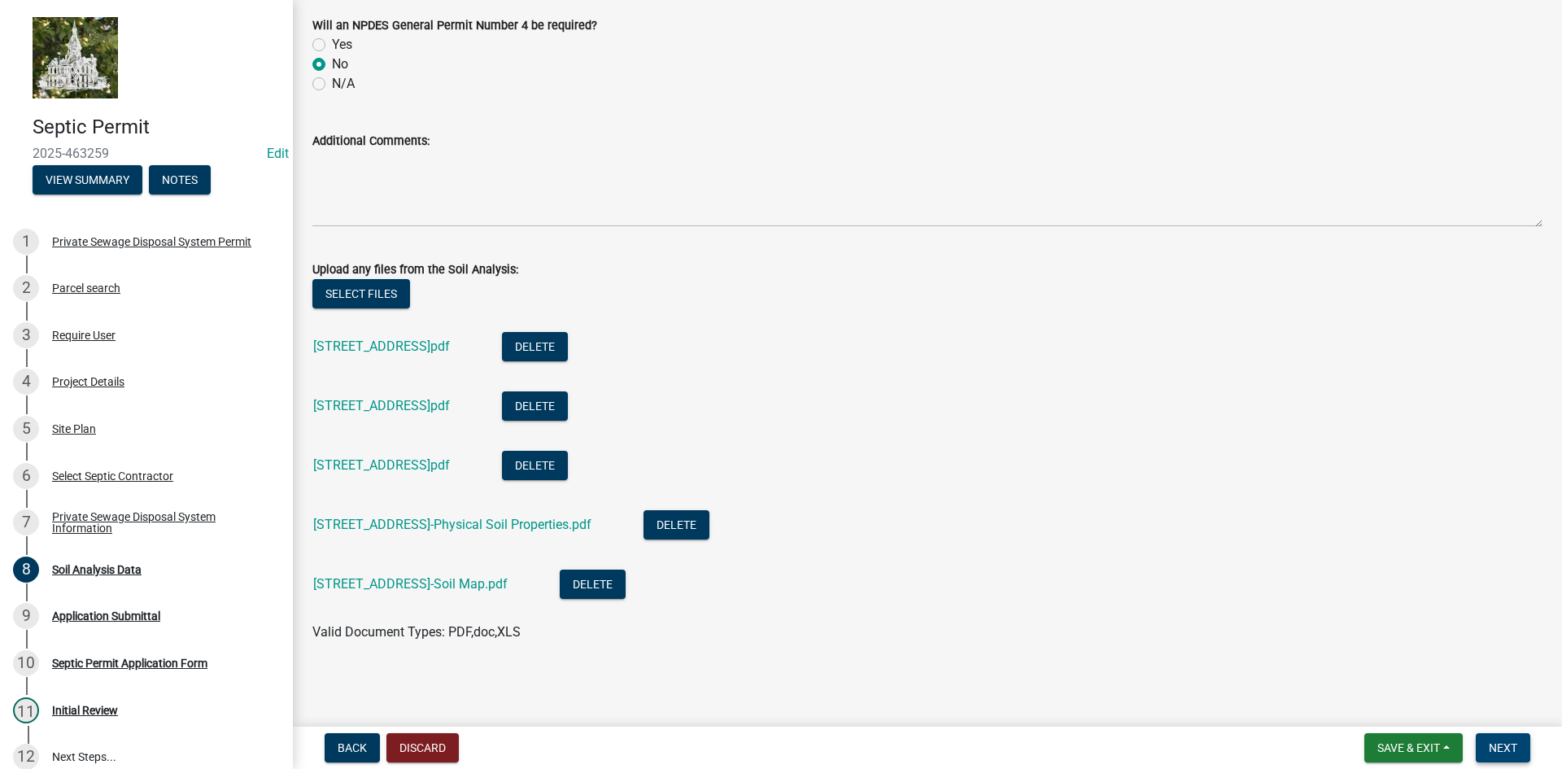
click at [1499, 745] on span "Next" at bounding box center [1503, 747] width 28 height 13
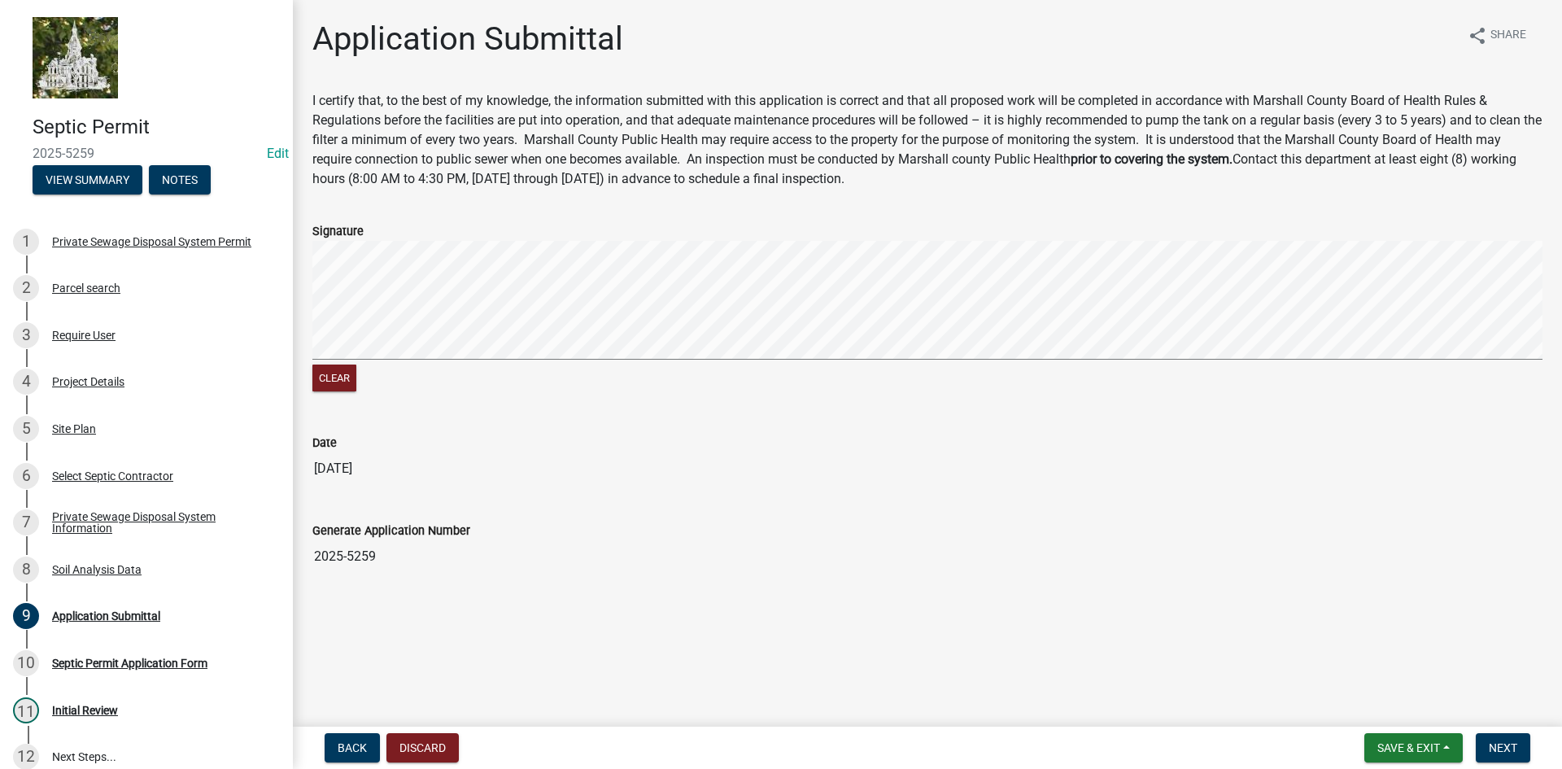
click at [916, 192] on wm-data-entity-input-list "I certify that, to the best of my knowledge, the information submitted with thi…" at bounding box center [927, 338] width 1230 height 495
click at [1508, 739] on button "Next" at bounding box center [1503, 747] width 55 height 29
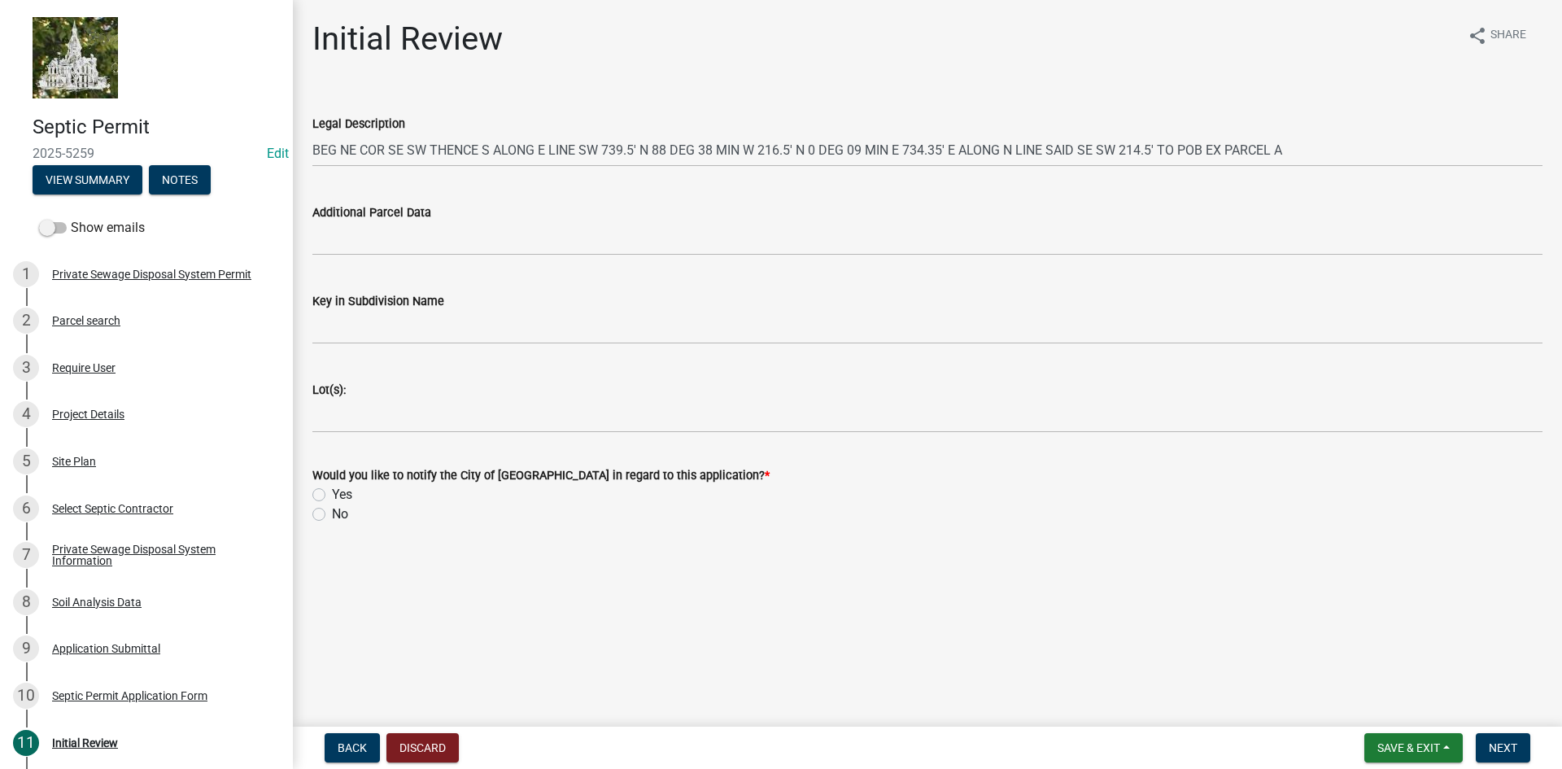
click at [332, 513] on label "No" at bounding box center [340, 514] width 16 height 20
click at [332, 513] on input "No" at bounding box center [337, 509] width 11 height 11
radio input "true"
click at [1500, 744] on span "Next" at bounding box center [1503, 747] width 28 height 13
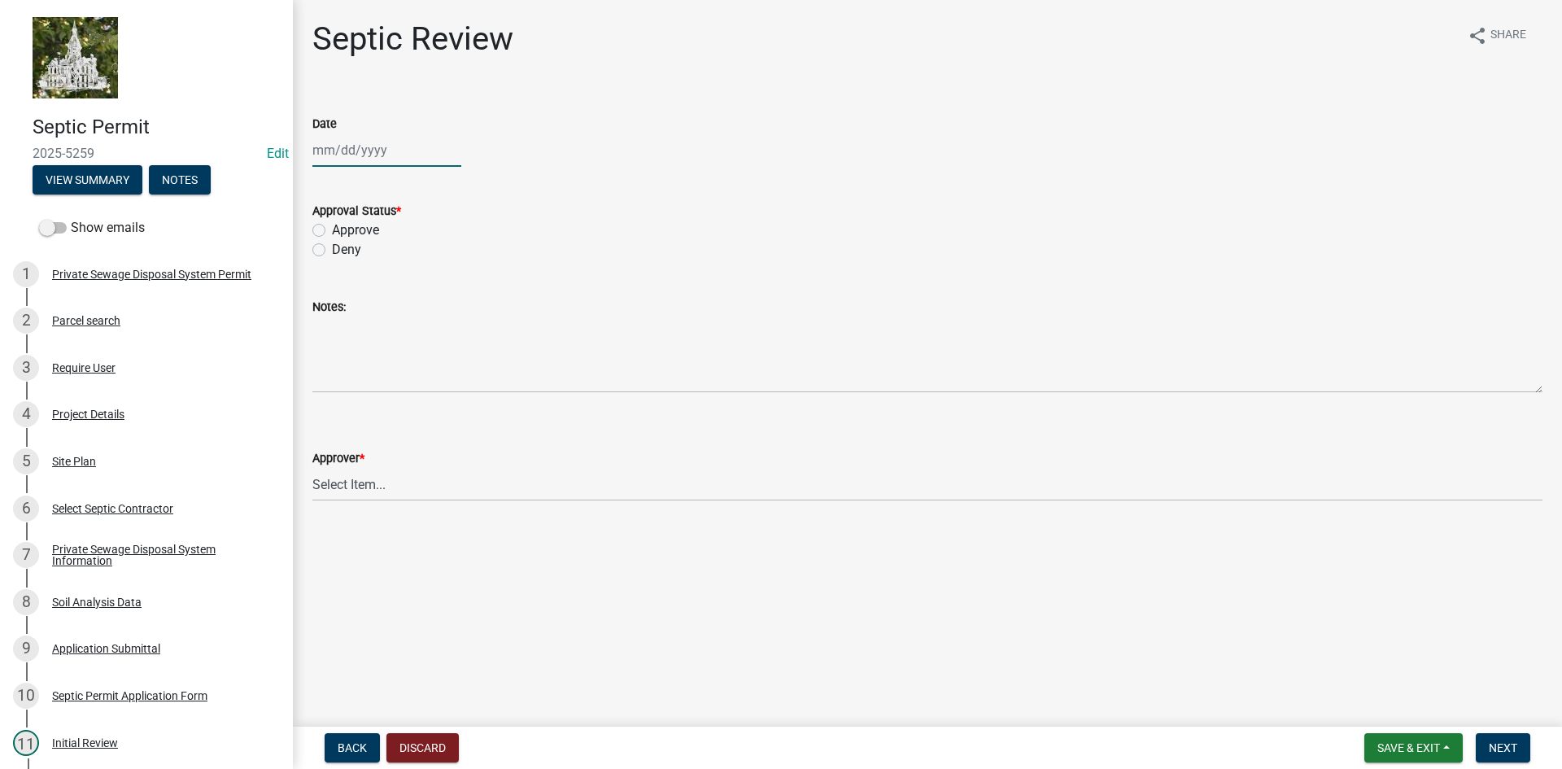
click at [348, 161] on div at bounding box center [386, 149] width 149 height 33
select select "8"
select select "2025"
click at [379, 287] on div "13" at bounding box center [381, 289] width 26 height 26
type input "[DATE]"
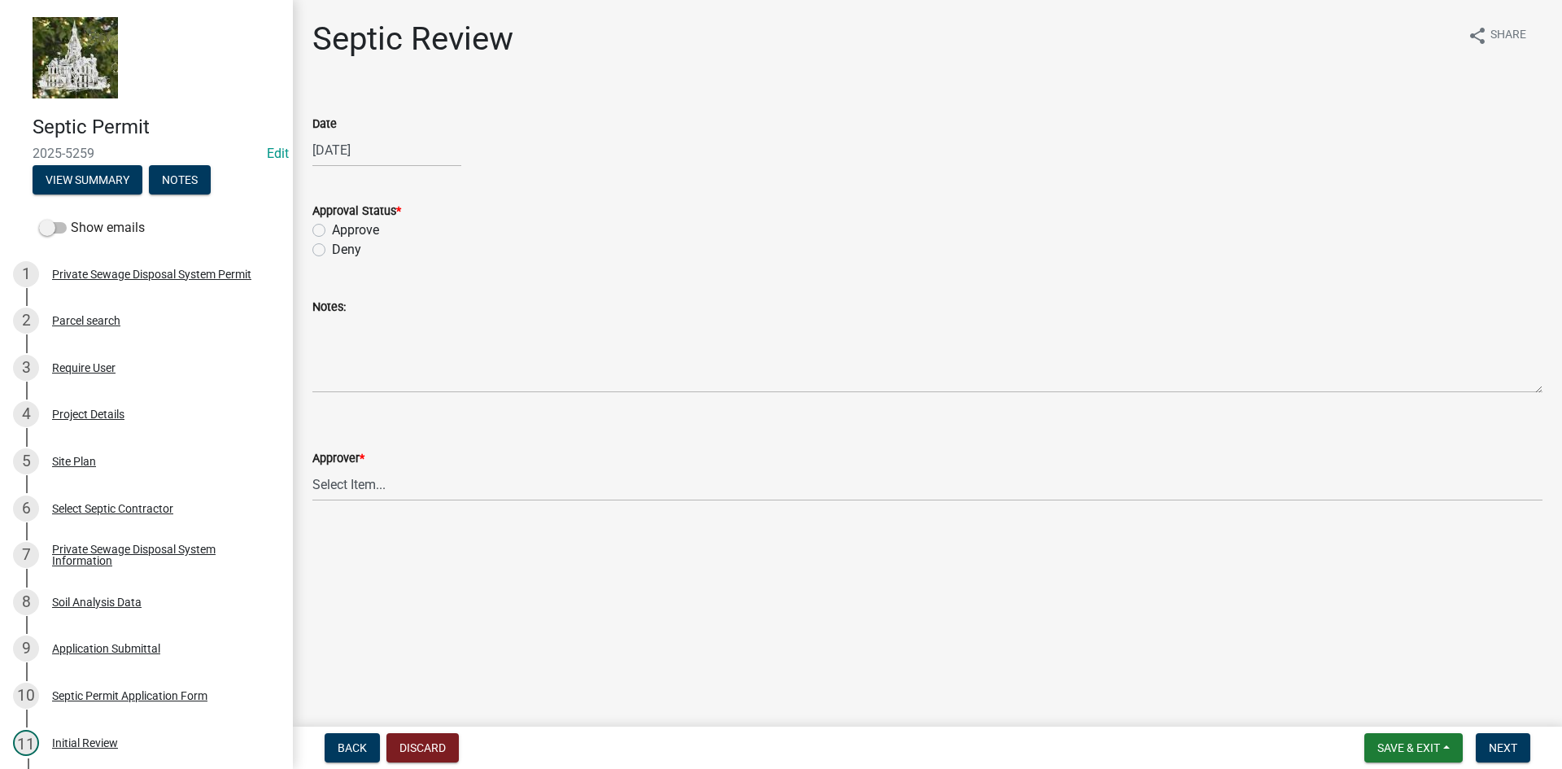
click at [332, 230] on label "Approve" at bounding box center [355, 230] width 47 height 20
click at [332, 230] on input "Approve" at bounding box center [337, 225] width 11 height 11
radio input "true"
click at [342, 482] on select "Select Item... [PERSON_NAME] Taveis [PERSON_NAME] [PERSON_NAME]" at bounding box center [927, 484] width 1230 height 33
click at [312, 468] on select "Select Item... [PERSON_NAME] Taveis [PERSON_NAME] [PERSON_NAME]" at bounding box center [927, 484] width 1230 height 33
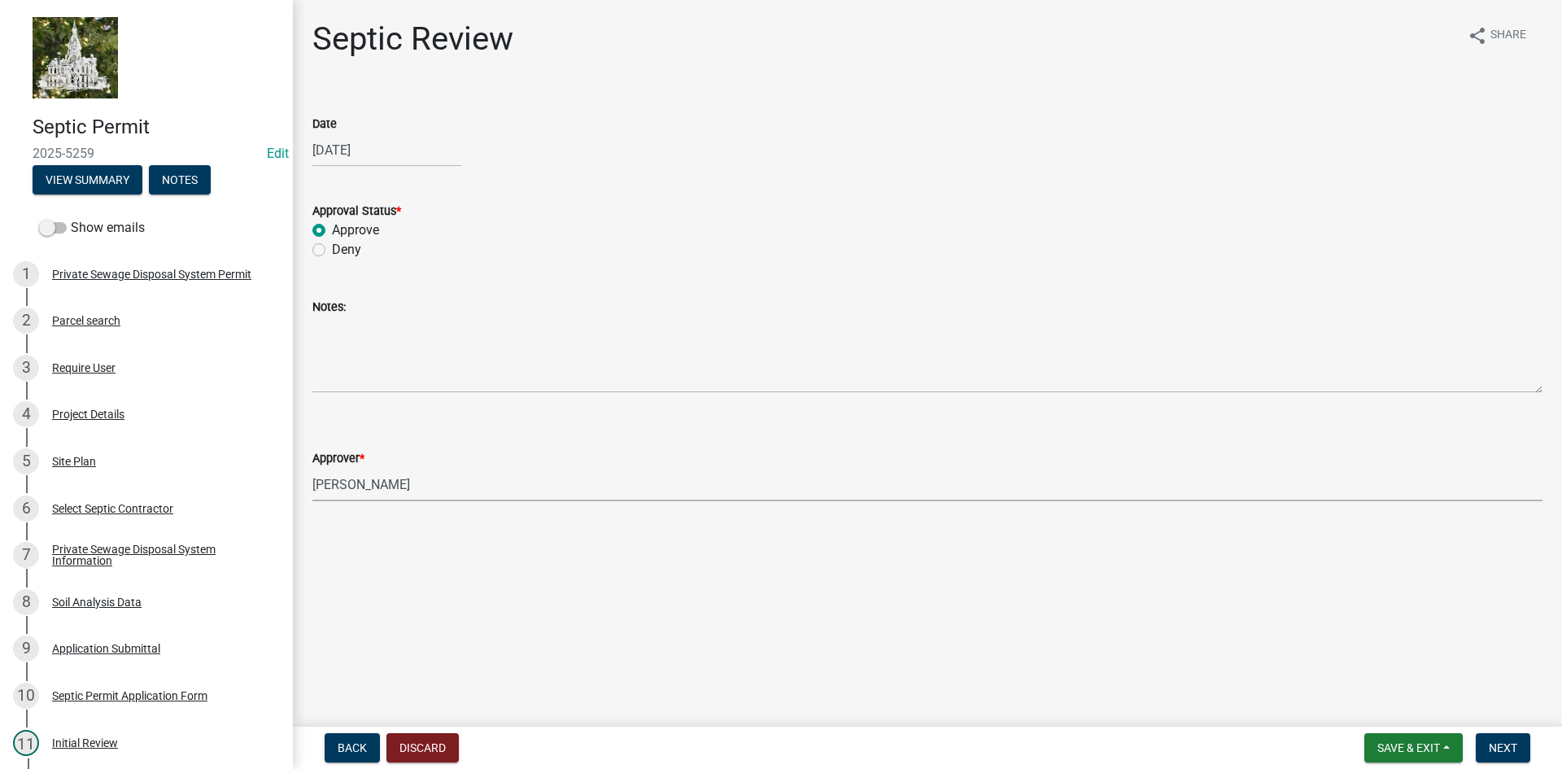
select select "61a96a0a-9003-40ca-83a4-3b4bdf05623d"
click at [1495, 748] on span "Next" at bounding box center [1503, 747] width 28 height 13
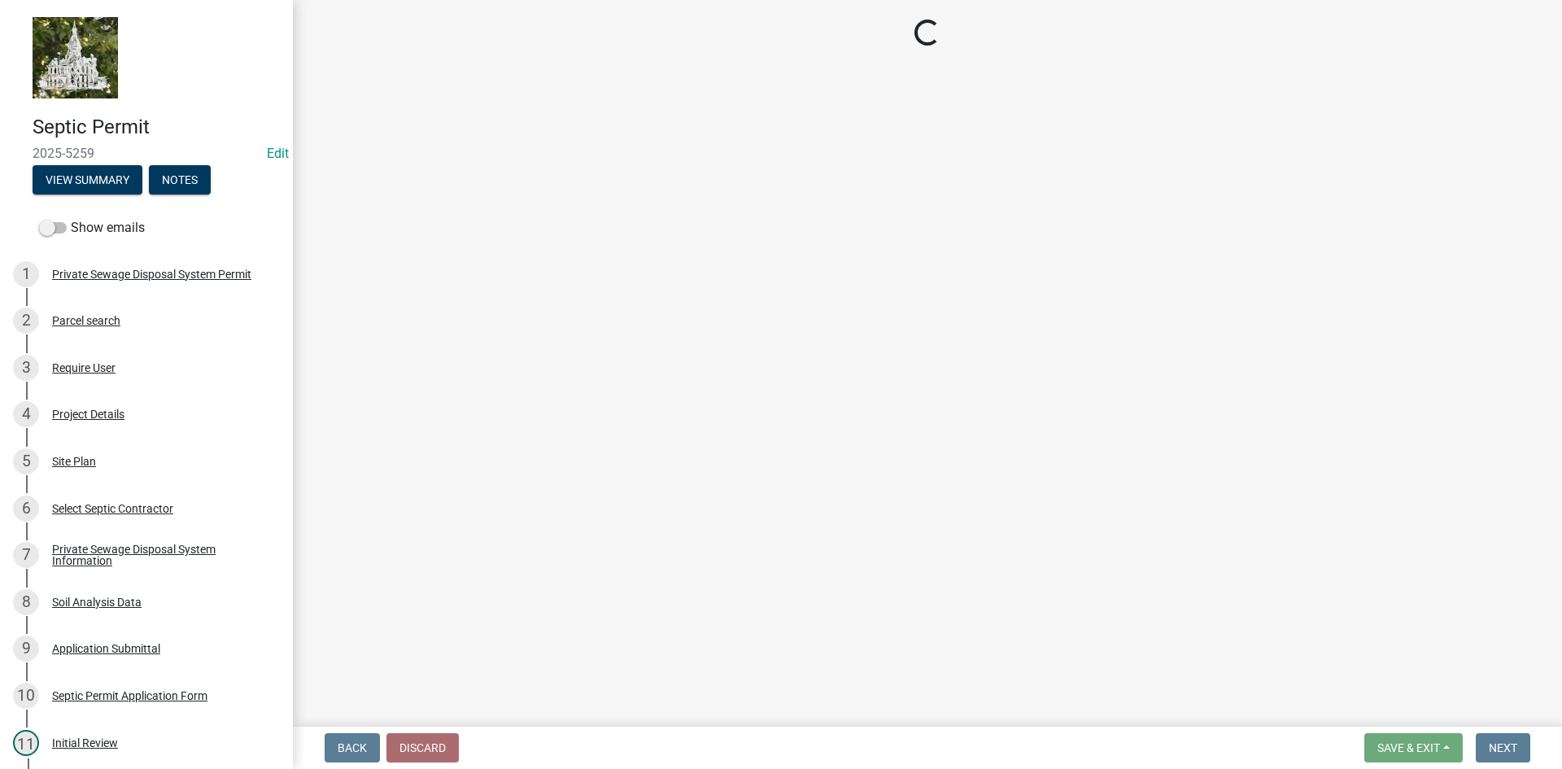
select select "3: 3"
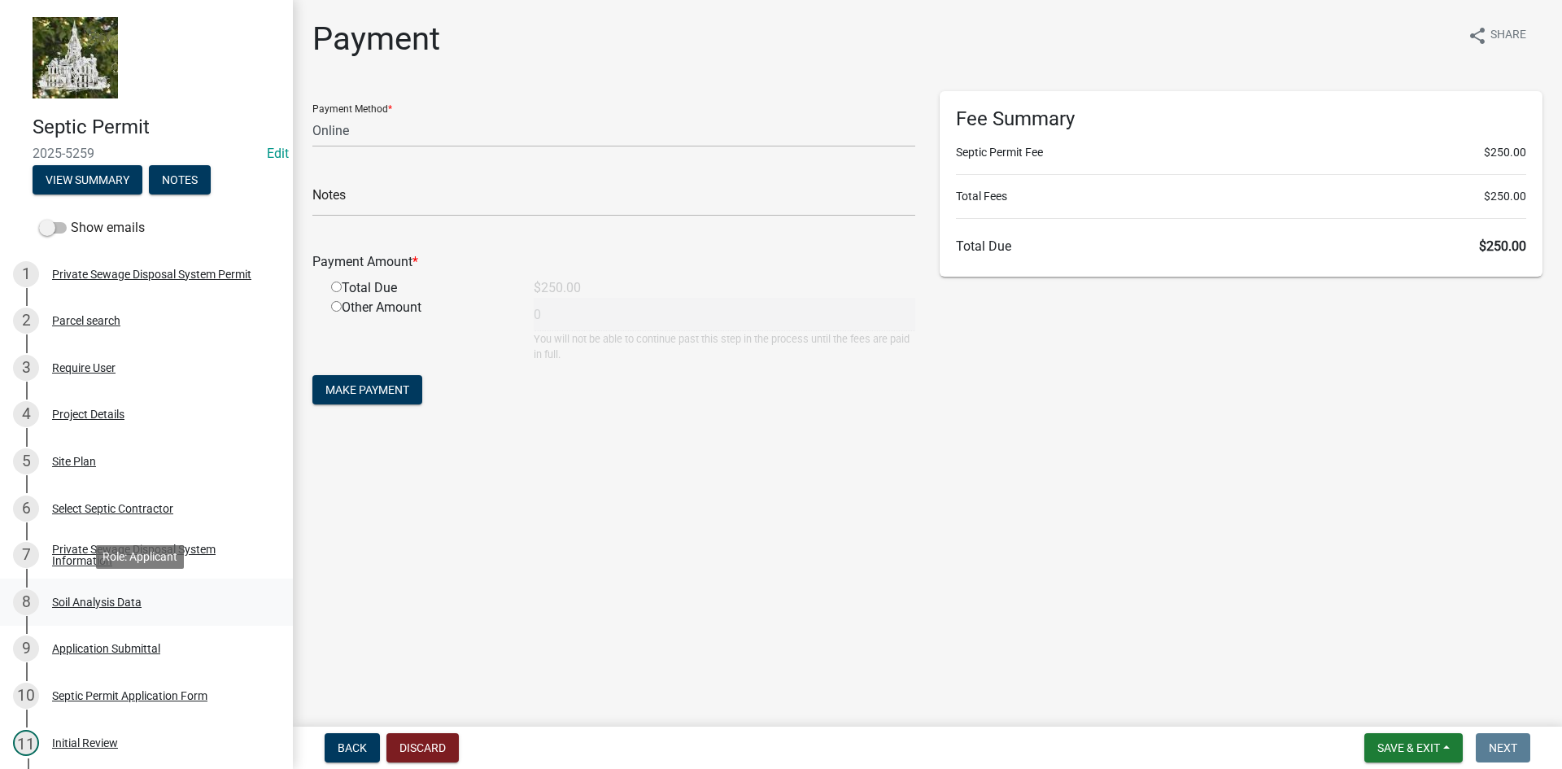
click at [107, 600] on div "Soil Analysis Data" at bounding box center [96, 601] width 89 height 11
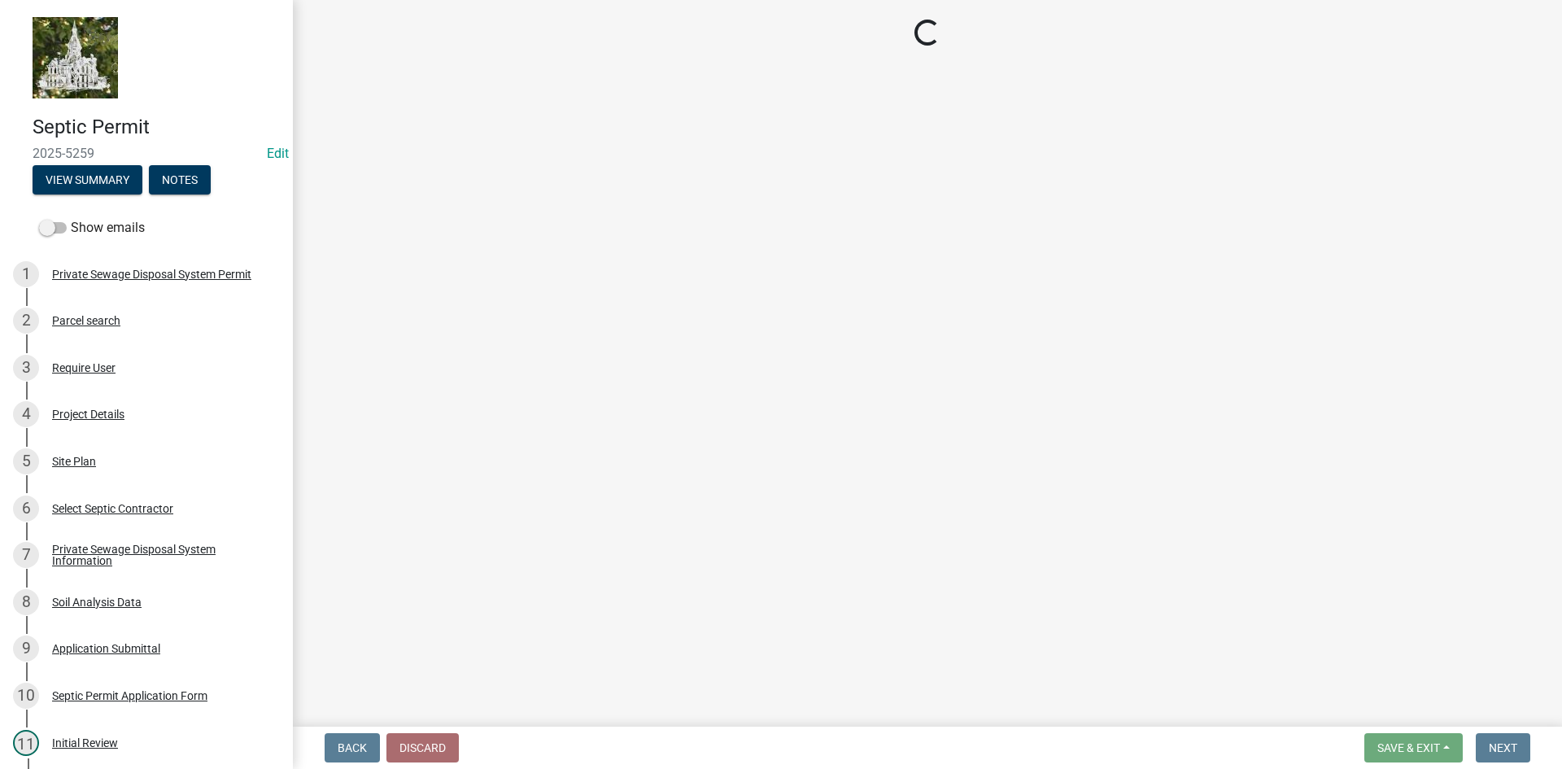
select select "6d678d72-23c3-45e2-af54-ed4b188d7378"
select select "9b046bec-0e7f-4271-9a53-56a7345c421d"
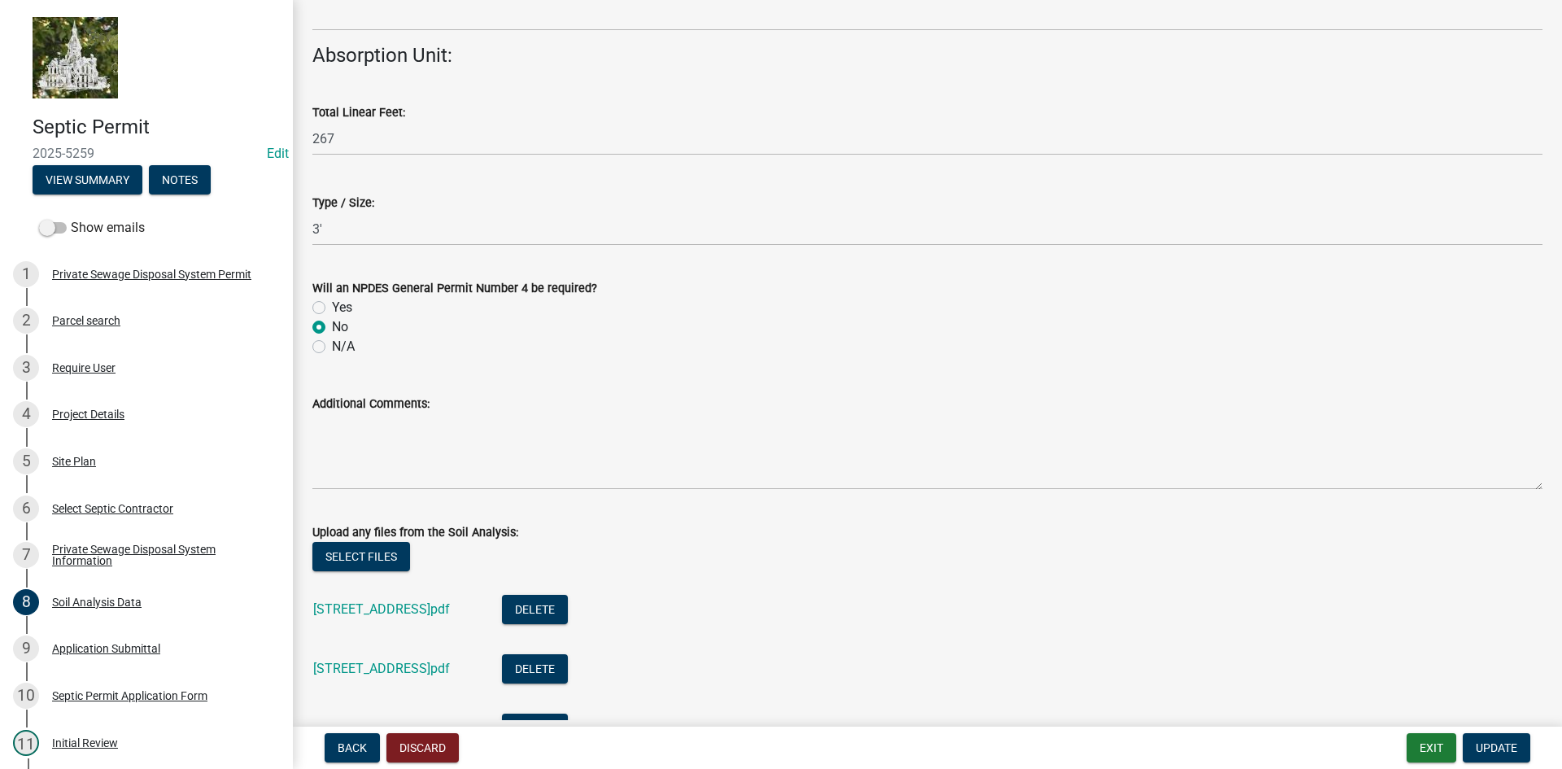
scroll to position [1972, 0]
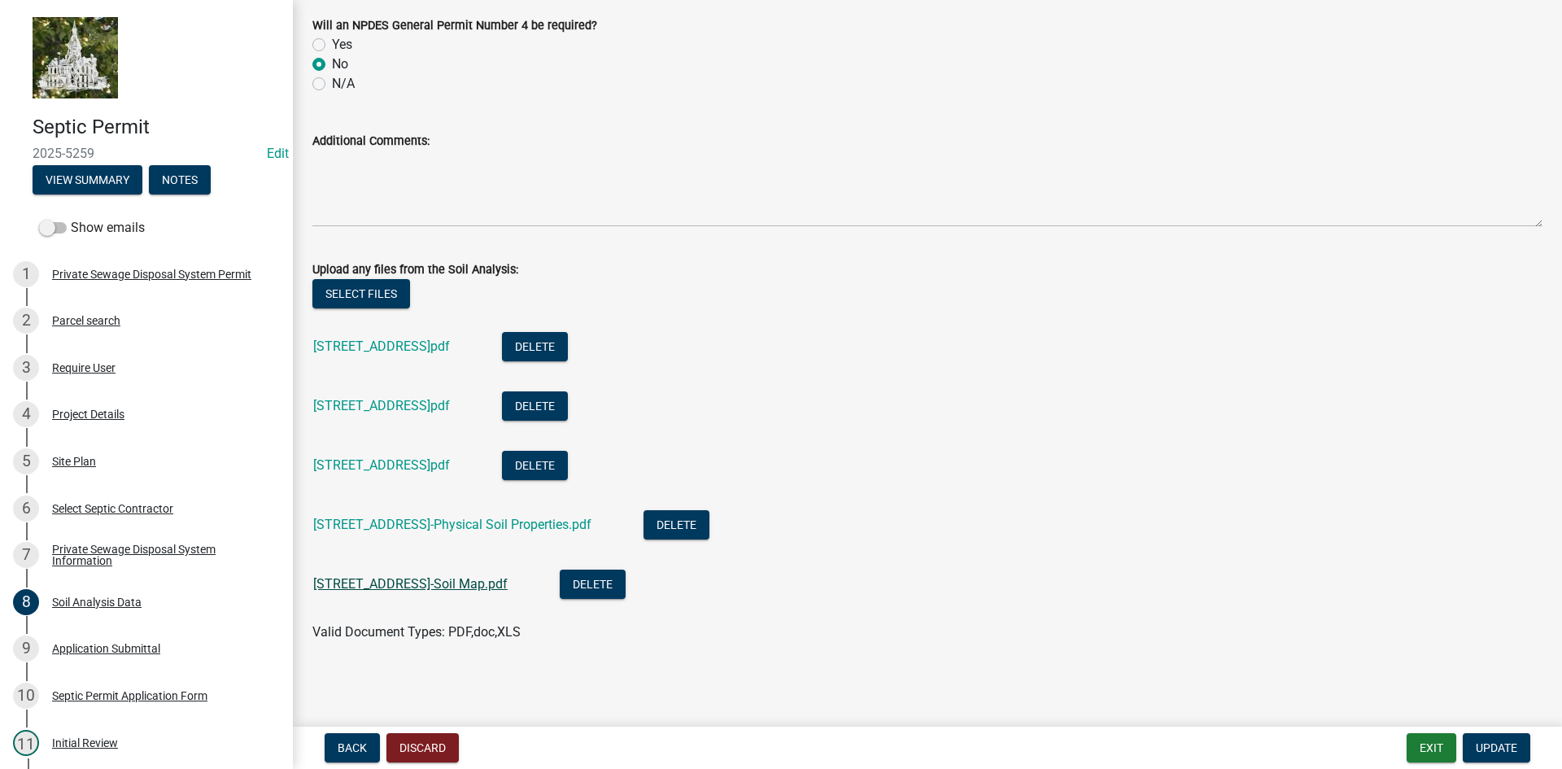
click at [410, 580] on link "[STREET_ADDRESS]-Soil Map.pdf" at bounding box center [410, 583] width 194 height 15
click at [1503, 744] on span "Update" at bounding box center [1496, 747] width 41 height 13
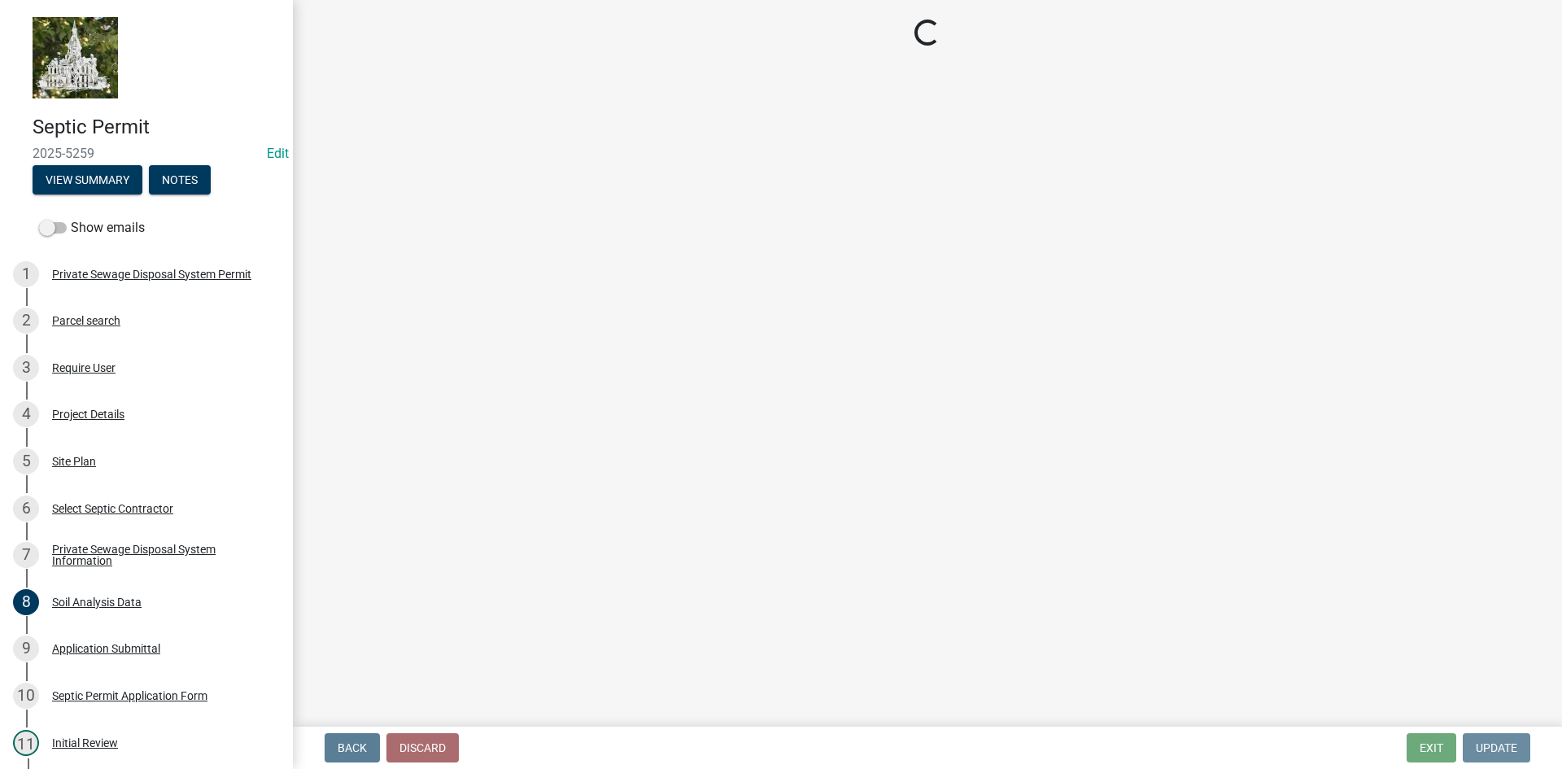
scroll to position [0, 0]
select select "3: 3"
